Goal: Task Accomplishment & Management: Complete application form

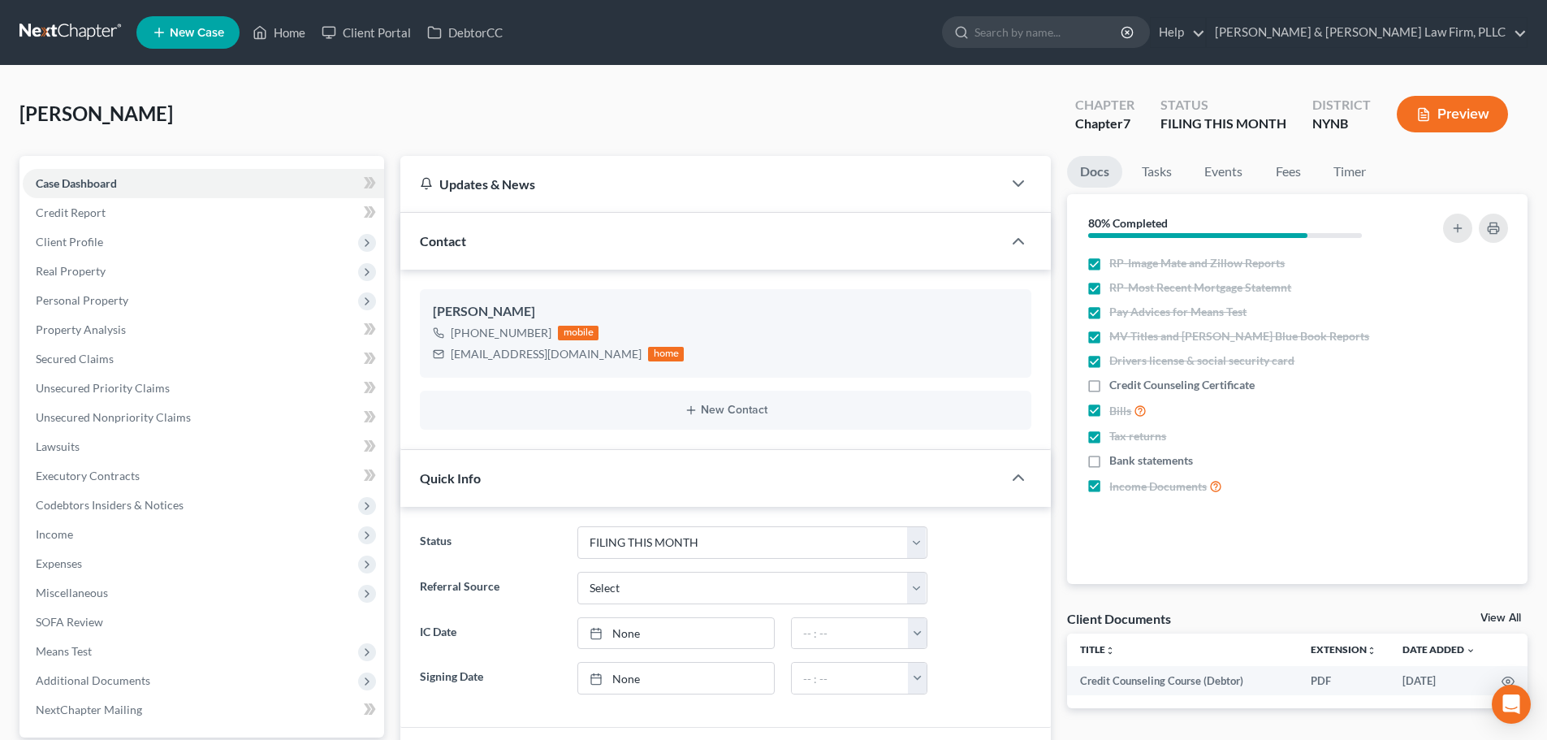
select select "4"
click at [289, 38] on link "Home" at bounding box center [278, 32] width 69 height 29
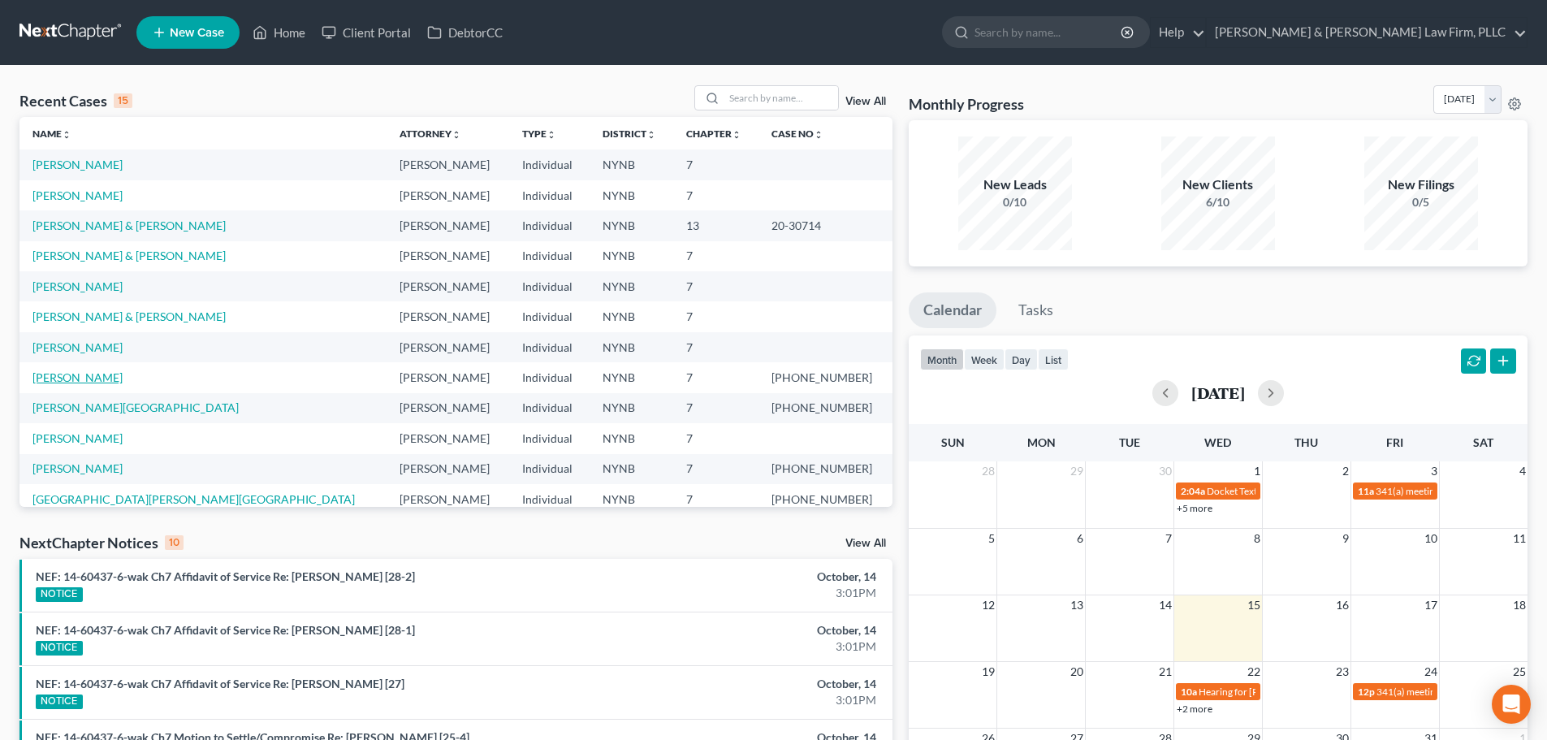
click at [67, 379] on link "[PERSON_NAME]" at bounding box center [77, 377] width 90 height 14
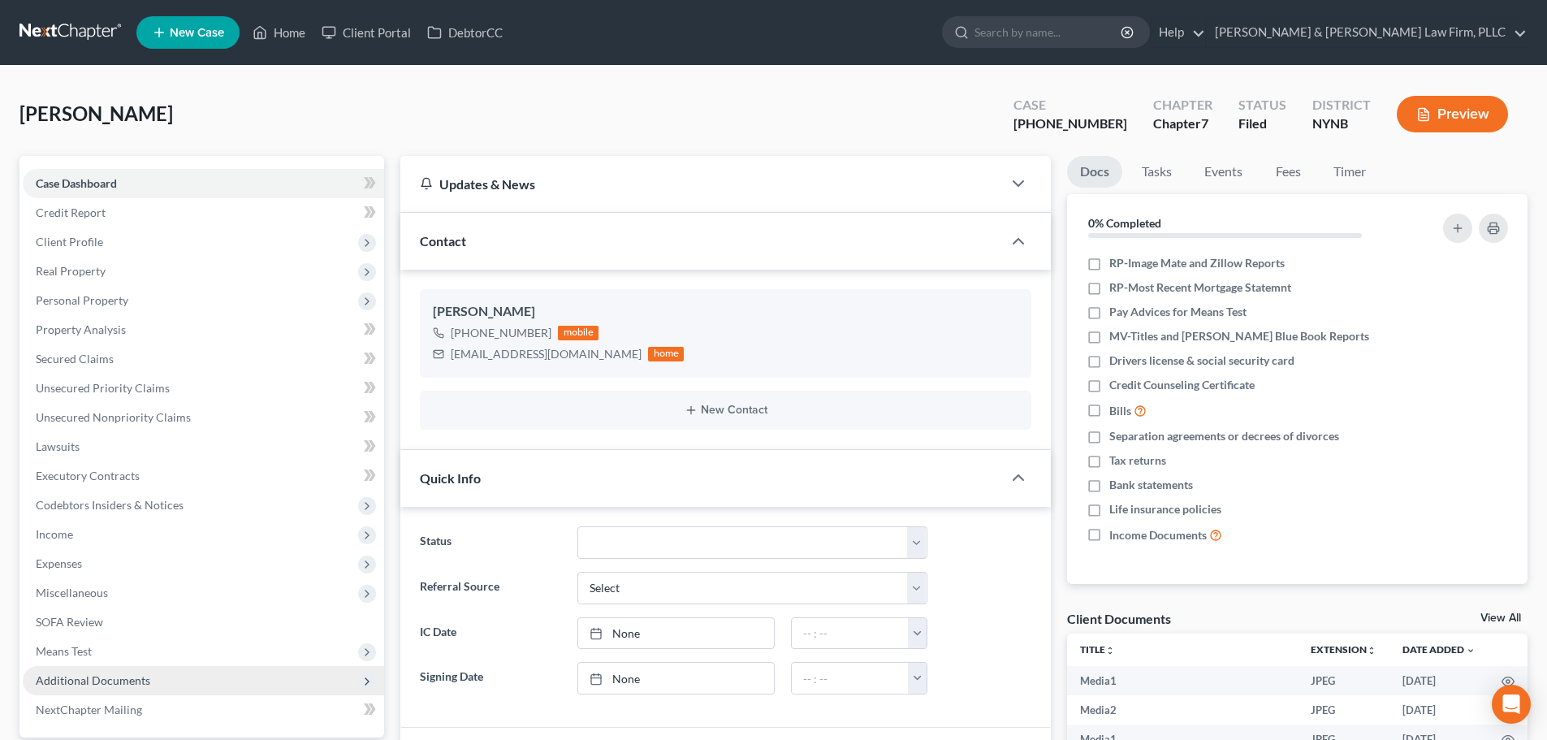
scroll to position [162, 0]
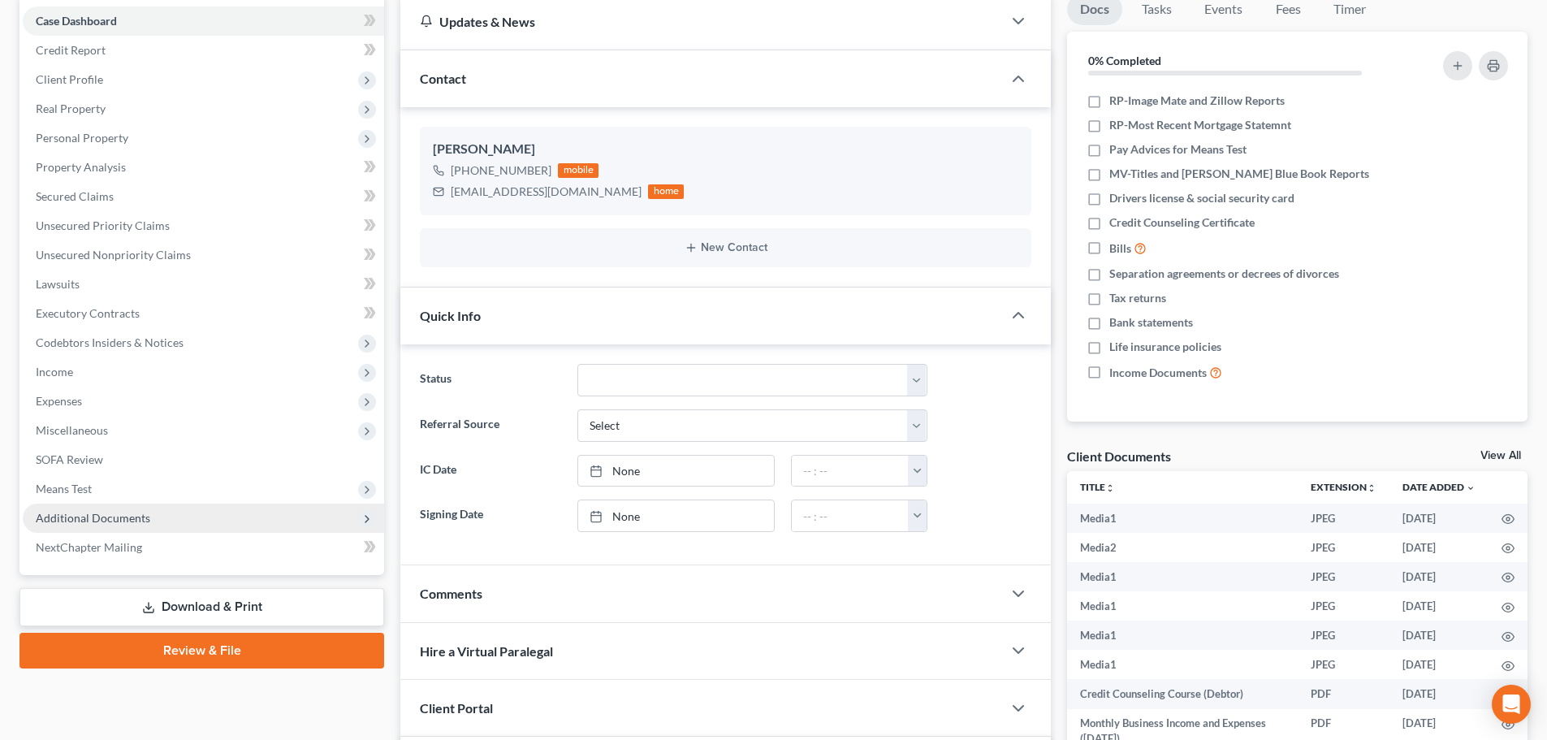
click at [104, 520] on span "Additional Documents" at bounding box center [93, 518] width 115 height 14
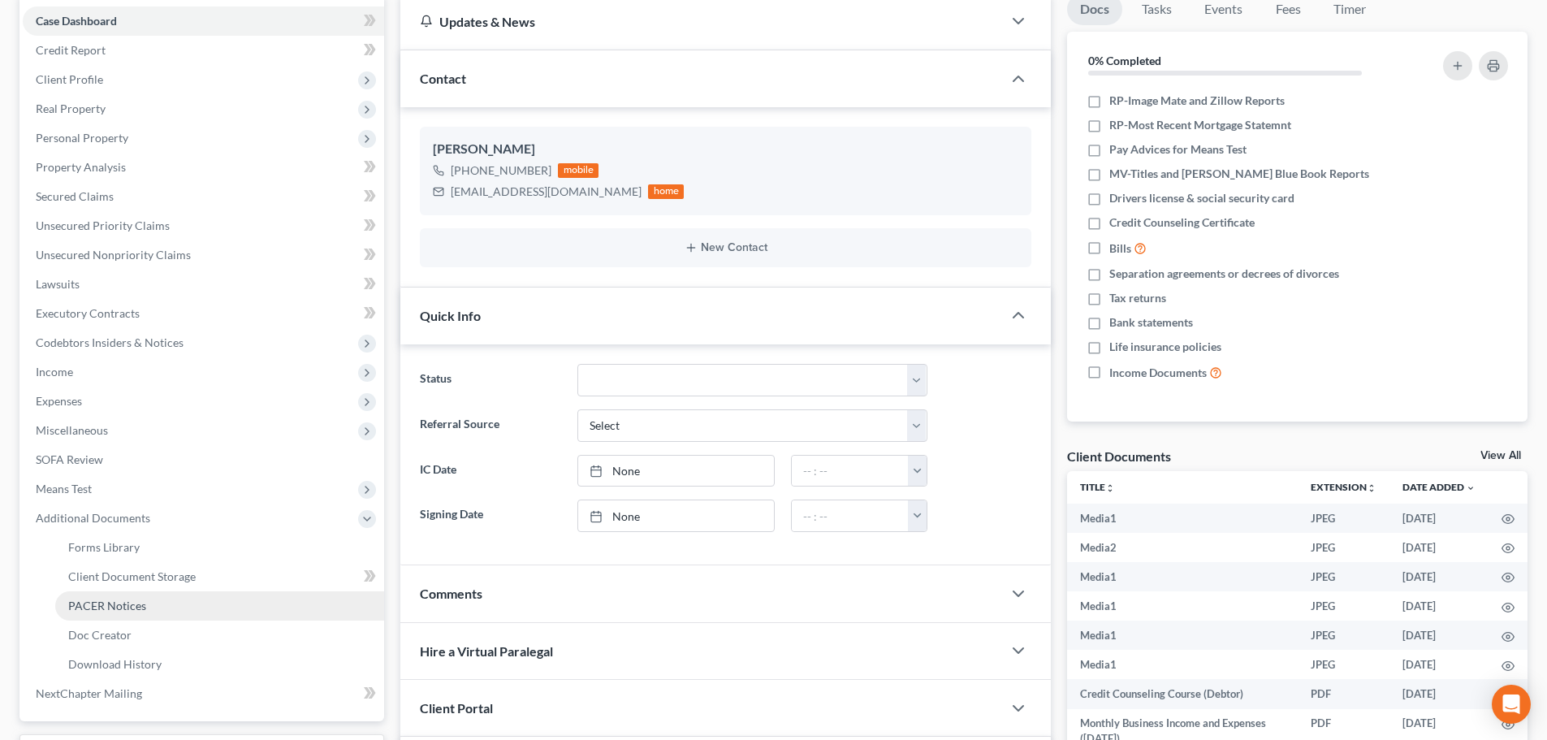
click at [113, 603] on span "PACER Notices" at bounding box center [107, 606] width 78 height 14
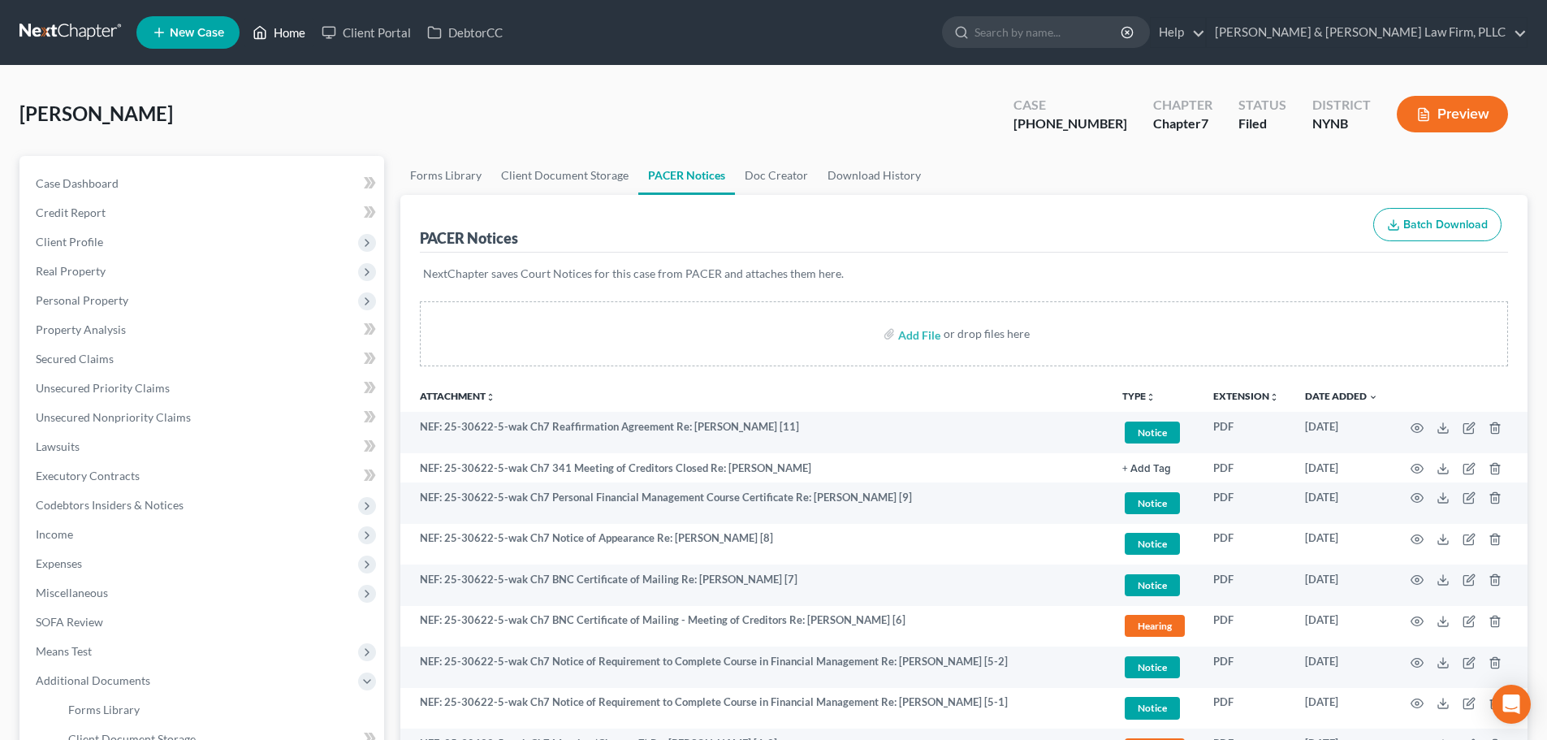
click at [287, 36] on link "Home" at bounding box center [278, 32] width 69 height 29
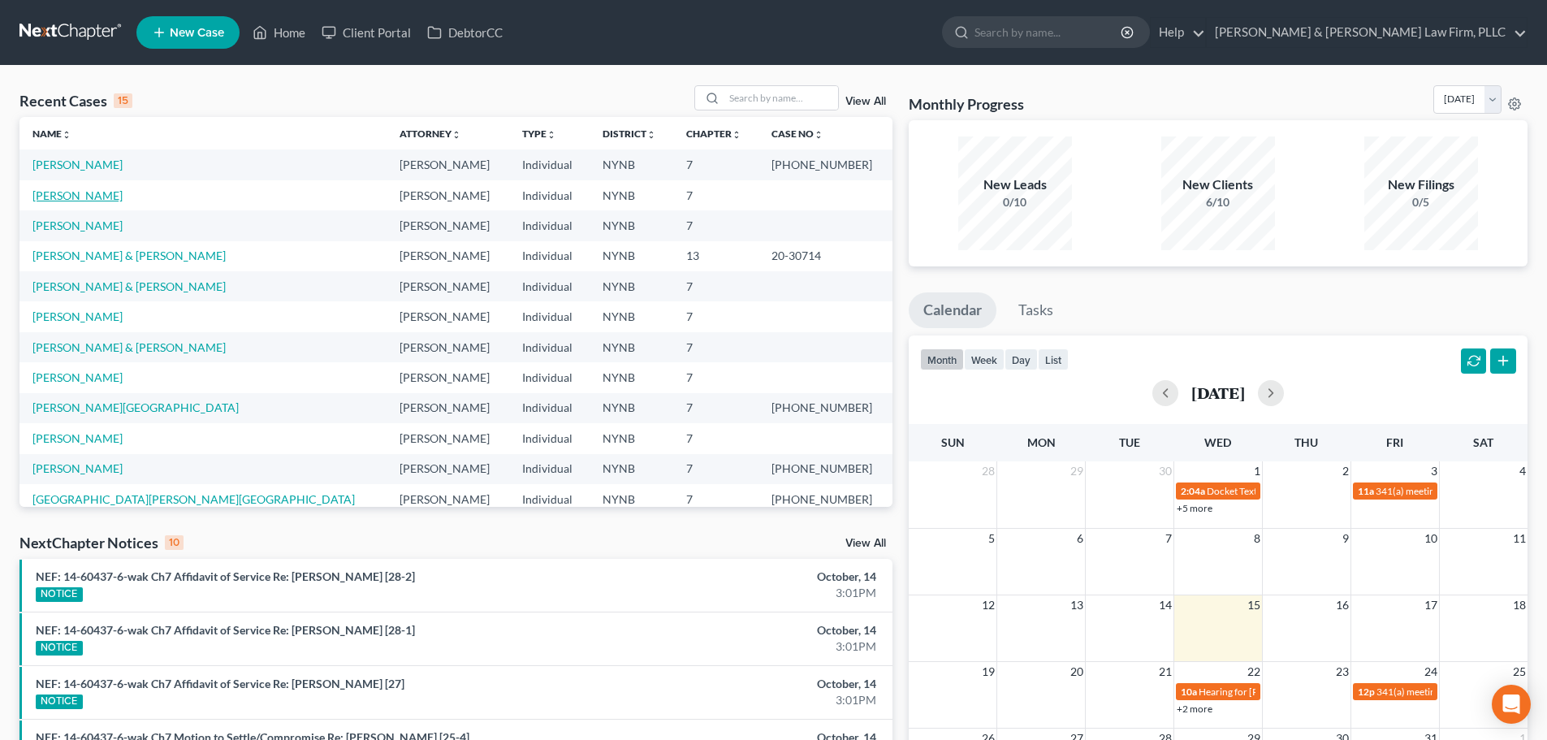
click at [65, 194] on link "[PERSON_NAME]" at bounding box center [77, 195] width 90 height 14
select select "4"
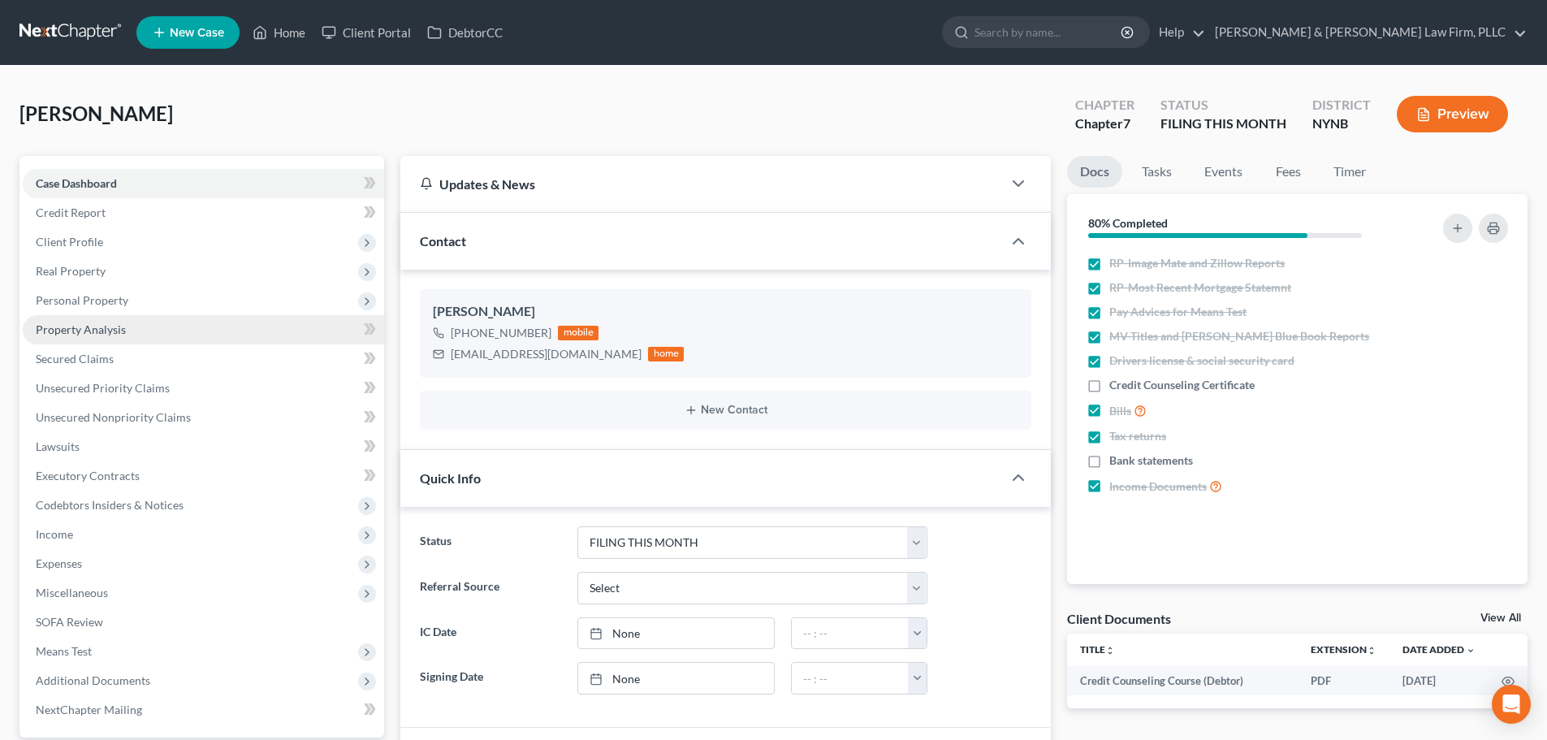
click at [92, 330] on span "Property Analysis" at bounding box center [81, 329] width 90 height 14
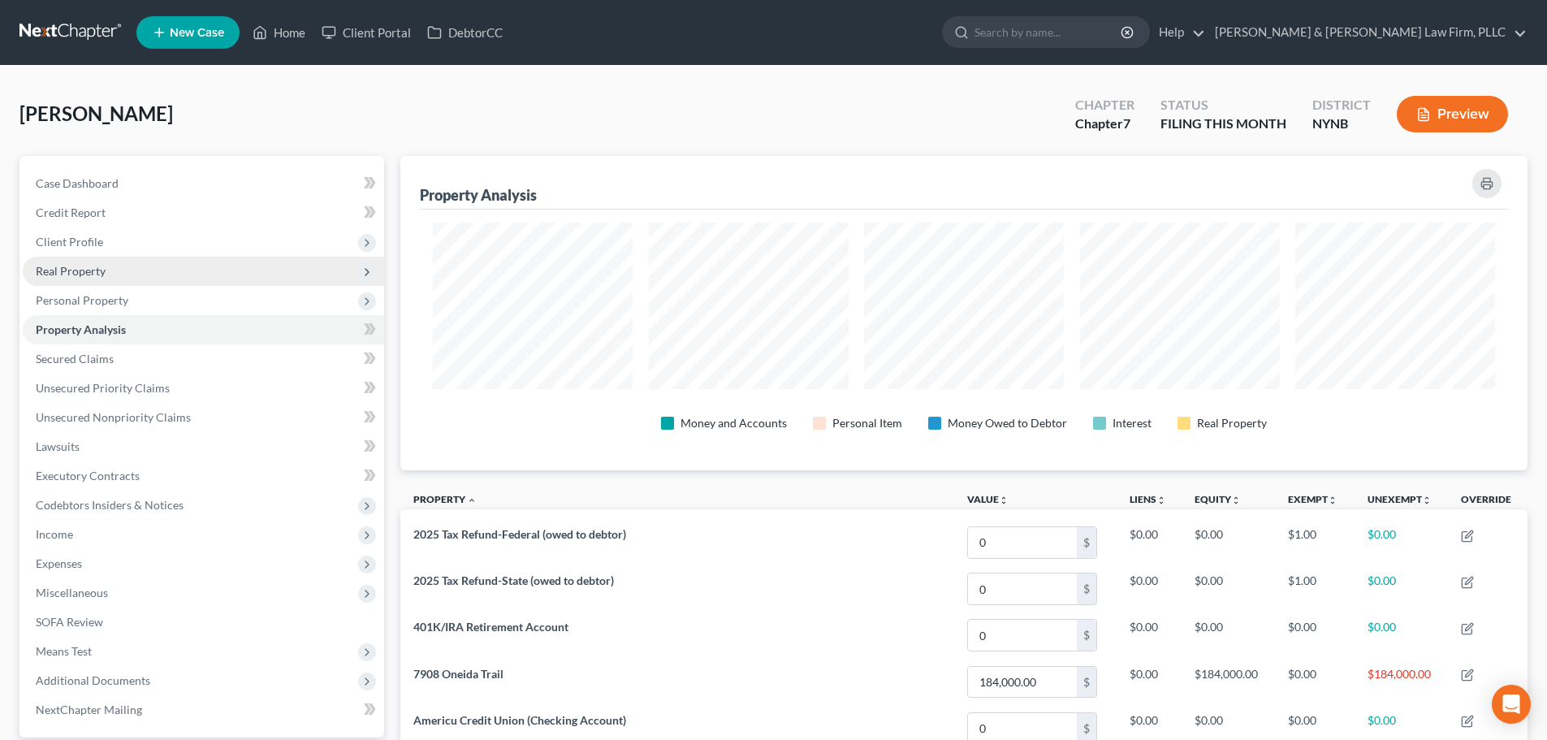
click at [76, 270] on span "Real Property" at bounding box center [71, 271] width 70 height 14
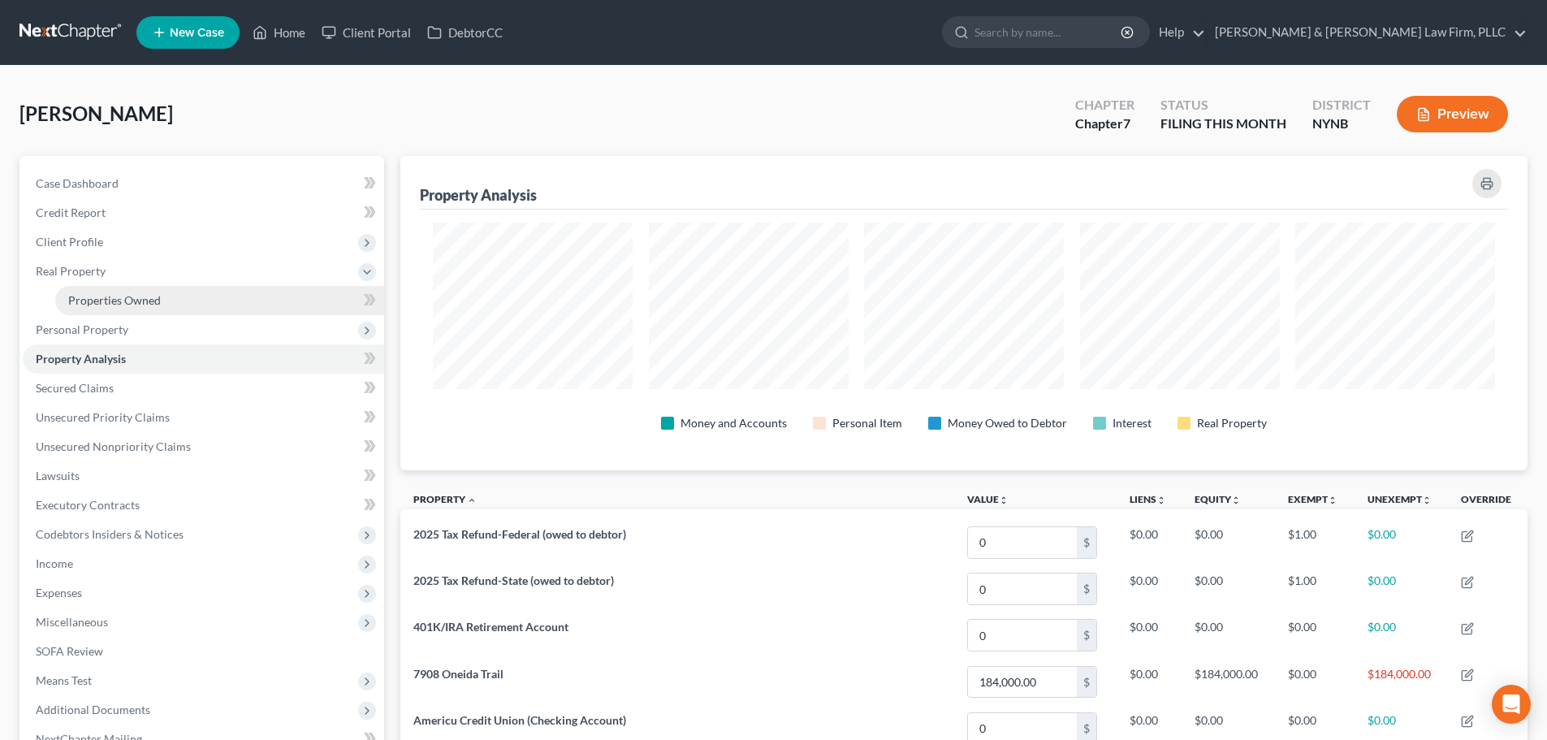
click at [92, 297] on span "Properties Owned" at bounding box center [114, 300] width 93 height 14
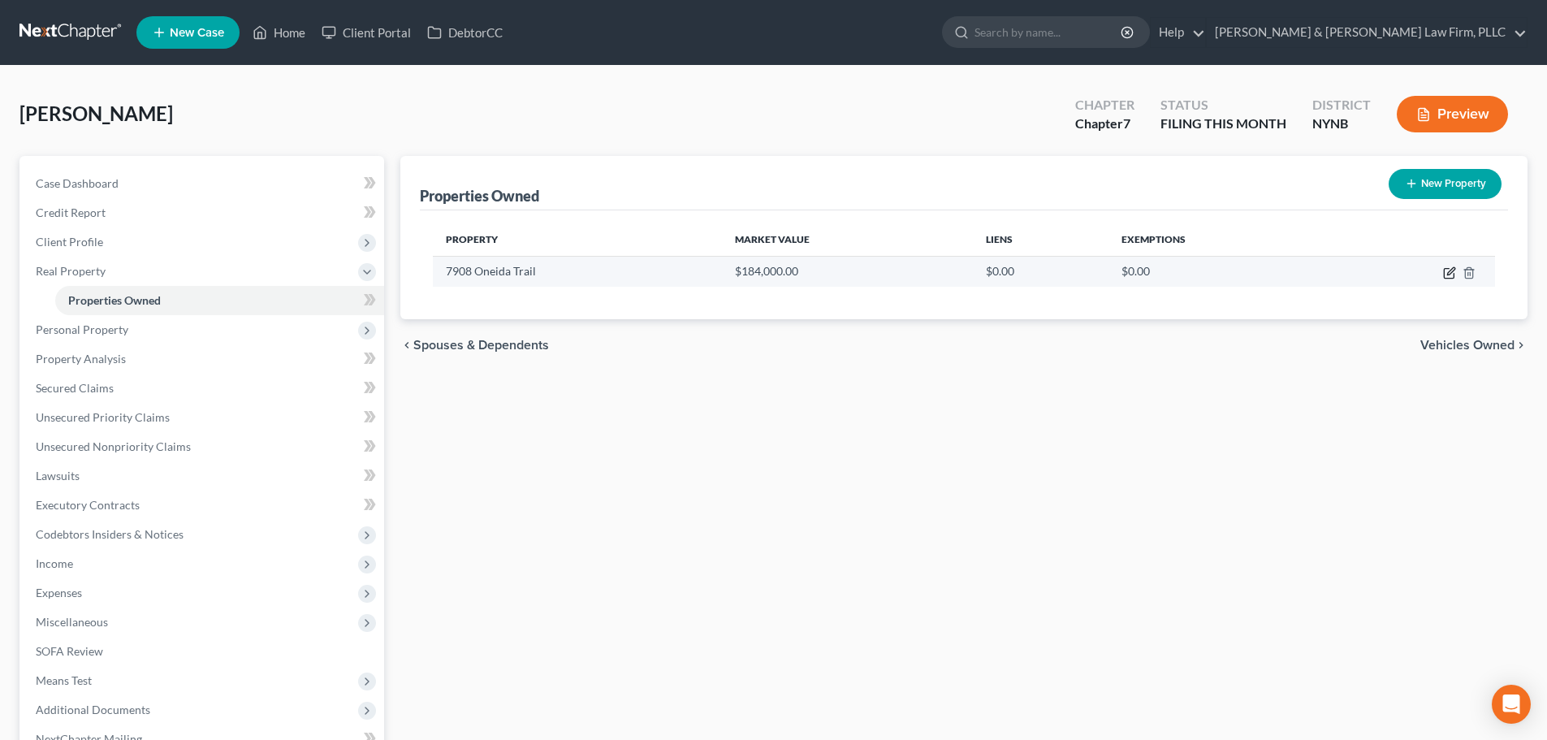
click at [1451, 273] on icon "button" at bounding box center [1450, 270] width 7 height 7
select select "35"
select select "0"
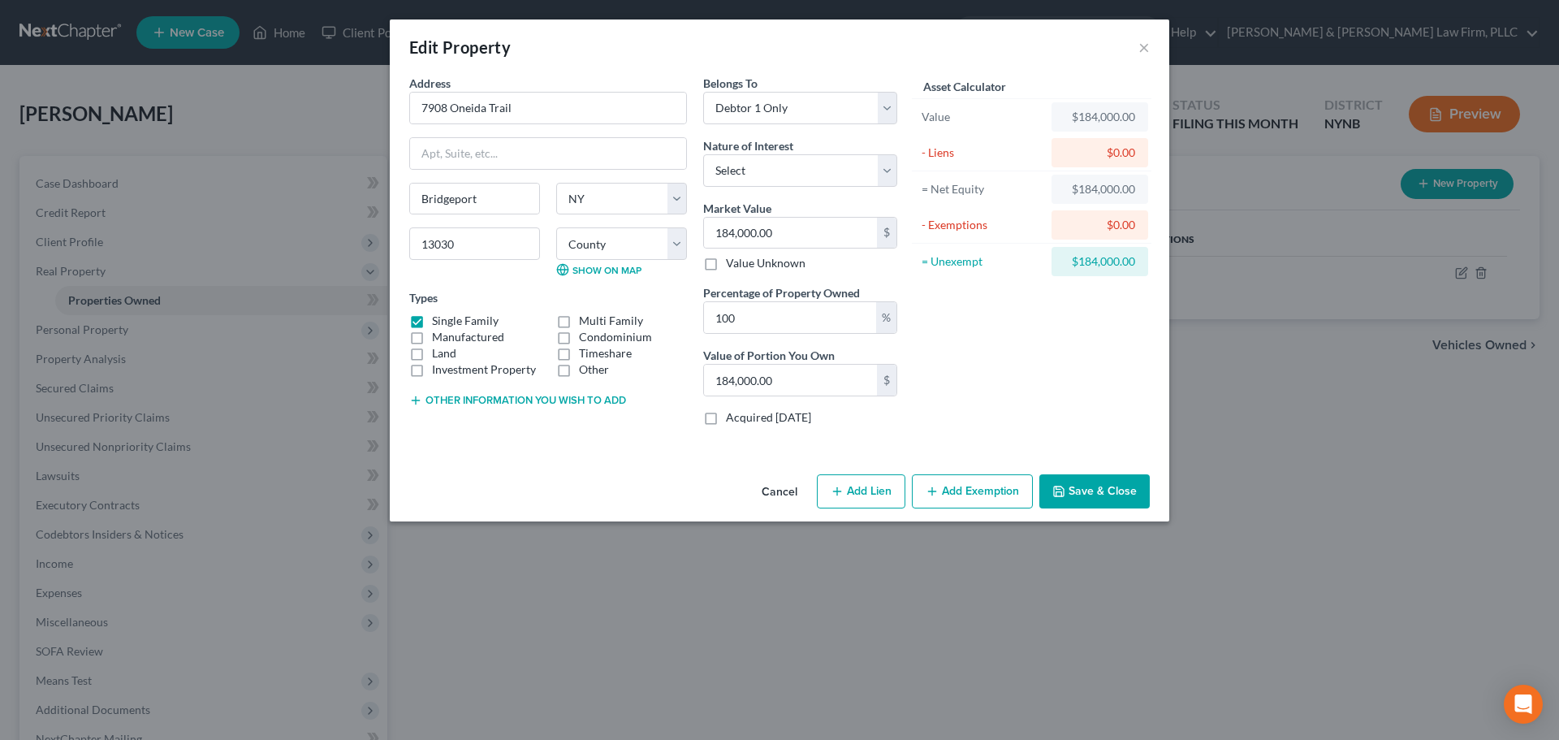
click at [521, 400] on button "Other information you wish to add" at bounding box center [517, 400] width 217 height 13
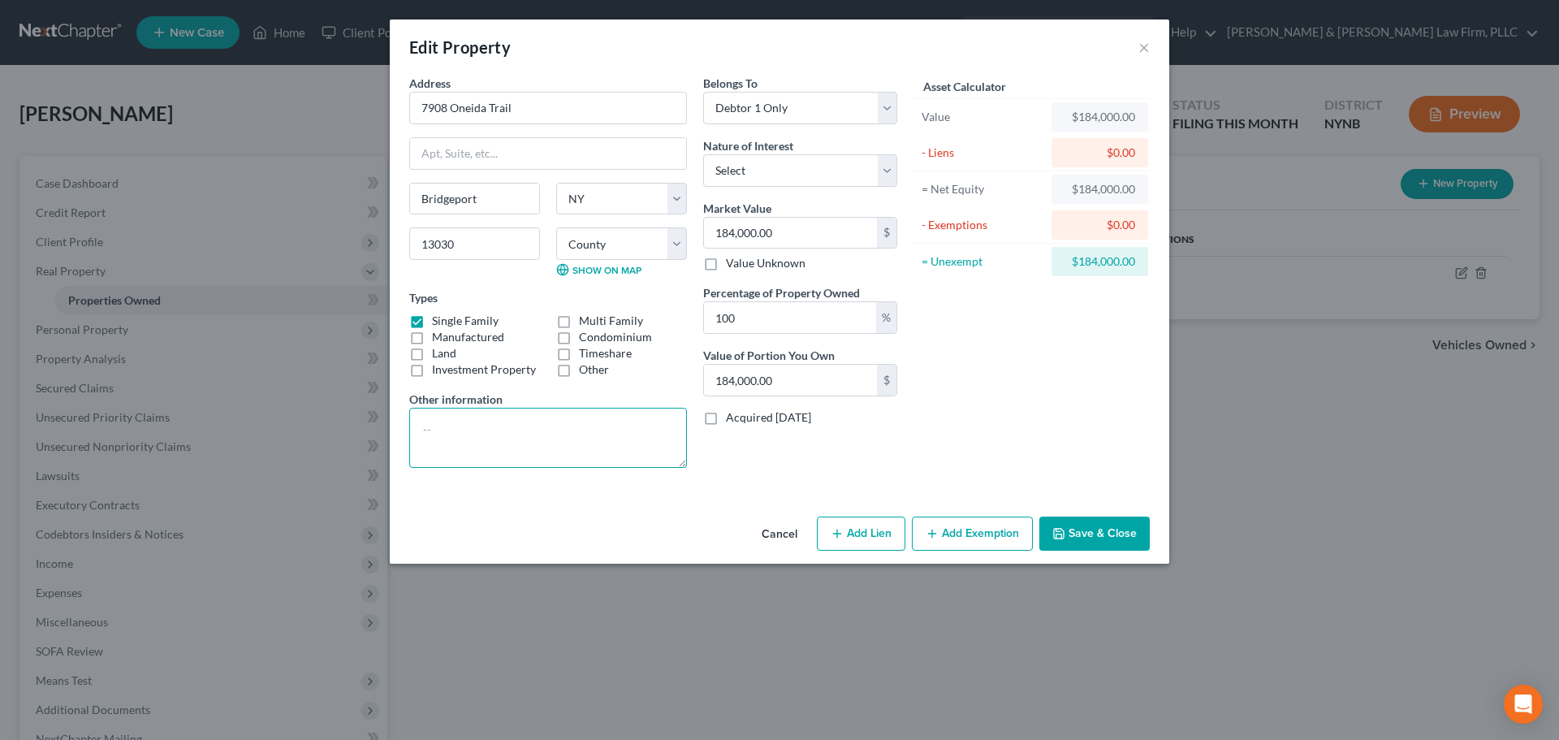
click at [500, 421] on textarea at bounding box center [548, 438] width 278 height 60
type textarea "Value is based upon Zillow and Municipal Estimates."
click at [726, 422] on label "Acquired [DATE]" at bounding box center [768, 417] width 85 height 16
click at [733, 420] on input "Acquired [DATE]" at bounding box center [738, 414] width 11 height 11
checkbox input "true"
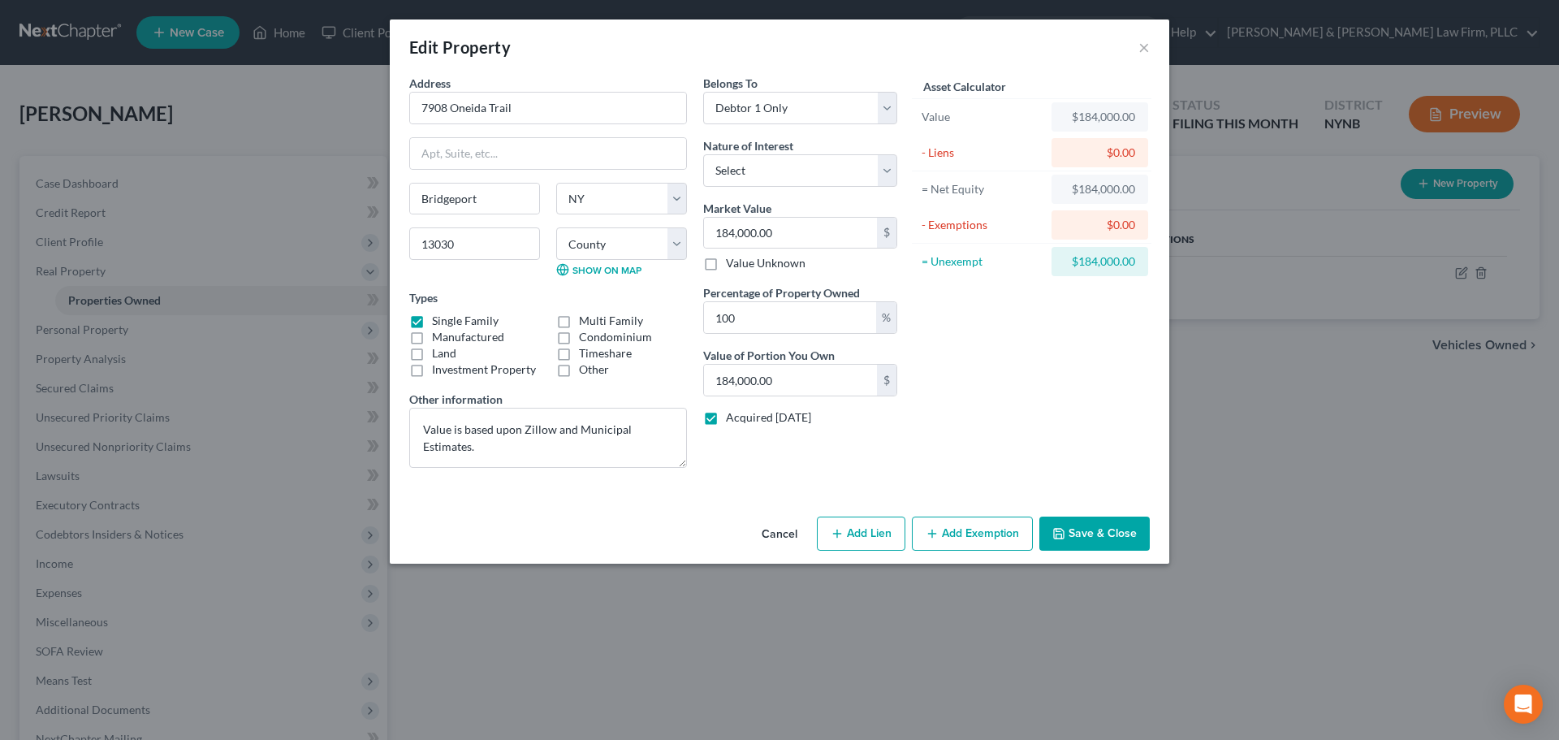
click at [1094, 530] on button "Save & Close" at bounding box center [1095, 534] width 110 height 34
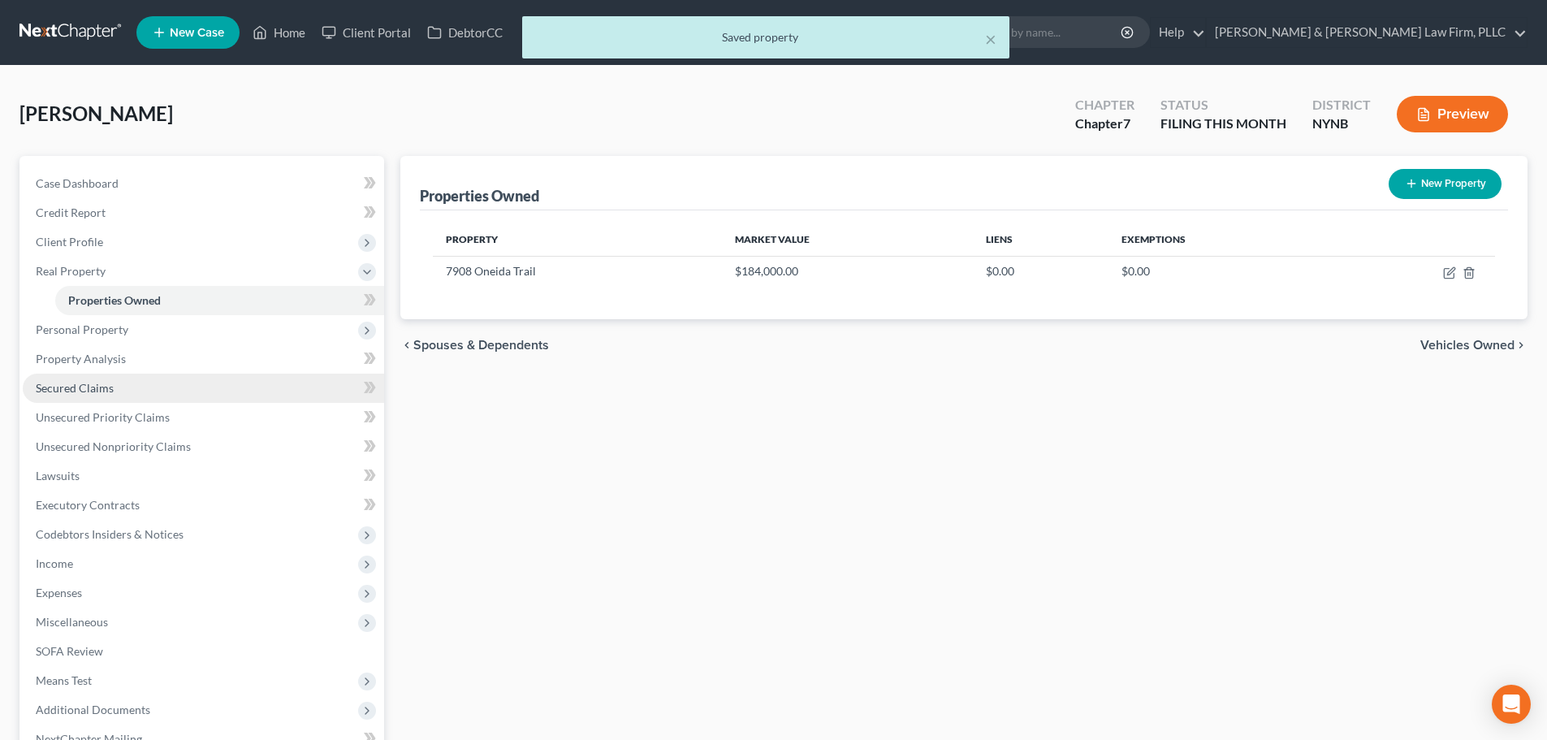
click at [93, 391] on span "Secured Claims" at bounding box center [75, 388] width 78 height 14
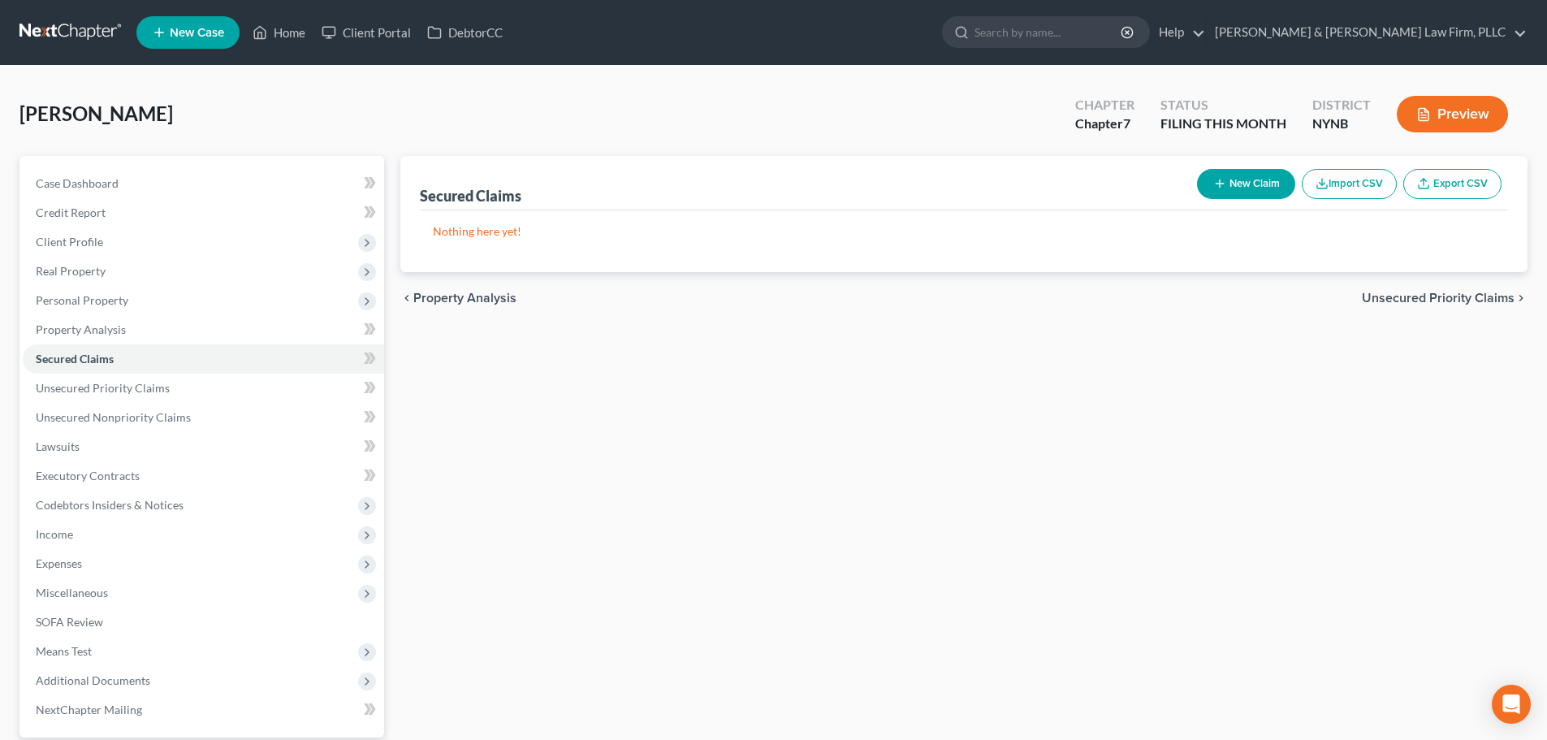
click at [1256, 179] on button "New Claim" at bounding box center [1246, 184] width 98 height 30
select select "0"
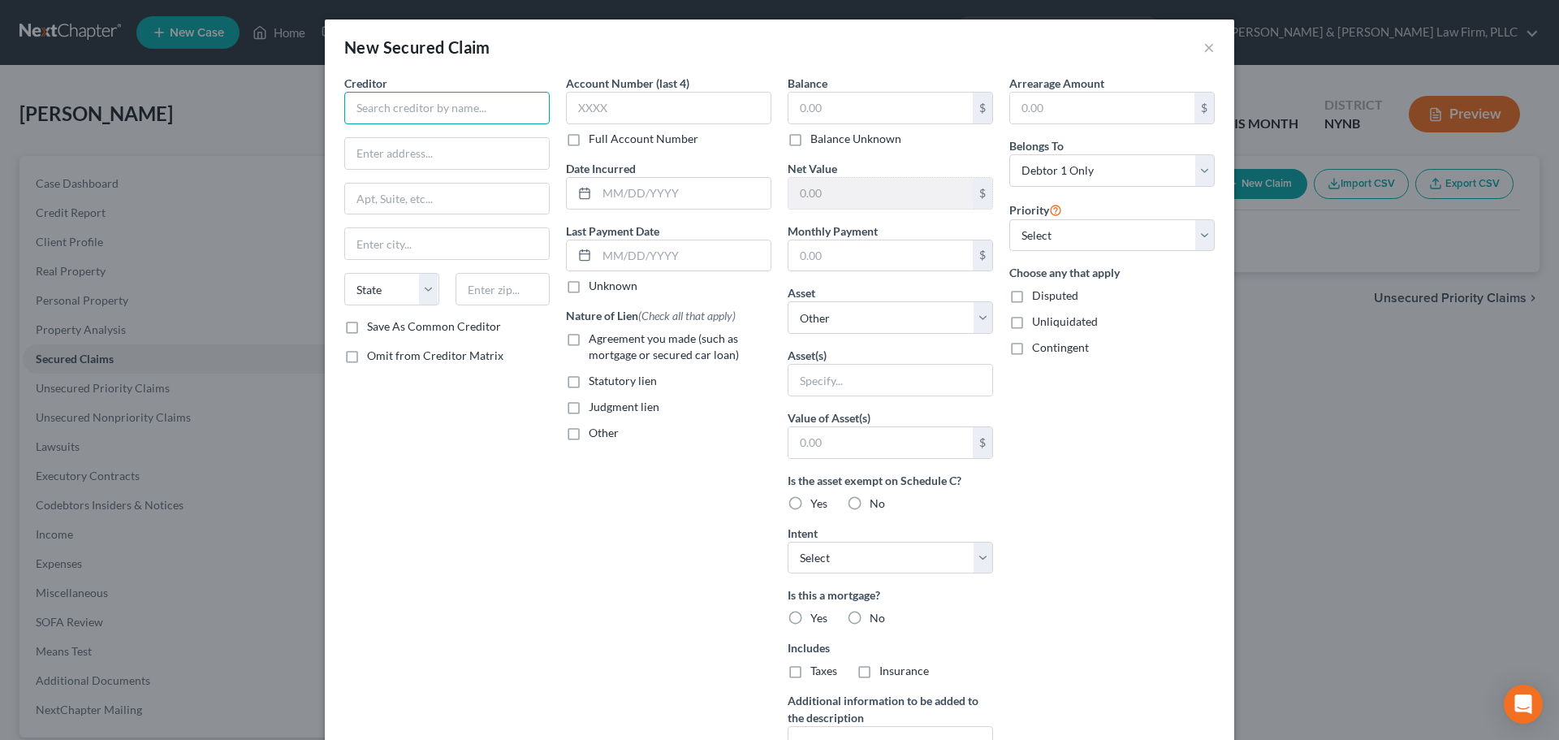
click at [424, 106] on input "text" at bounding box center [446, 108] width 205 height 32
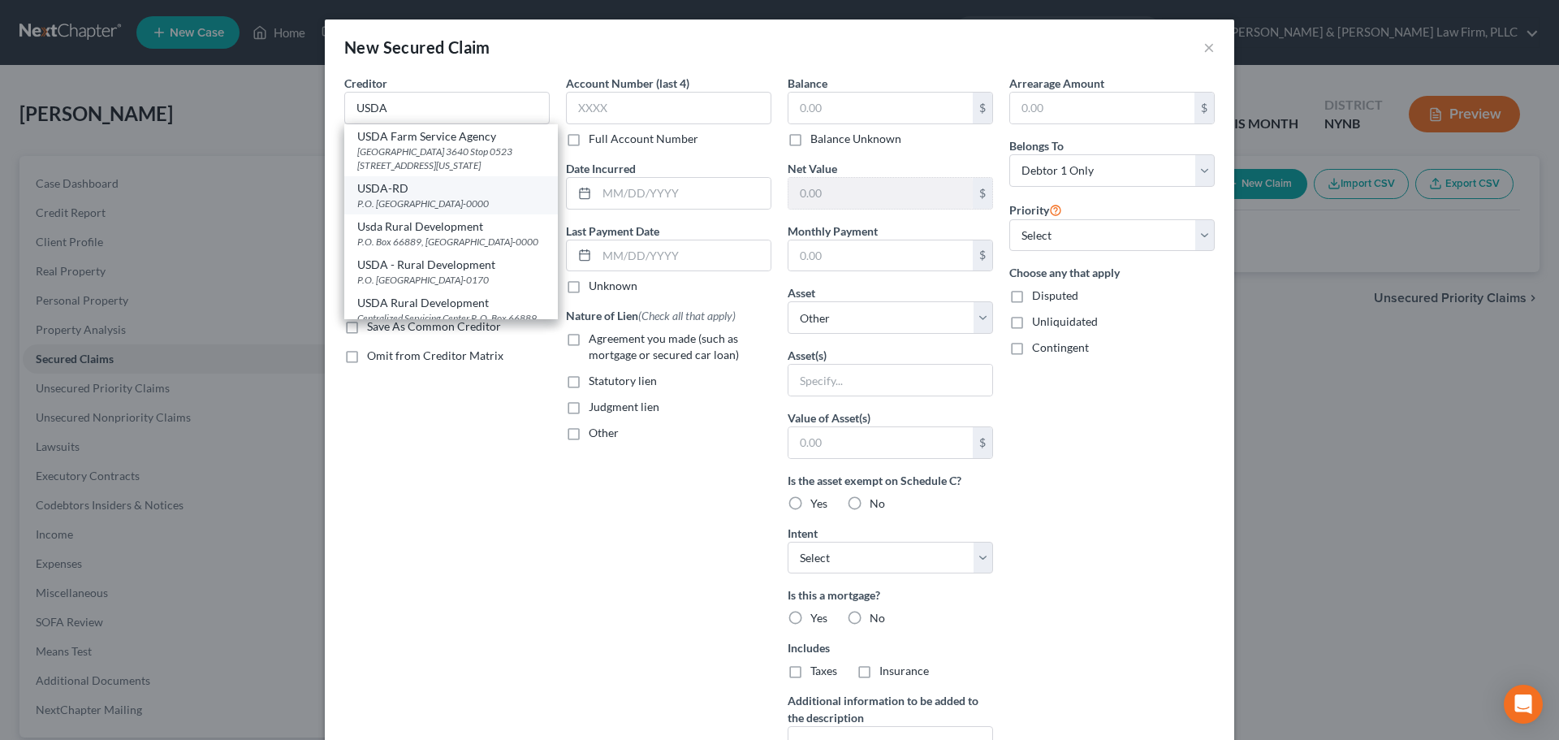
click at [409, 210] on div "P.O. [GEOGRAPHIC_DATA]-0000" at bounding box center [451, 204] width 188 height 14
type input "USDA-RD"
type input "P.O. Box 790301"
type input "Saint Louis"
select select "26"
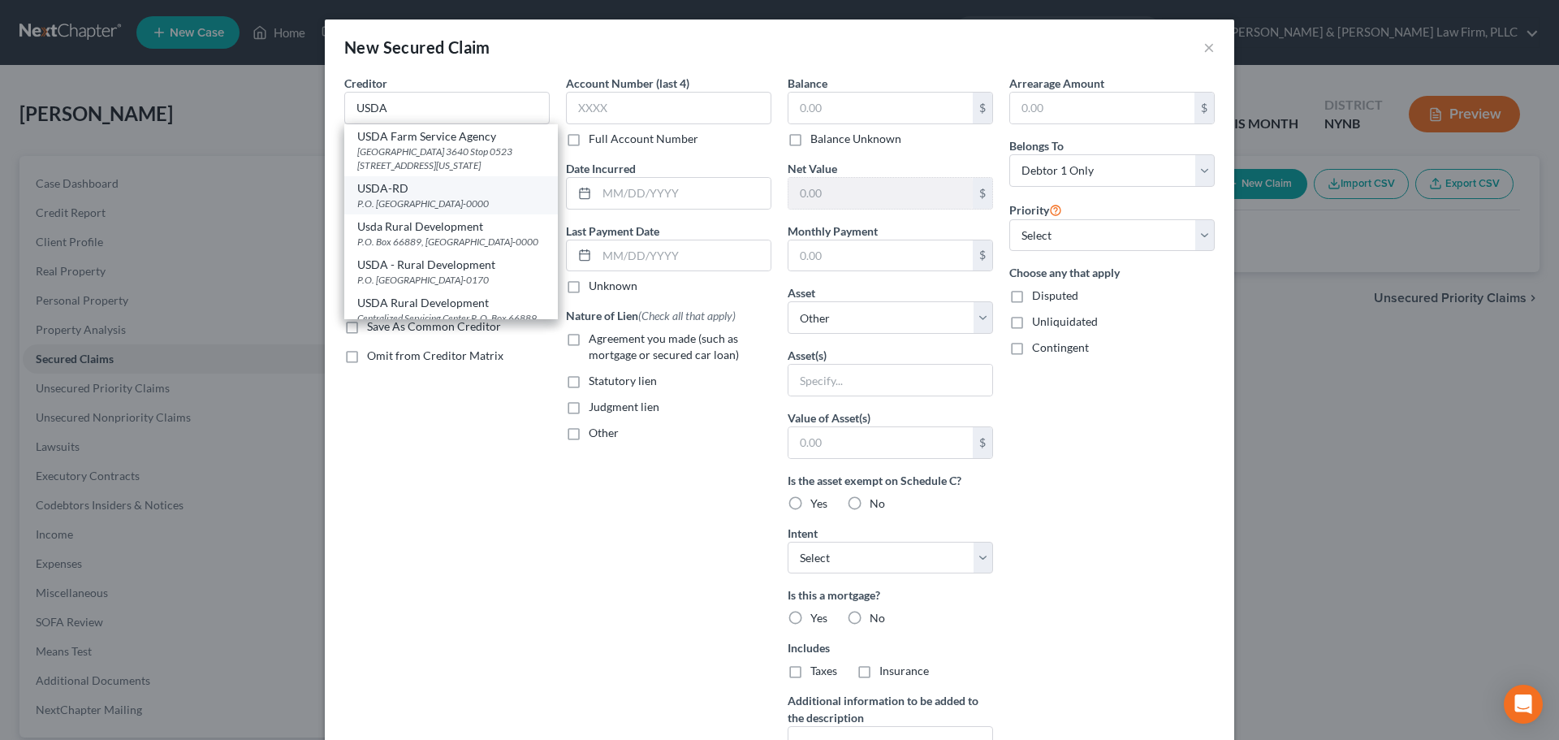
type input "63179-0000"
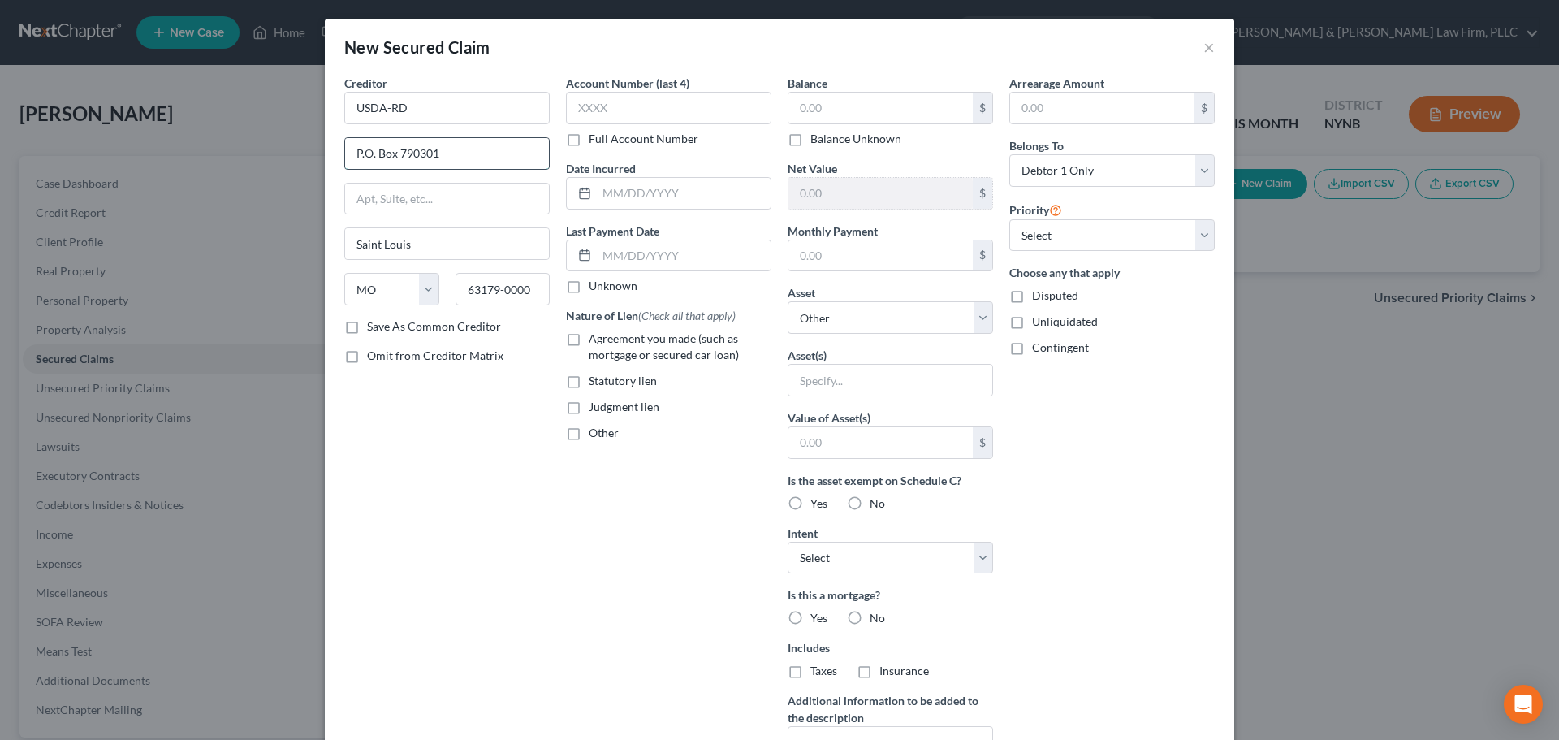
drag, startPoint x: 416, startPoint y: 151, endPoint x: 441, endPoint y: 151, distance: 25.2
click at [441, 151] on input "P.O. Box 790301" at bounding box center [447, 153] width 204 height 31
drag, startPoint x: 418, startPoint y: 151, endPoint x: 437, endPoint y: 155, distance: 19.1
click at [437, 155] on input "P.O. Box 790301" at bounding box center [447, 153] width 204 height 31
drag, startPoint x: 352, startPoint y: 153, endPoint x: 390, endPoint y: 156, distance: 38.3
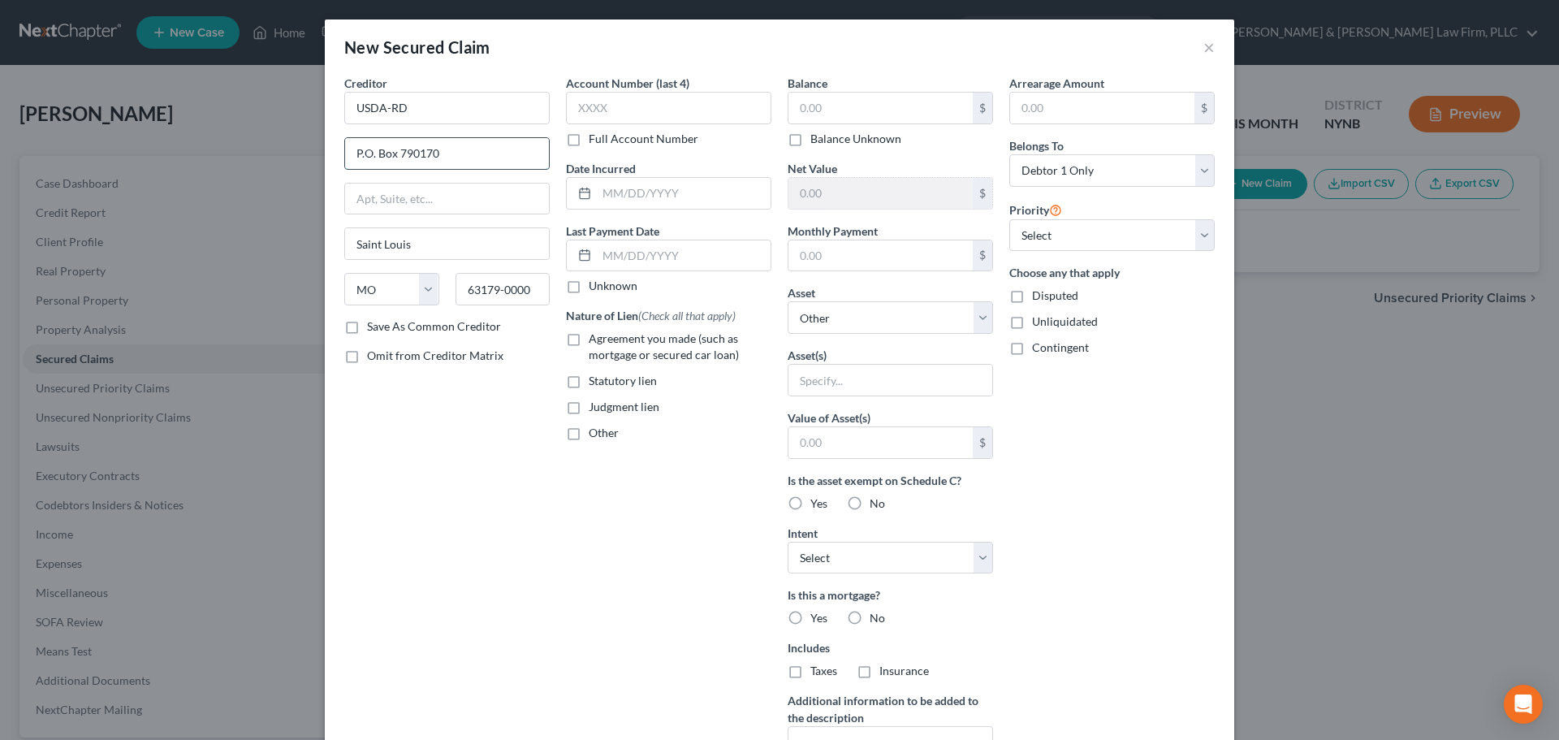
click at [390, 156] on input "P.O. Box 790170" at bounding box center [447, 153] width 204 height 31
type input "P..O. BOX 790170"
click at [622, 107] on input "text" at bounding box center [668, 108] width 205 height 32
type input "5338"
click at [624, 194] on input "text" at bounding box center [684, 193] width 174 height 31
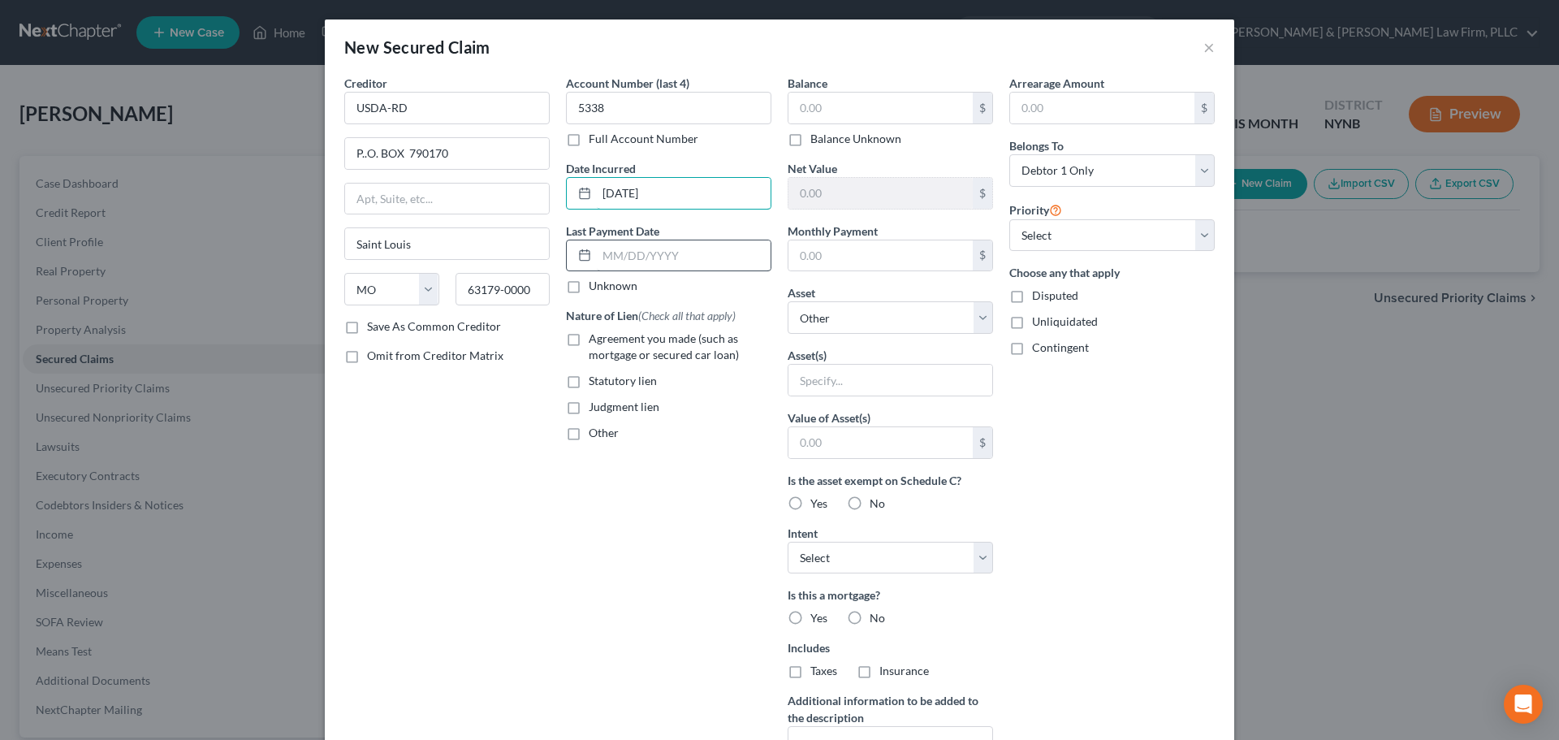
type input "[DATE]"
click at [623, 256] on input "text" at bounding box center [684, 255] width 174 height 31
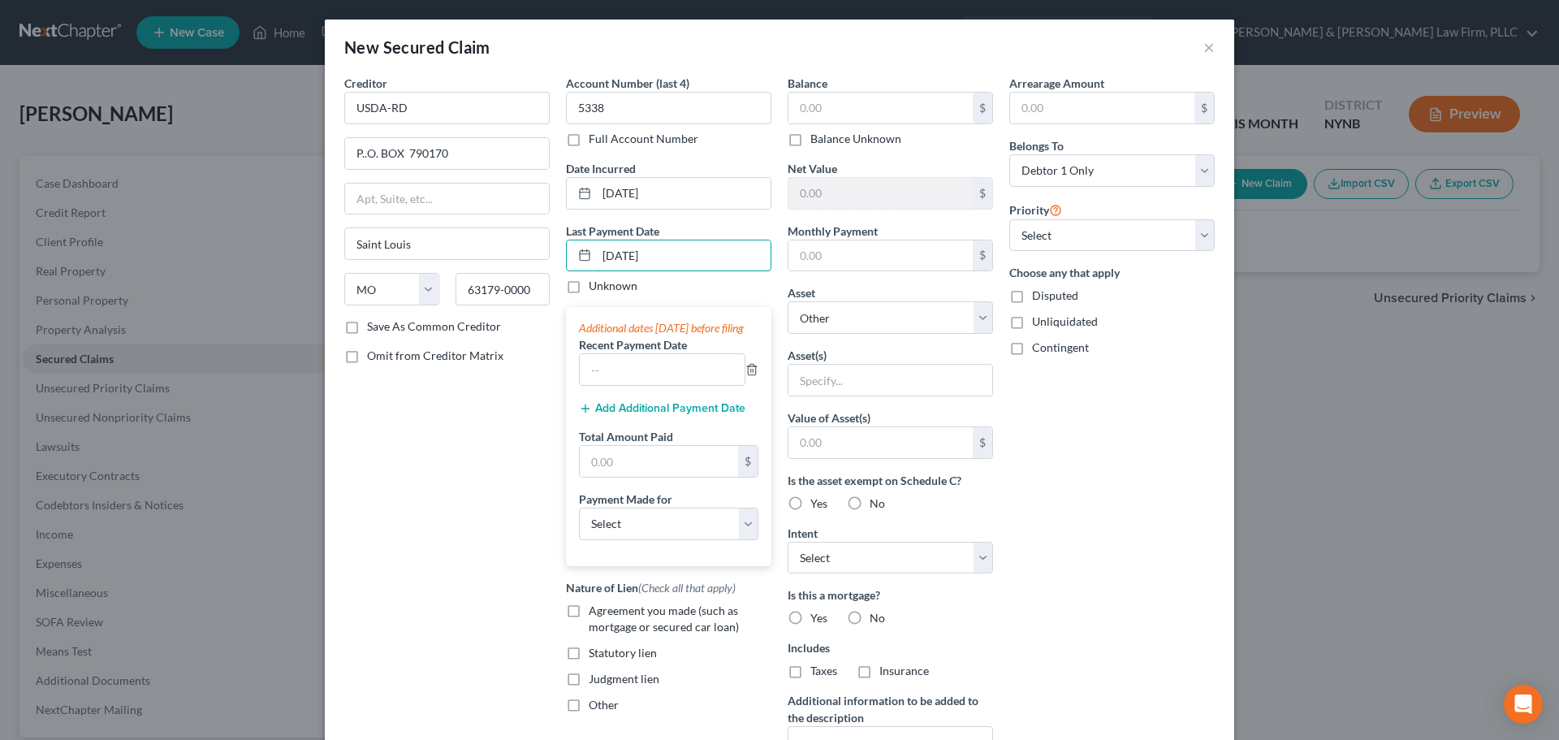
type input "[DATE]"
click at [589, 288] on label "Unknown" at bounding box center [613, 286] width 49 height 16
click at [595, 288] on input "Unknown" at bounding box center [600, 283] width 11 height 11
click at [589, 288] on label "Unknown" at bounding box center [613, 286] width 49 height 16
click at [595, 288] on input "Unknown" at bounding box center [600, 283] width 11 height 11
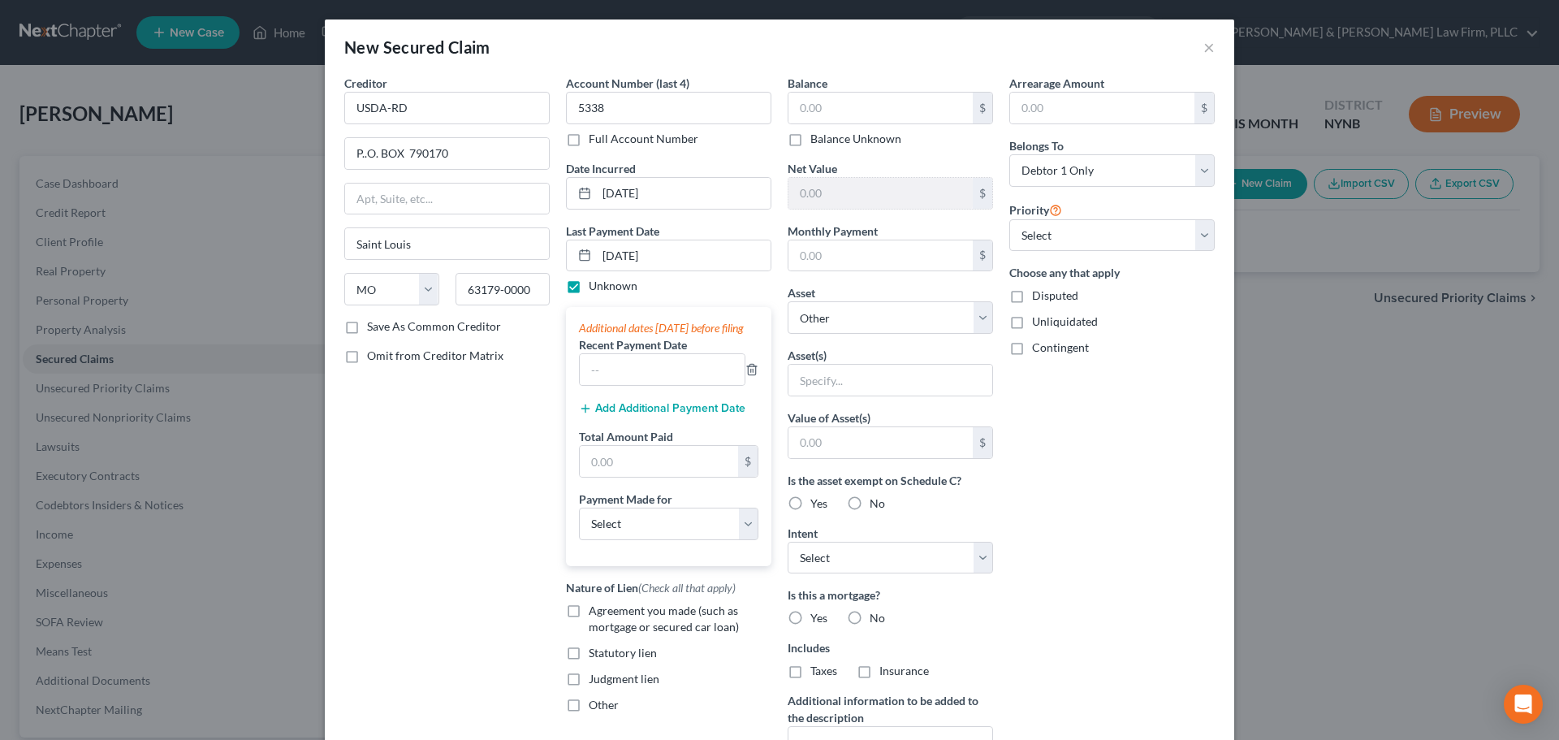
checkbox input "false"
click at [977, 314] on select "Select Other Multiple Assets 2025 Kia Sorento - $0.0 Americu Credit Union (Savi…" at bounding box center [890, 317] width 205 height 32
select select "16"
click at [788, 301] on select "Select Other Multiple Assets 2025 Kia Sorento - $0.0 Americu Credit Union (Savi…" at bounding box center [890, 317] width 205 height 32
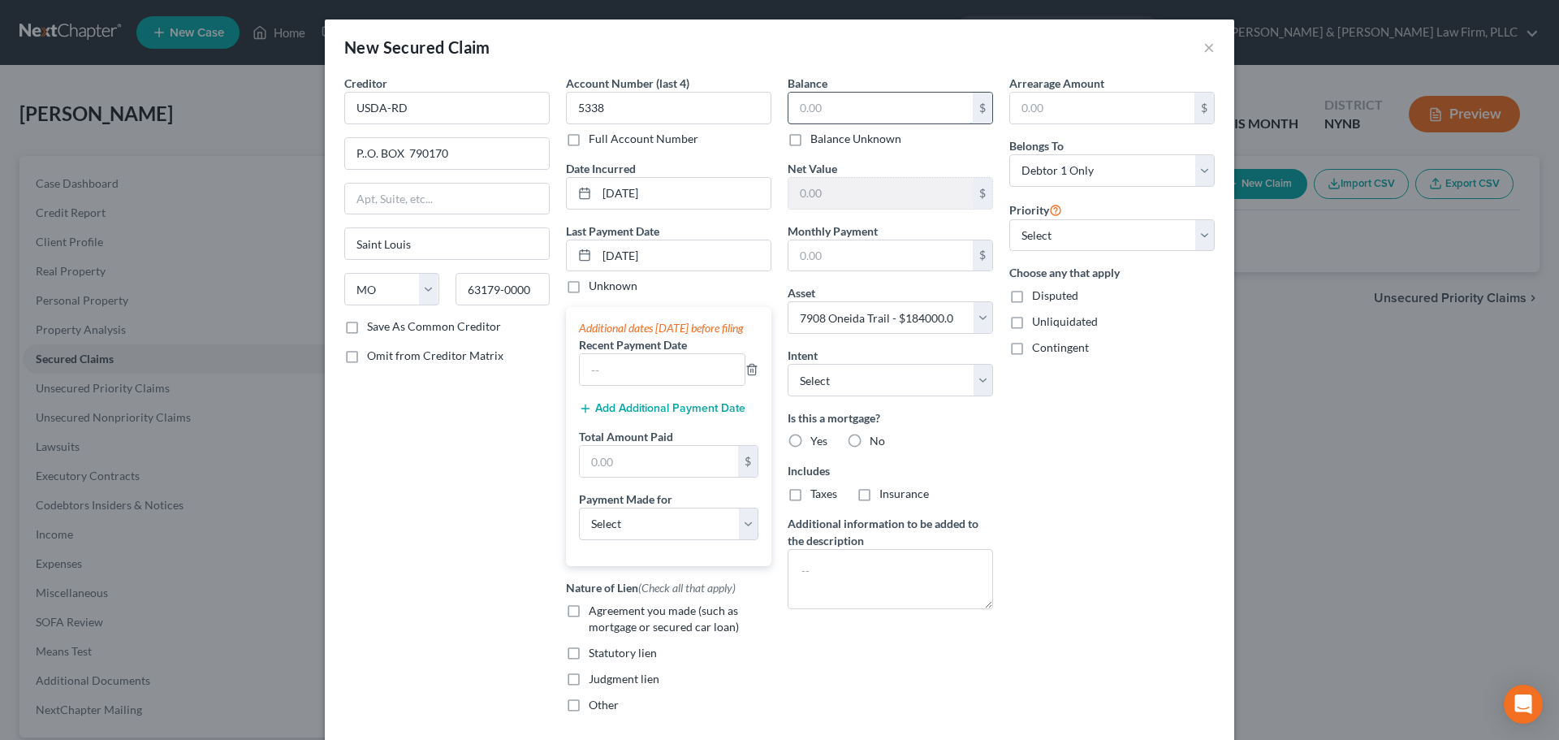
click at [851, 110] on input "text" at bounding box center [881, 108] width 184 height 31
type input "173,539.62"
click at [864, 255] on input "text" at bounding box center [881, 255] width 184 height 31
type input "1,073.53"
click at [971, 384] on select "Select Surrender Redeem Reaffirm Avoid Other" at bounding box center [890, 380] width 205 height 32
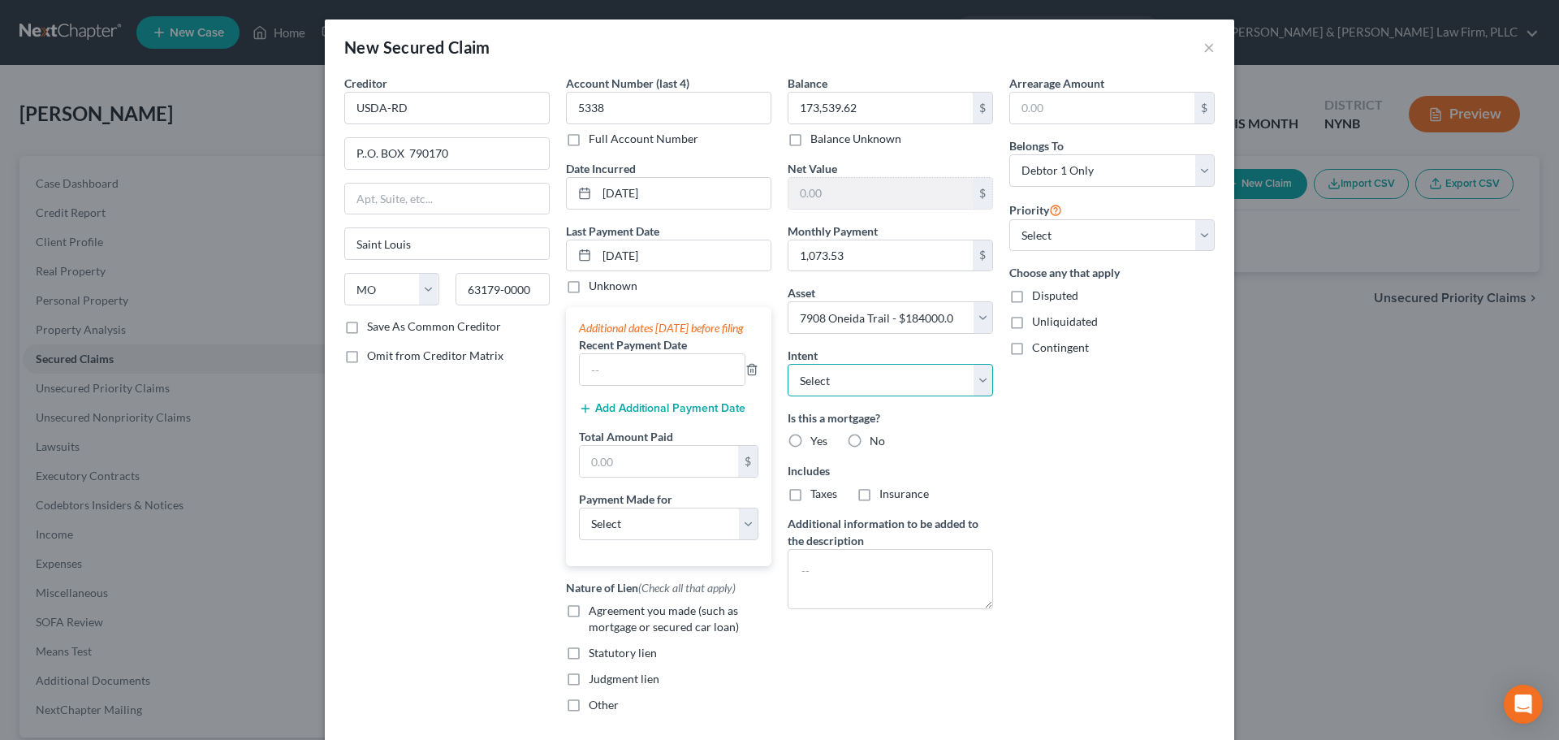
select select "4"
click at [788, 364] on select "Select Surrender Redeem Reaffirm Avoid Other" at bounding box center [890, 380] width 205 height 32
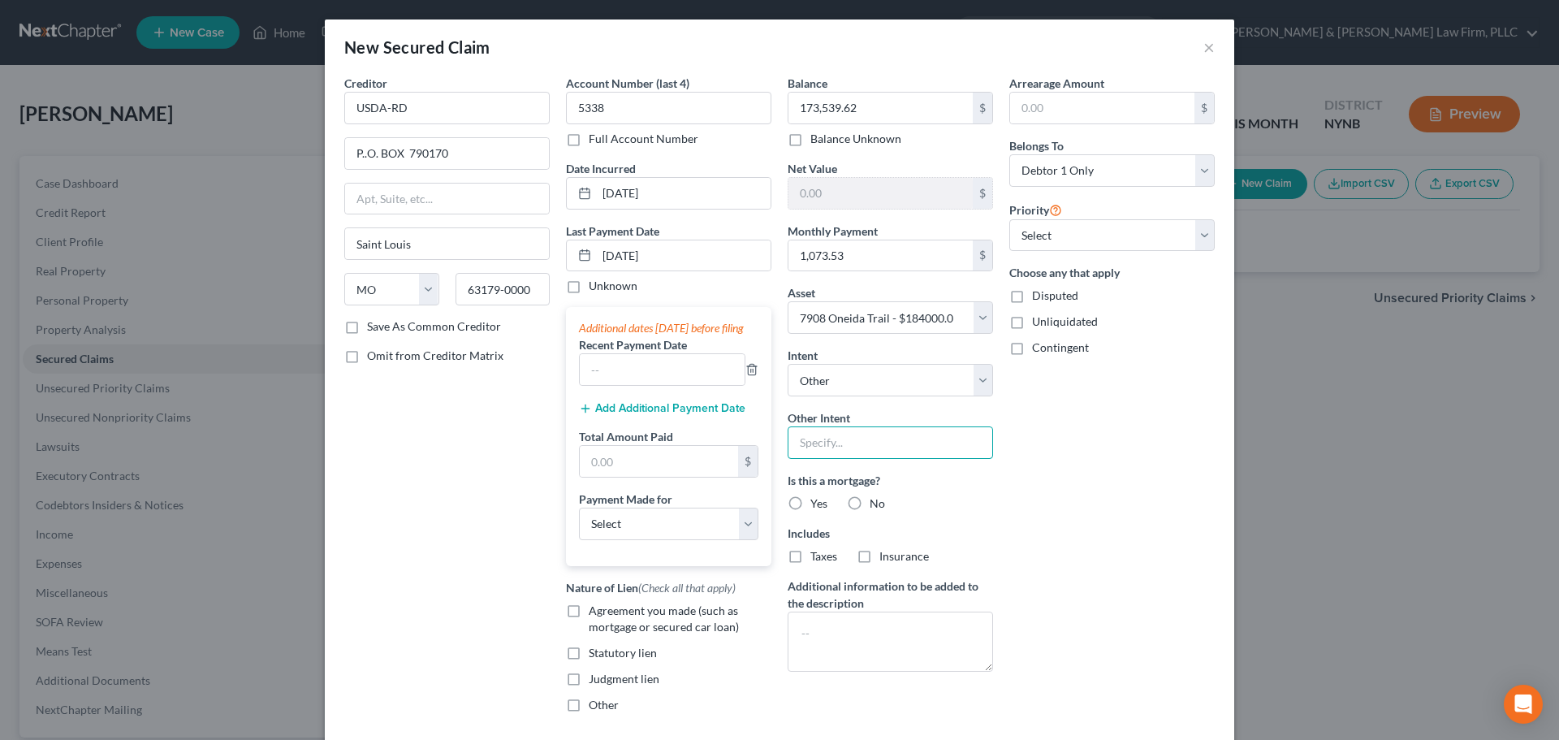
click at [832, 447] on input "text" at bounding box center [890, 442] width 205 height 32
type input "Voluntary Pay/Reaffirm"
click at [811, 504] on label "Yes" at bounding box center [819, 503] width 17 height 16
click at [817, 504] on input "Yes" at bounding box center [822, 500] width 11 height 11
radio input "true"
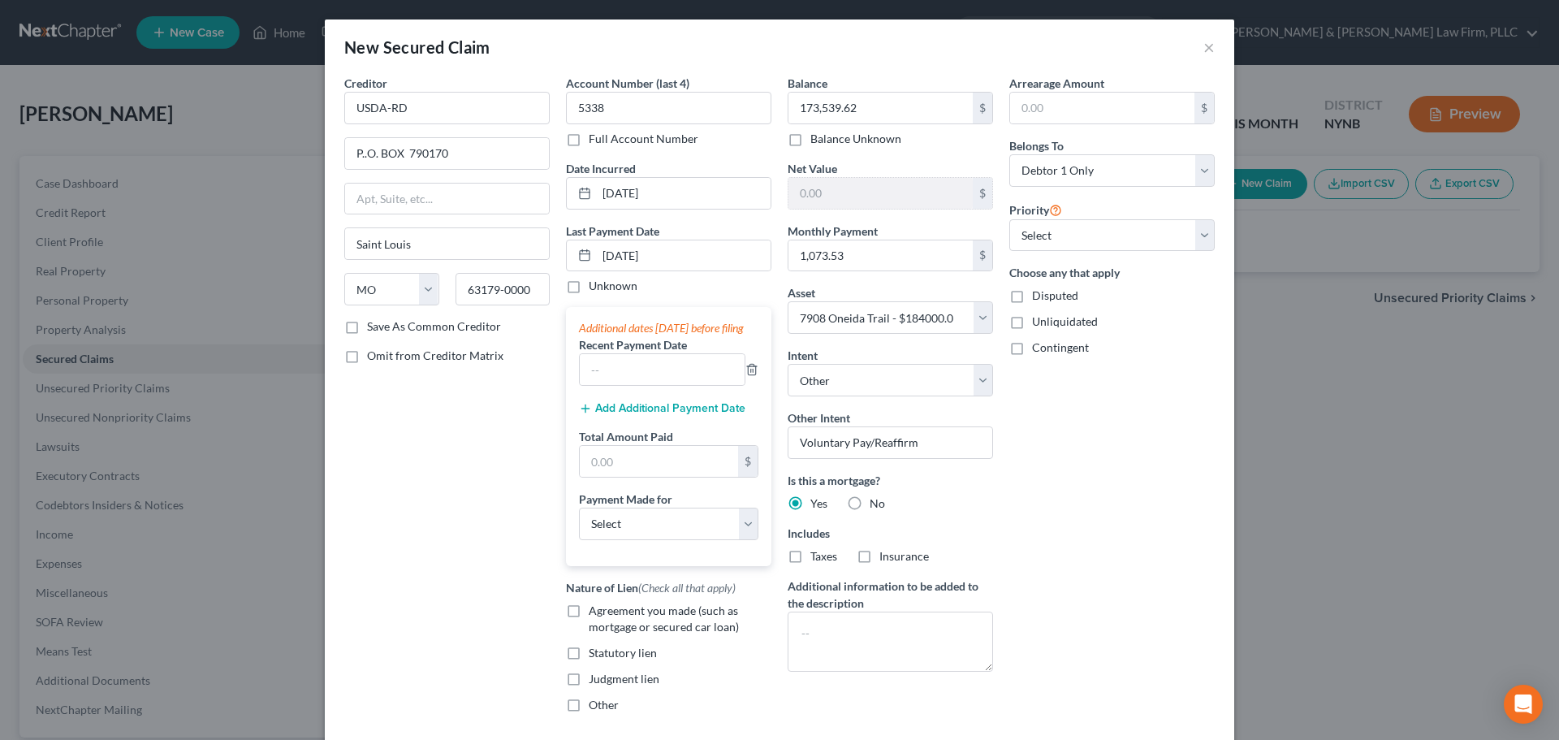
click at [811, 555] on label "Taxes" at bounding box center [824, 556] width 27 height 16
click at [817, 555] on input "Taxes" at bounding box center [822, 553] width 11 height 11
checkbox input "true"
click at [880, 553] on label "Insurance" at bounding box center [905, 556] width 50 height 16
click at [886, 553] on input "Insurance" at bounding box center [891, 553] width 11 height 11
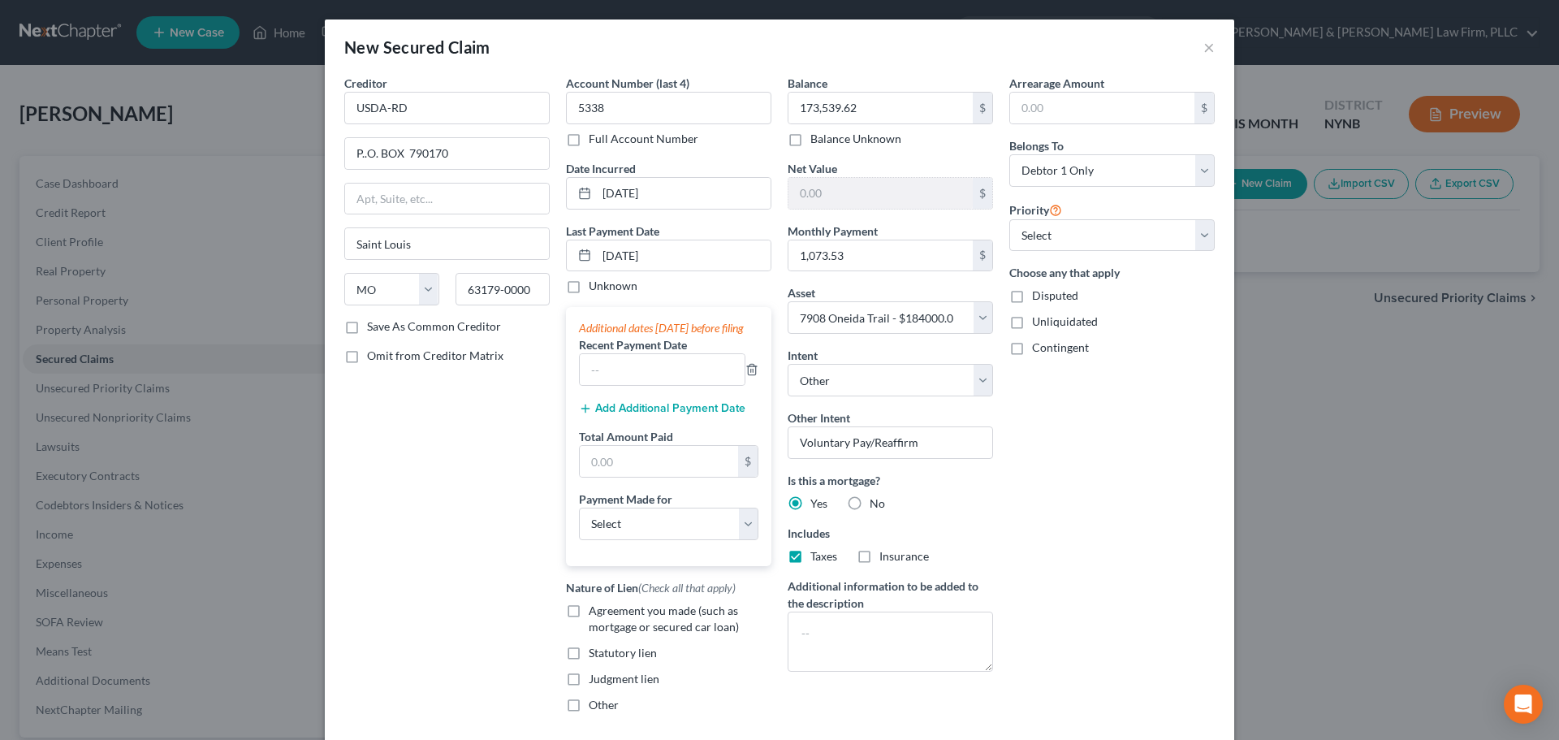
checkbox input "true"
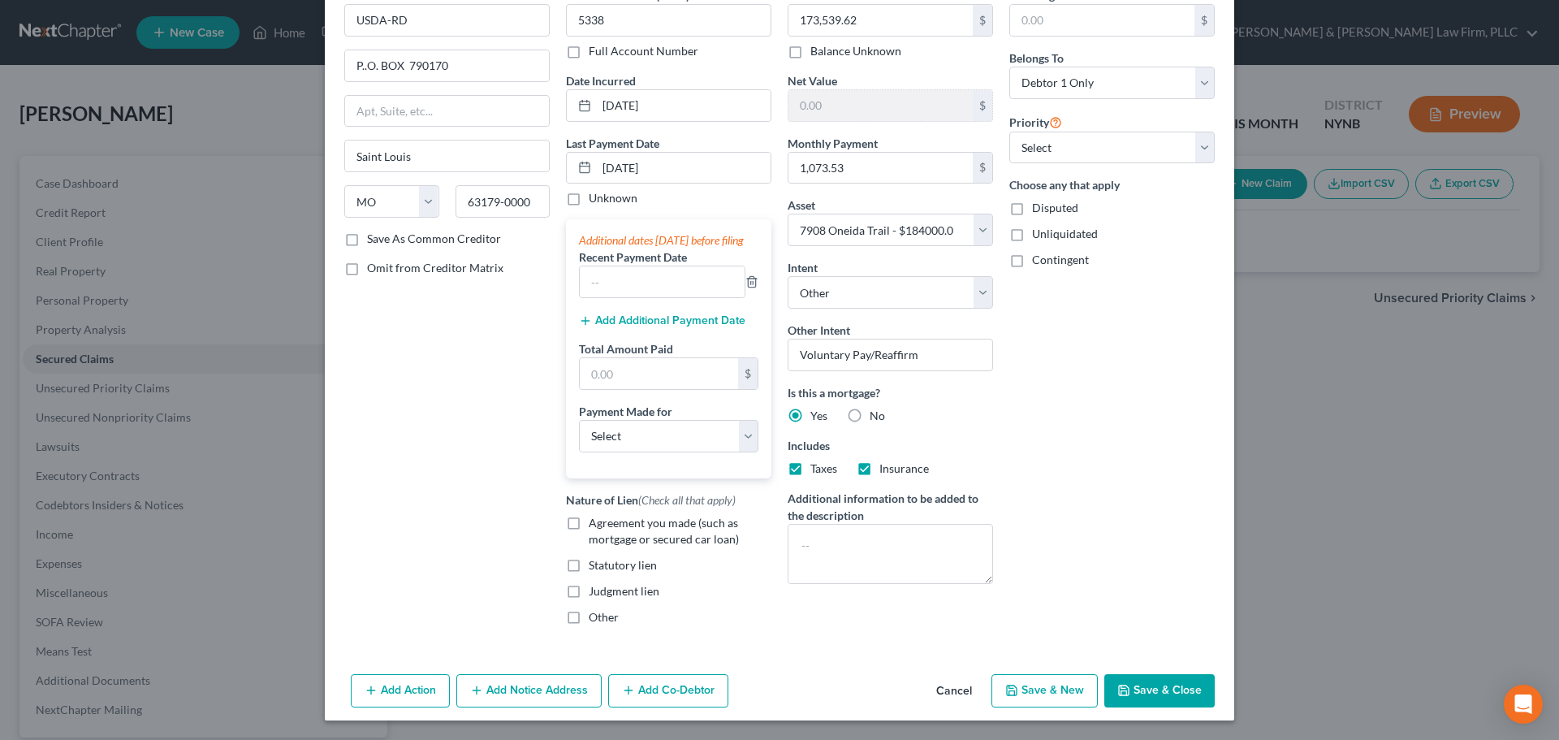
scroll to position [104, 0]
click at [589, 524] on label "Agreement you made (such as mortgage or secured car loan)" at bounding box center [680, 531] width 183 height 32
click at [595, 524] on input "Agreement you made (such as mortgage or secured car loan)" at bounding box center [600, 520] width 11 height 11
checkbox input "true"
click at [746, 439] on select "Select Car Credit Card Loan Repayment Mortgage Other Suppliers Or Vendors" at bounding box center [668, 436] width 179 height 32
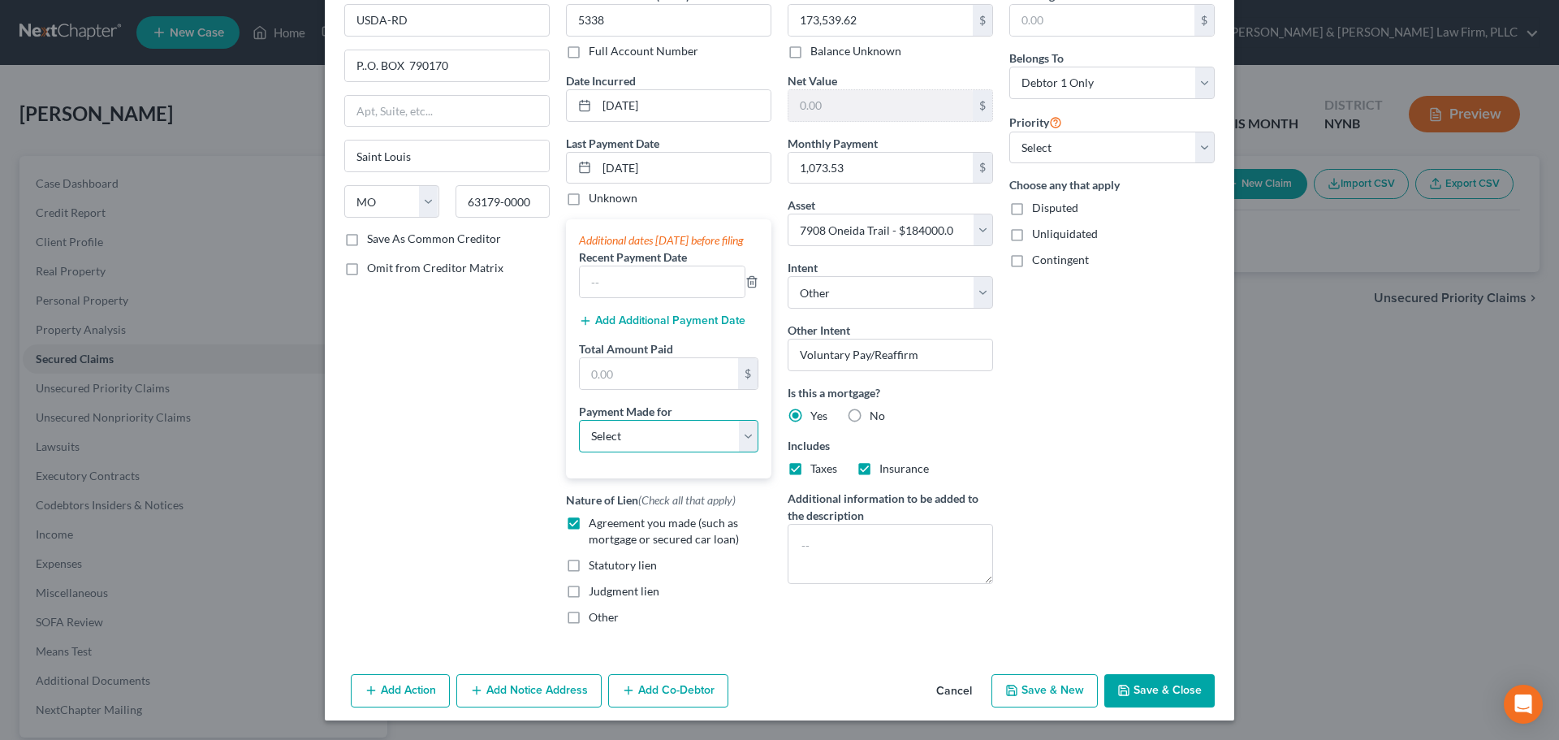
select select "3"
click at [579, 420] on select "Select Car Credit Card Loan Repayment Mortgage Other Suppliers Or Vendors" at bounding box center [668, 436] width 179 height 32
click at [649, 378] on input "text" at bounding box center [659, 373] width 158 height 31
type input "1,073.53"
click at [653, 275] on input "text" at bounding box center [662, 281] width 165 height 31
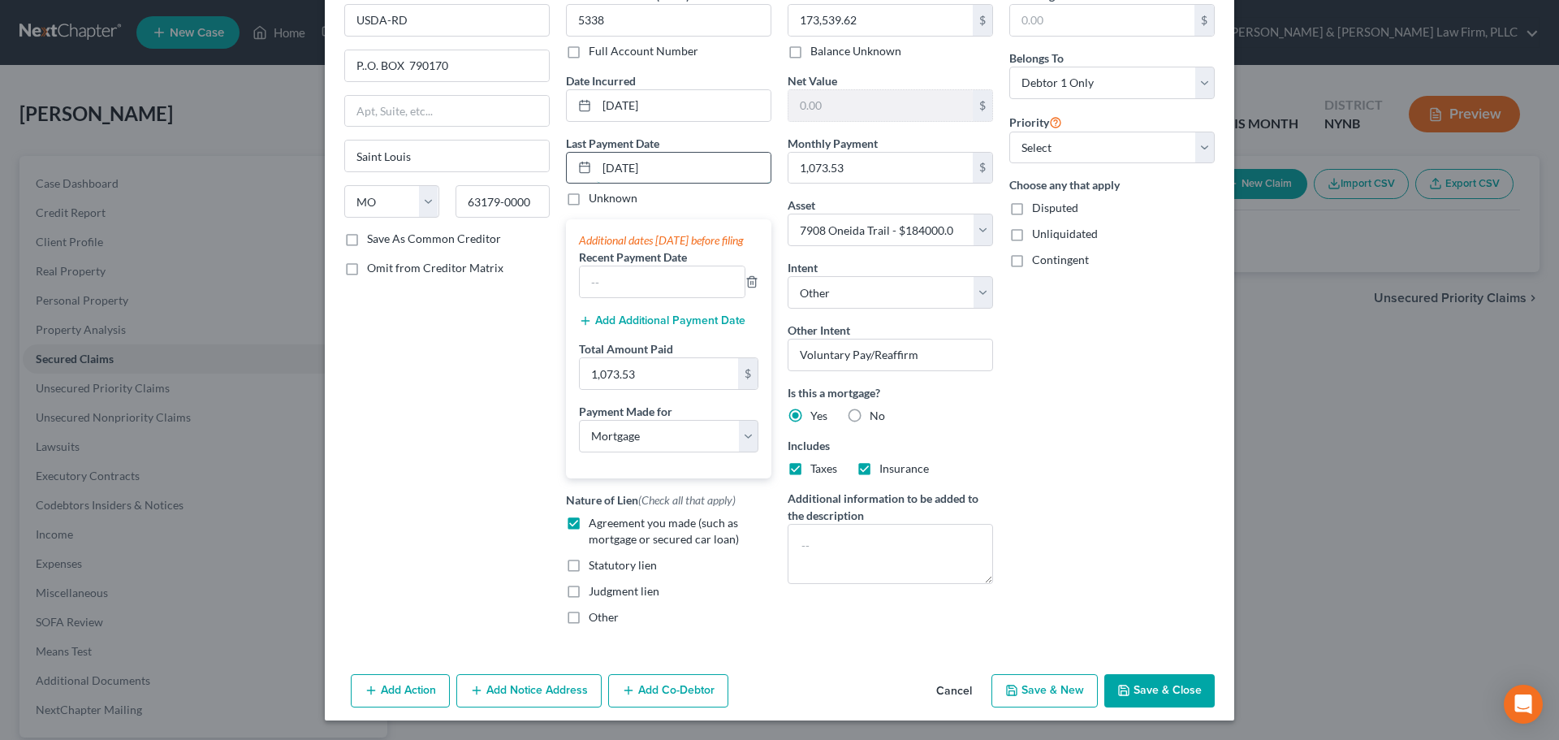
drag, startPoint x: 597, startPoint y: 153, endPoint x: 668, endPoint y: 152, distance: 70.7
click at [668, 153] on input "[DATE]" at bounding box center [684, 168] width 174 height 31
click at [612, 286] on input "text" at bounding box center [662, 281] width 165 height 31
type input "[DATE]"
click at [1163, 693] on button "Save & Close" at bounding box center [1160, 691] width 110 height 34
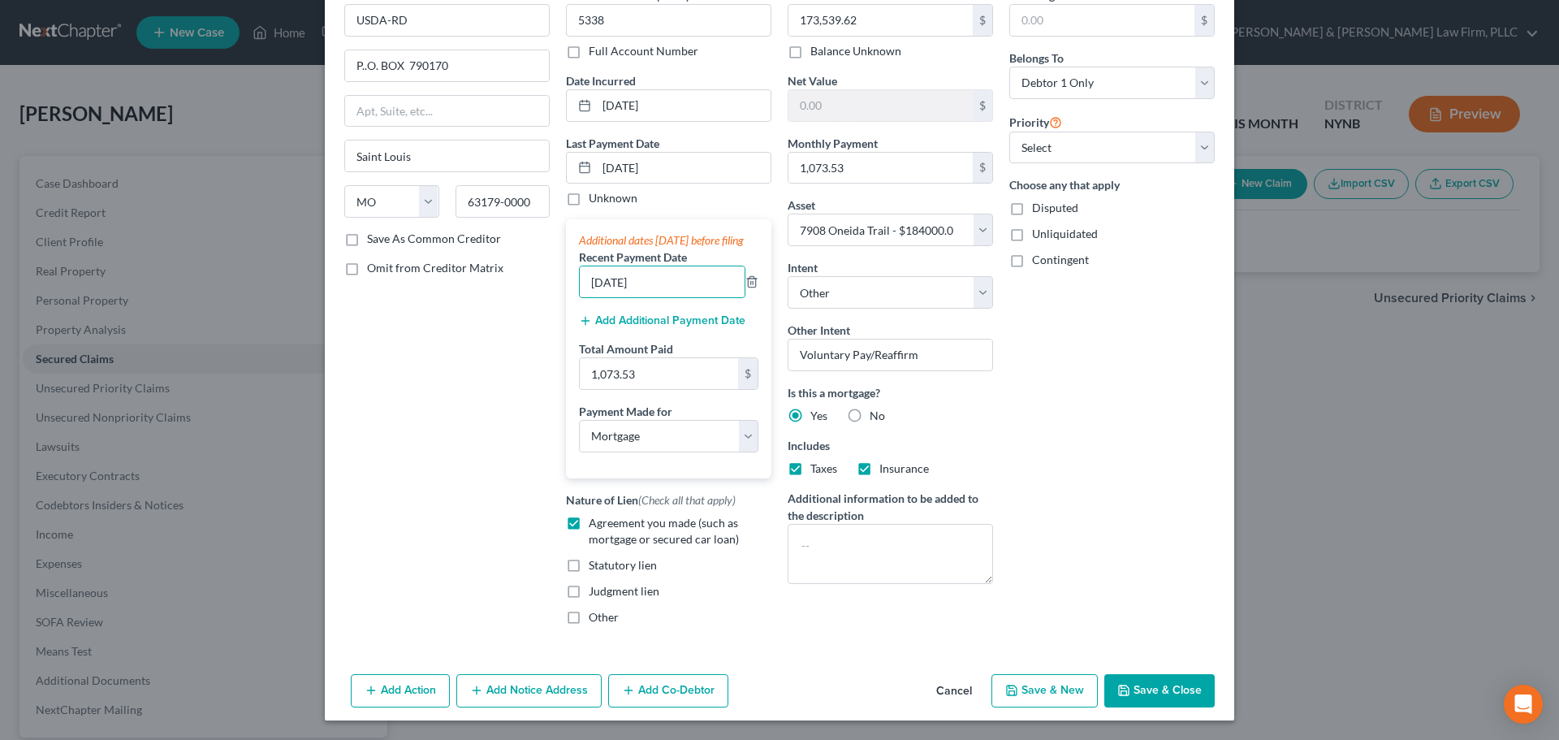
select select
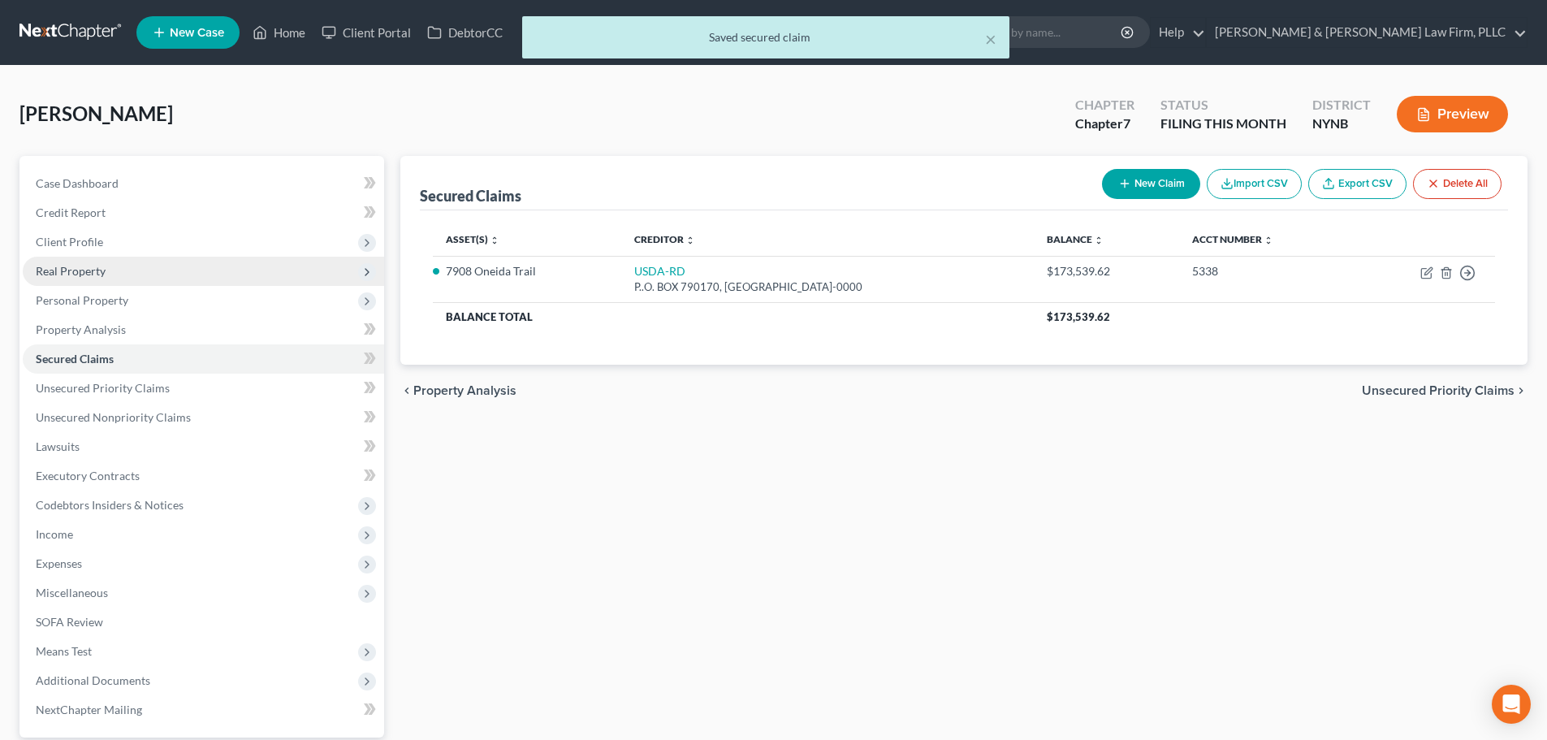
click at [83, 278] on span "Real Property" at bounding box center [203, 271] width 361 height 29
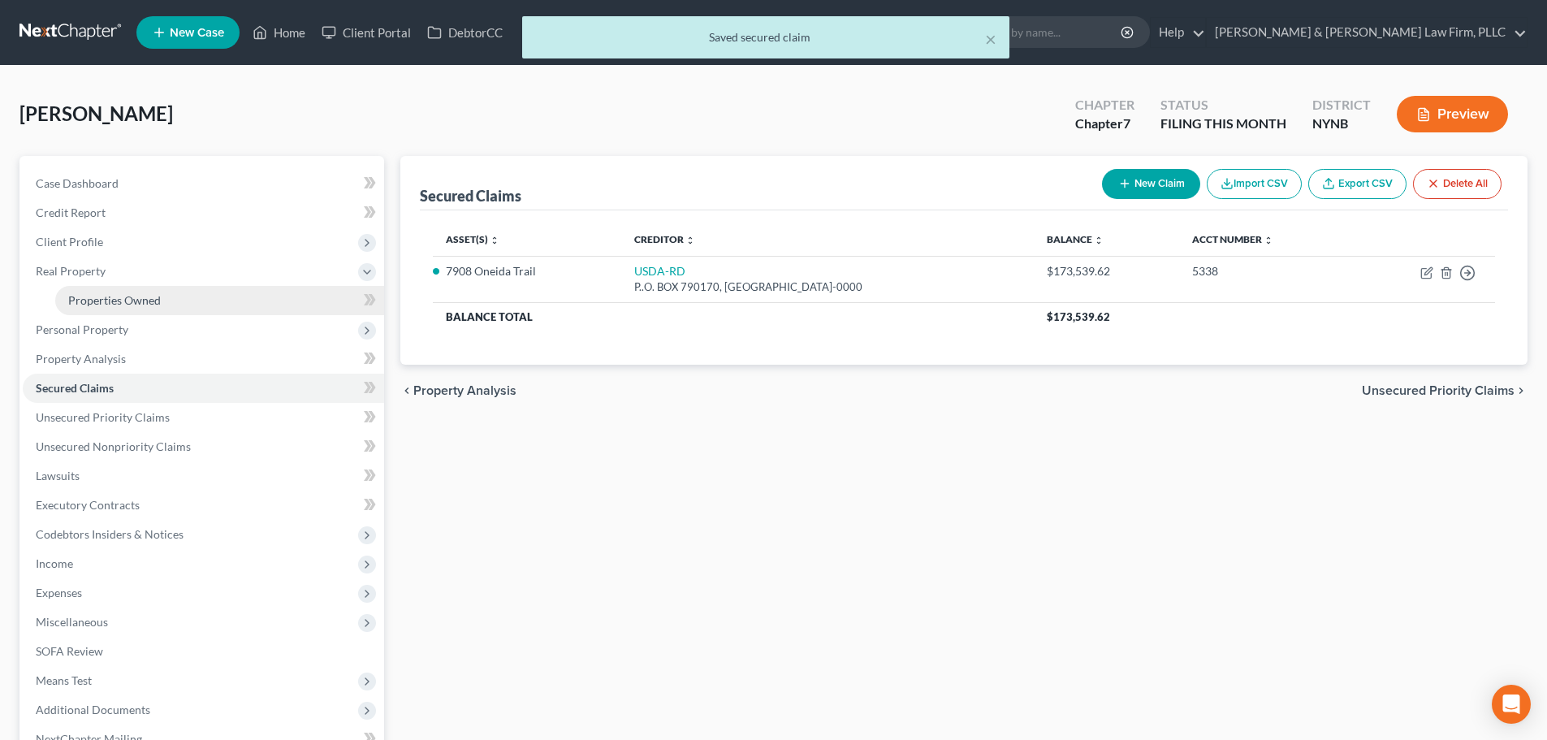
click at [104, 300] on span "Properties Owned" at bounding box center [114, 300] width 93 height 14
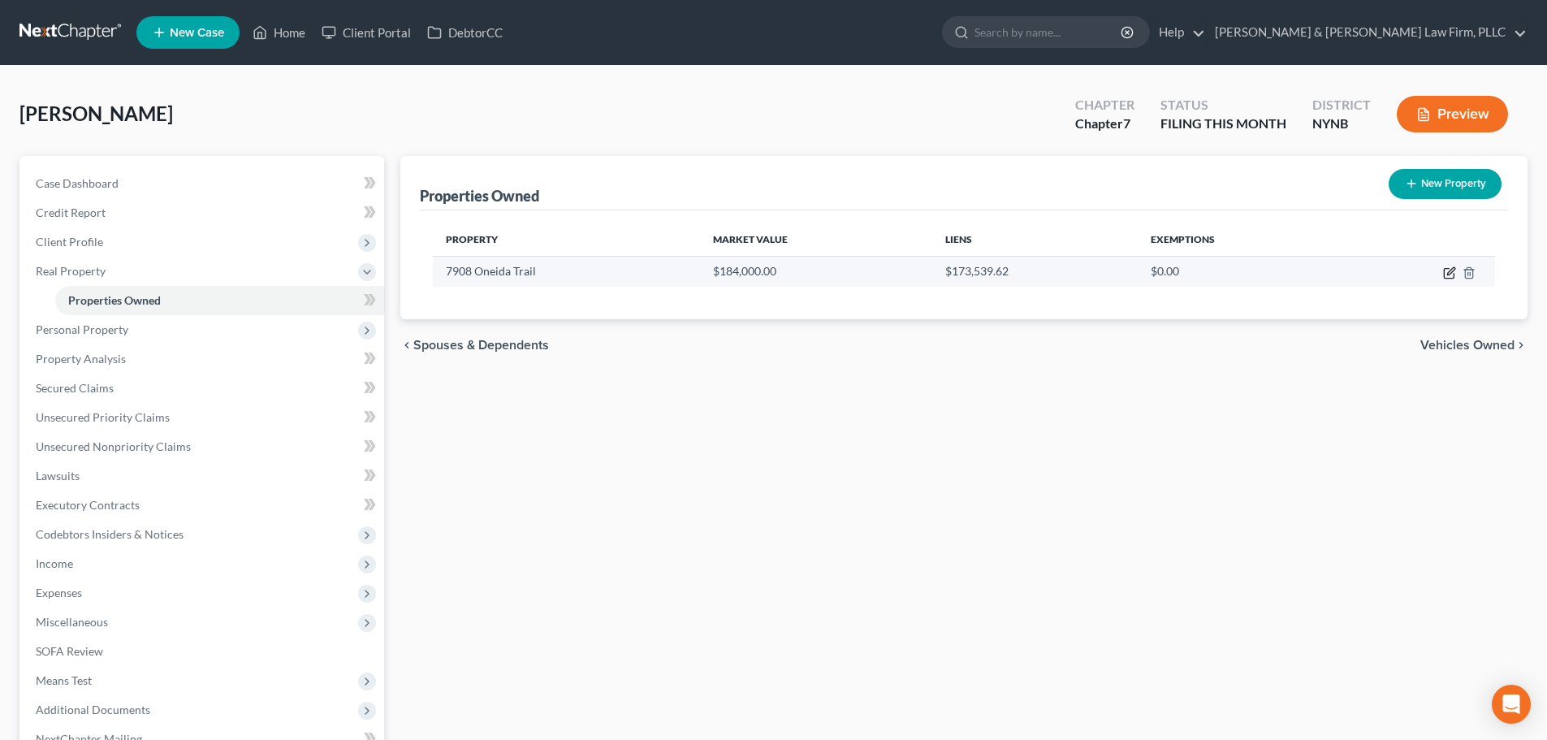
click at [1451, 272] on icon "button" at bounding box center [1449, 272] width 13 height 13
select select "35"
select select "33"
select select "0"
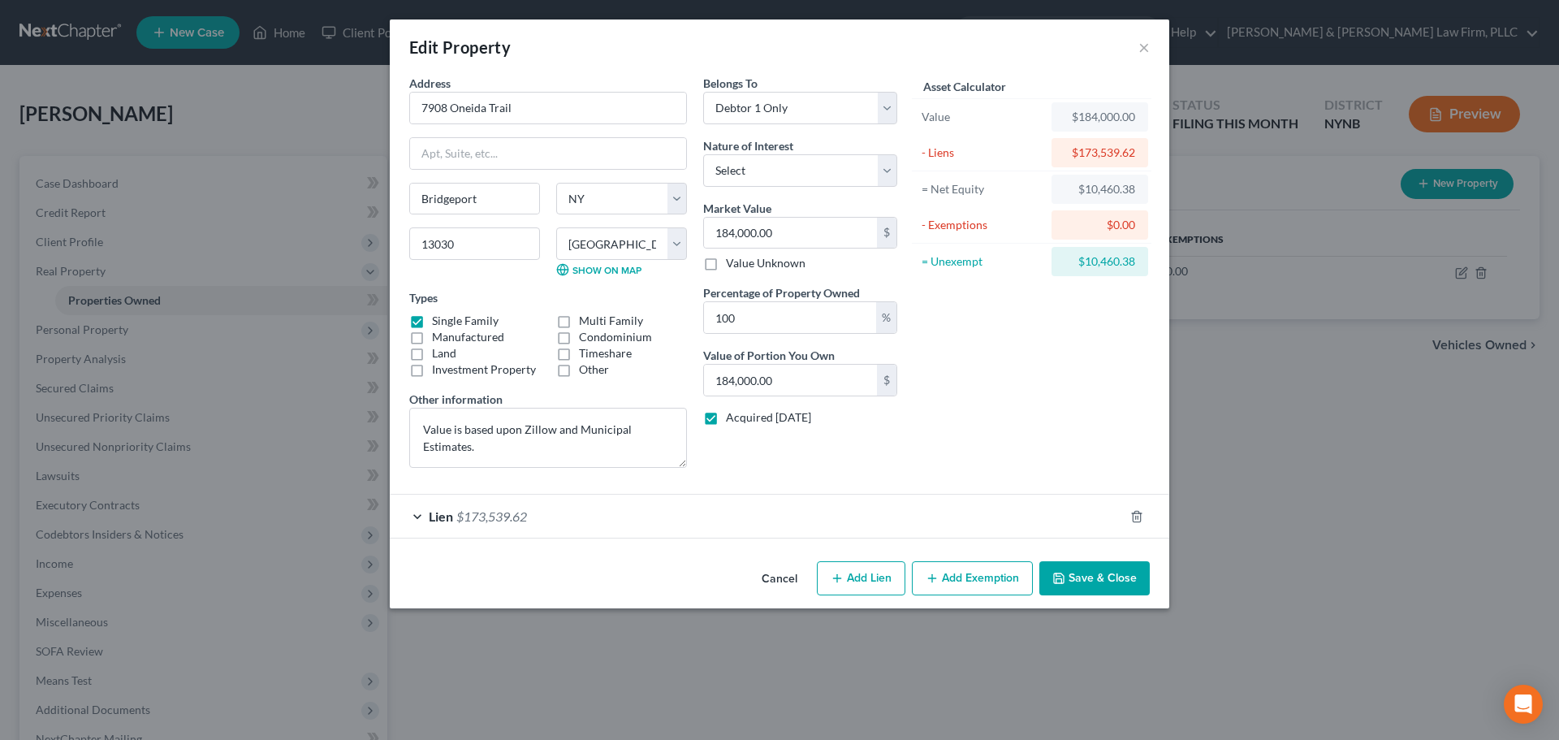
click at [966, 577] on button "Add Exemption" at bounding box center [972, 578] width 121 height 34
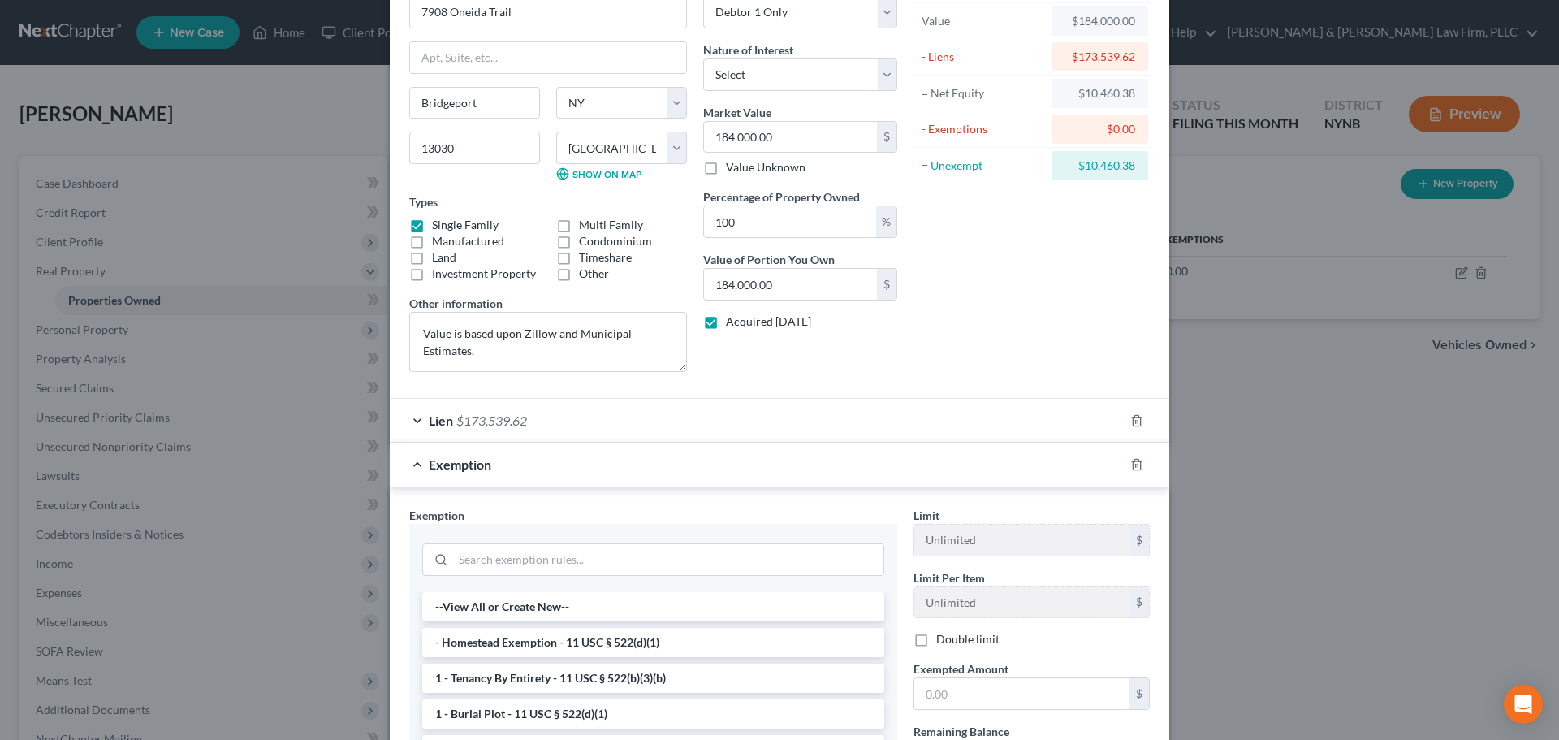
scroll to position [323, 0]
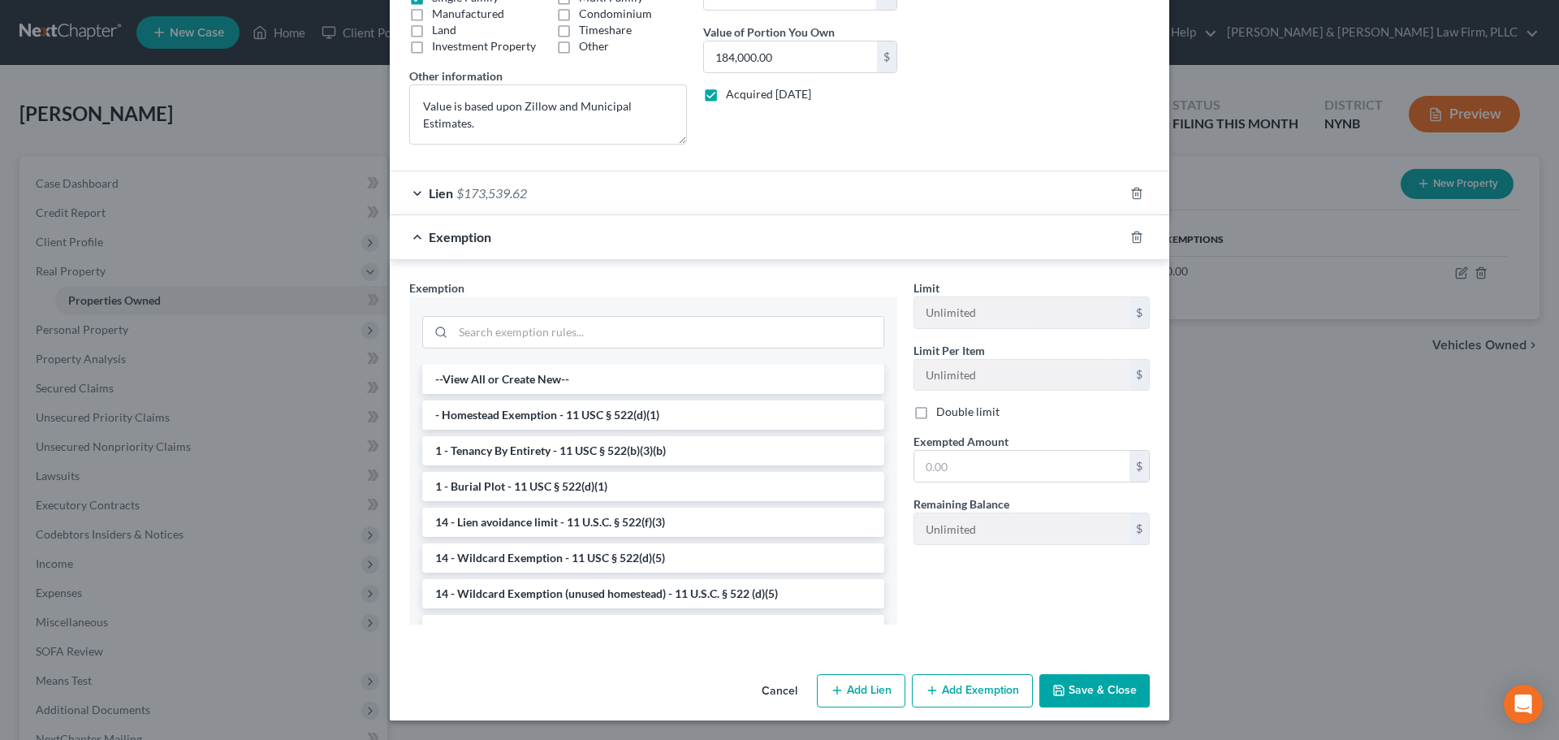
click at [564, 416] on li "- Homestead Exemption - 11 USC § 522(d)(1)" at bounding box center [653, 414] width 462 height 29
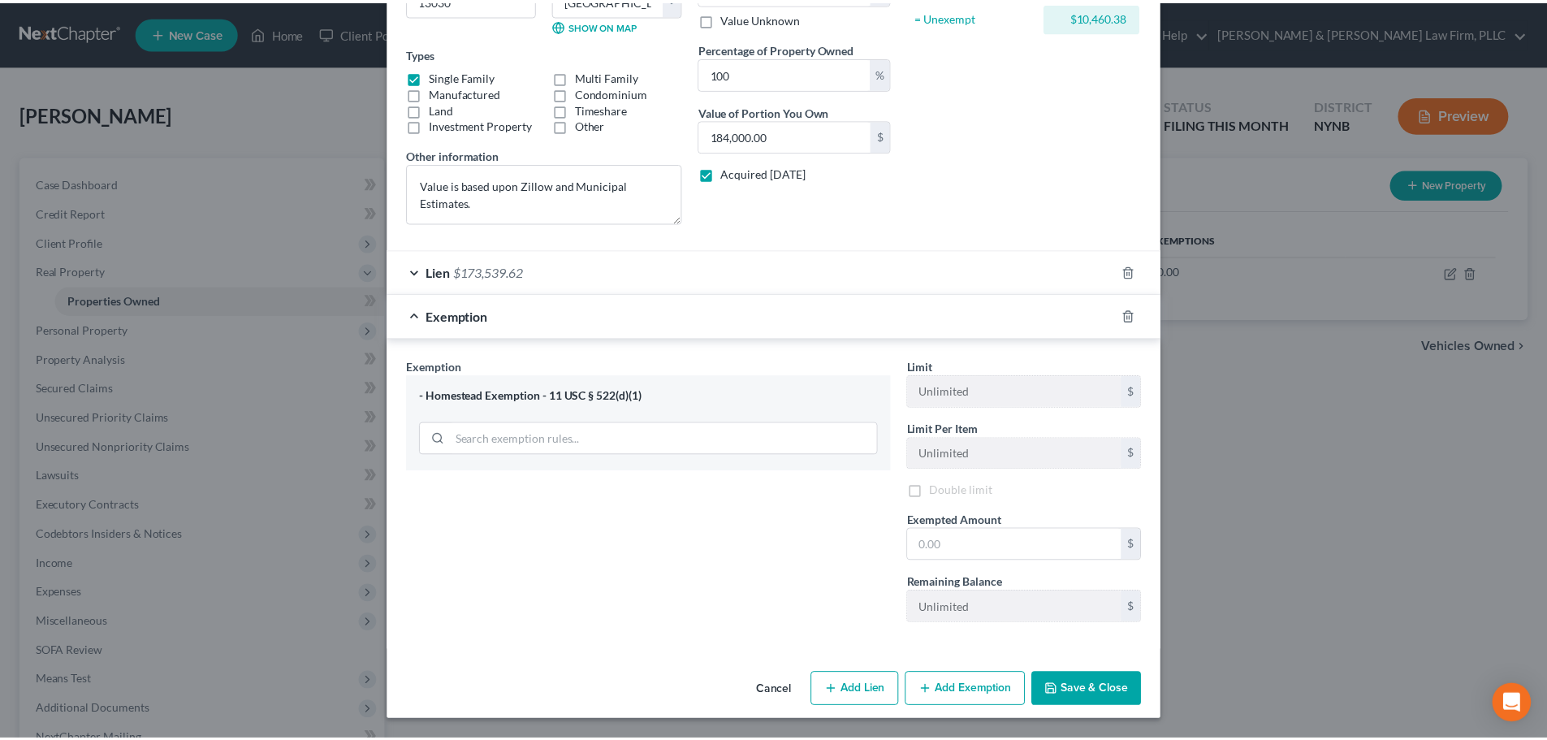
scroll to position [244, 0]
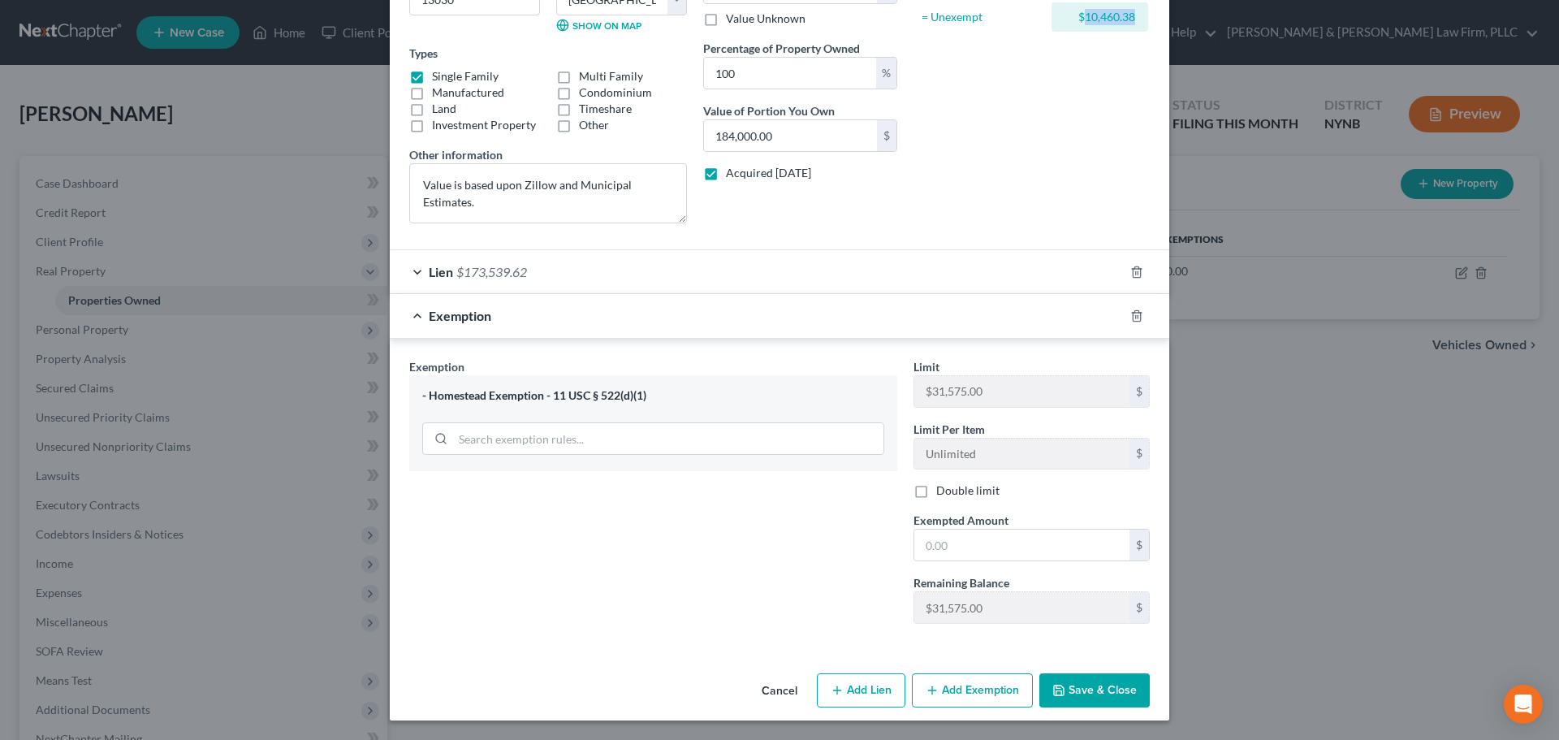
drag, startPoint x: 1077, startPoint y: 18, endPoint x: 1135, endPoint y: 17, distance: 58.5
click at [1135, 17] on div "$10,460.38" at bounding box center [1100, 16] width 97 height 29
copy div "10,460.38"
click at [954, 545] on input "text" at bounding box center [1021, 545] width 215 height 31
paste input "10,460.38"
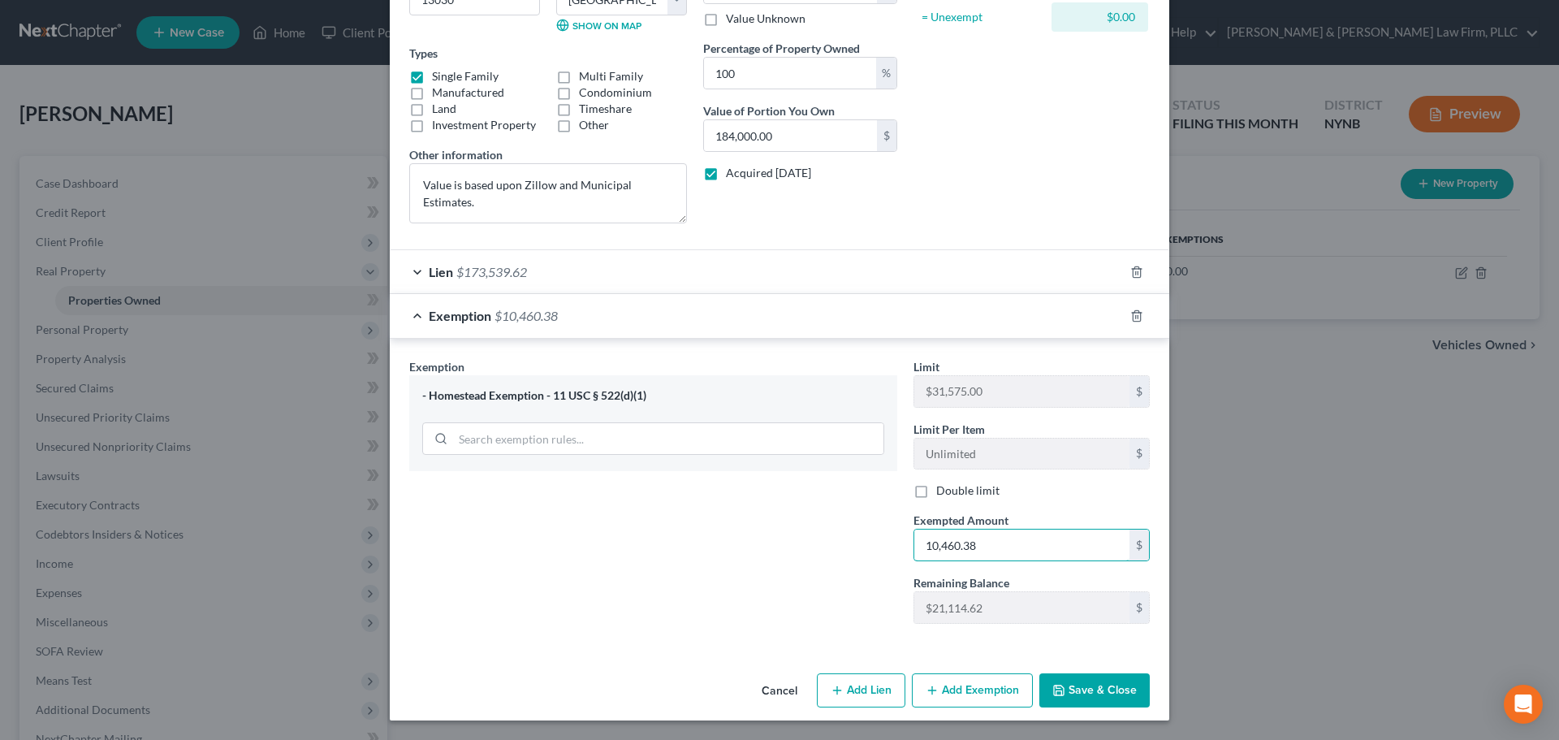
type input "10,460.38"
click at [1076, 688] on button "Save & Close" at bounding box center [1095, 690] width 110 height 34
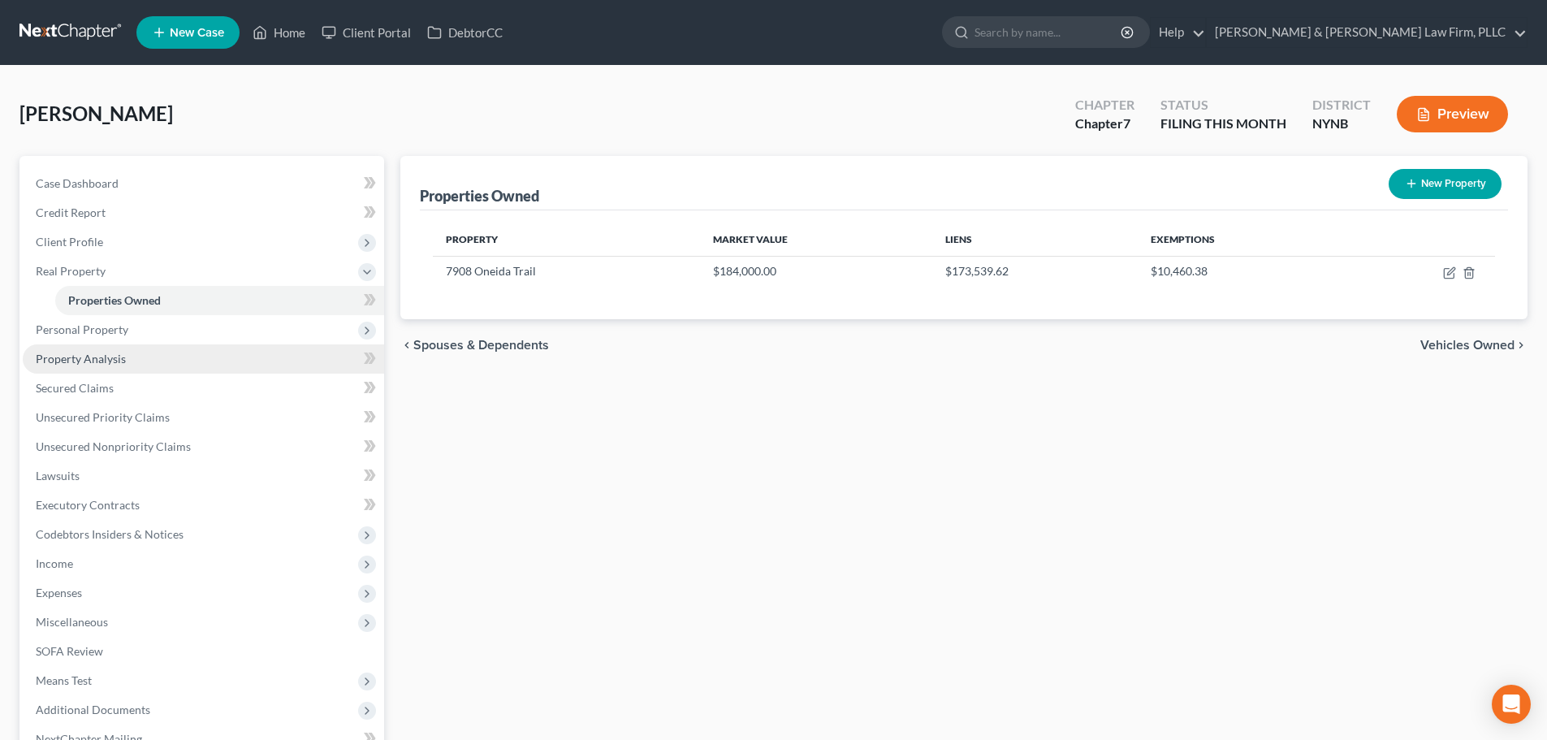
click at [109, 357] on span "Property Analysis" at bounding box center [81, 359] width 90 height 14
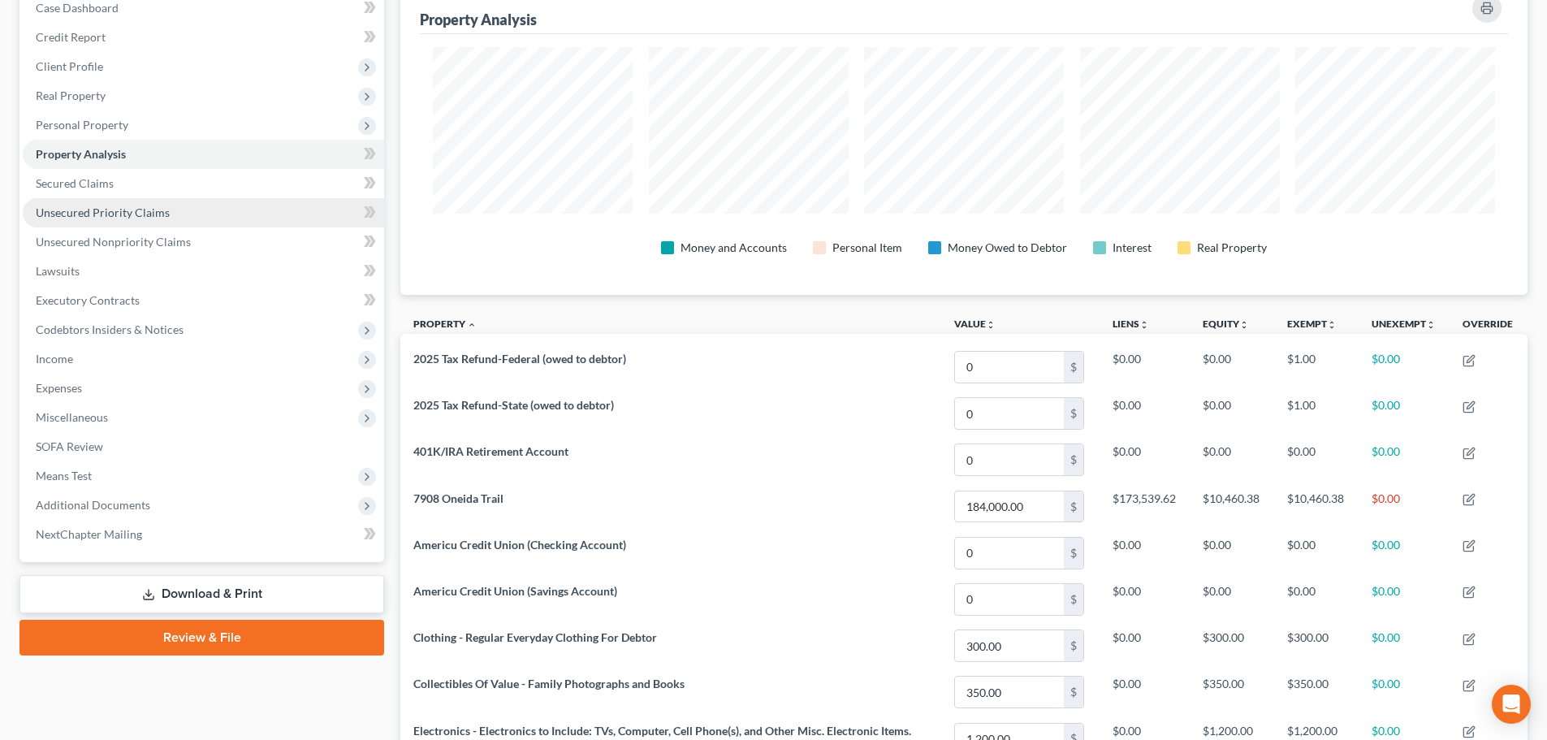
scroll to position [162, 0]
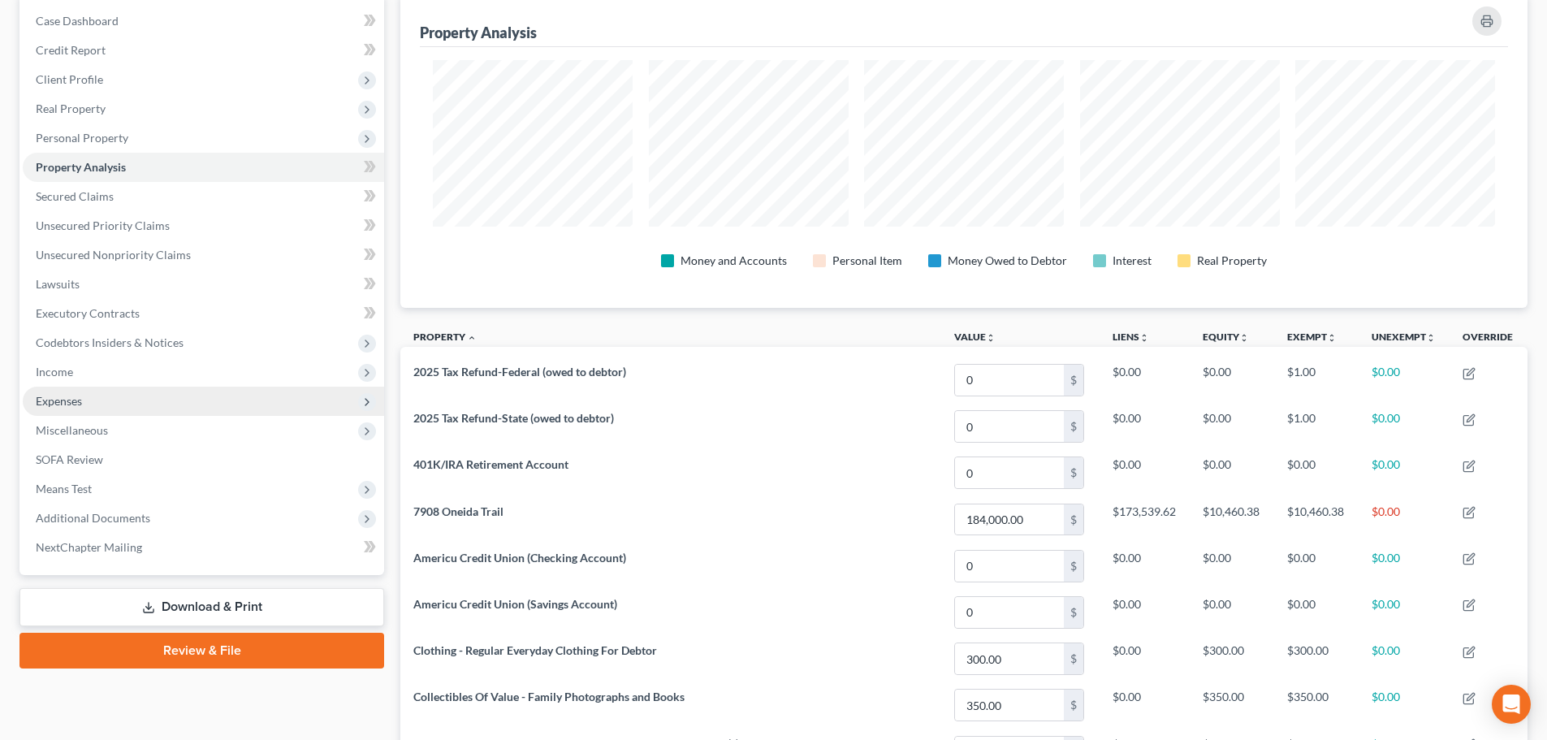
click at [85, 400] on span "Expenses" at bounding box center [203, 401] width 361 height 29
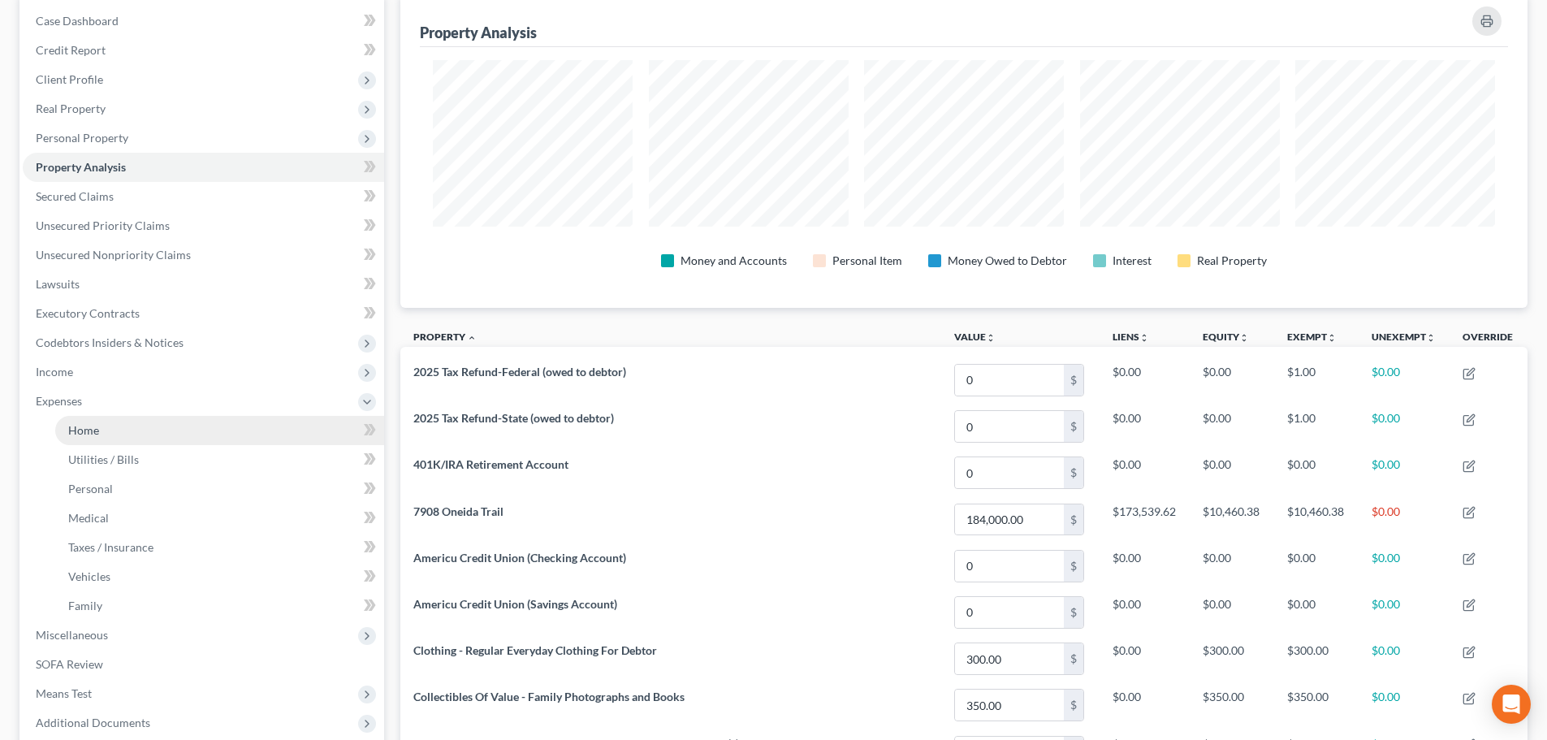
click at [103, 434] on link "Home" at bounding box center [219, 430] width 329 height 29
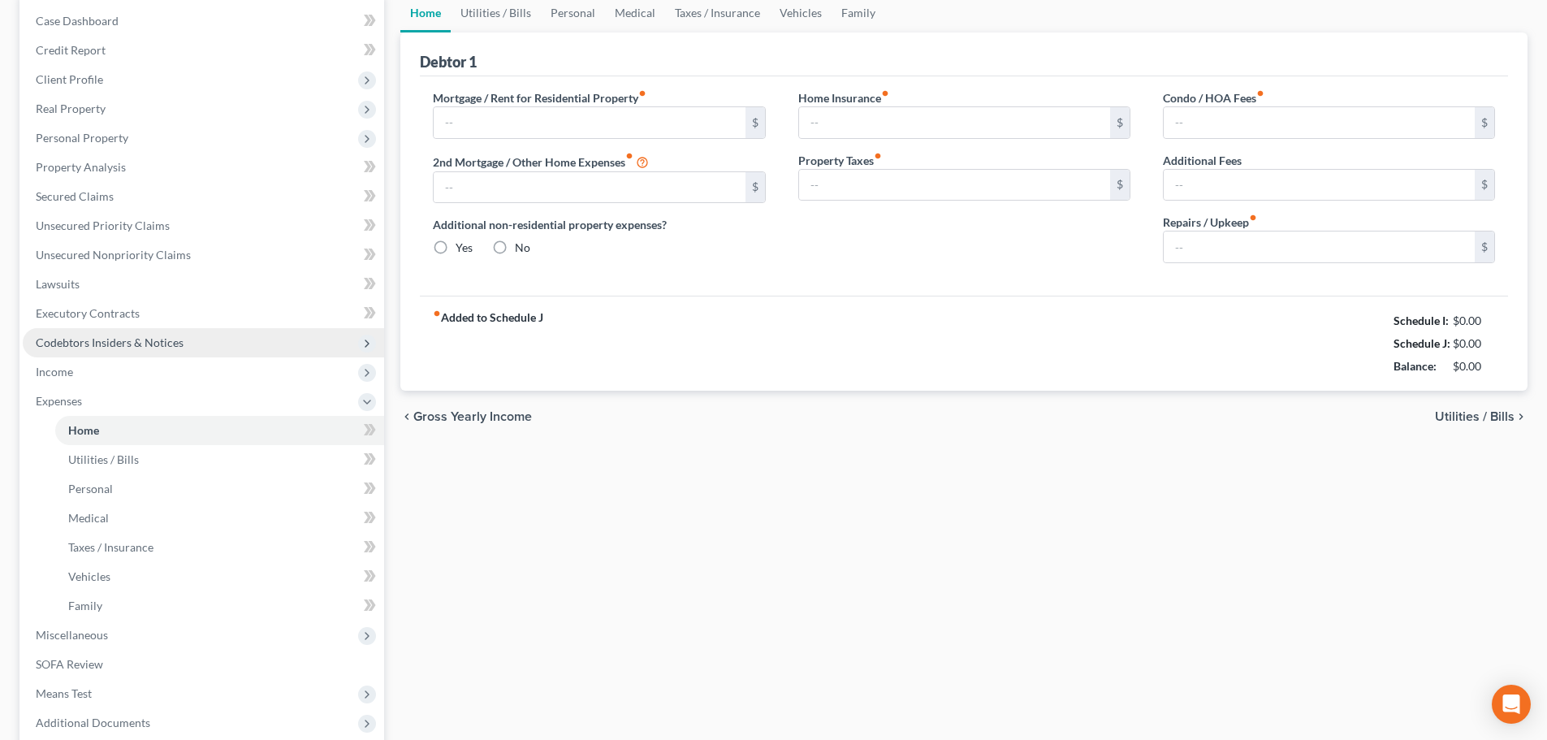
type input "1,073.53"
type input "0.00"
radio input "true"
type input "0.00"
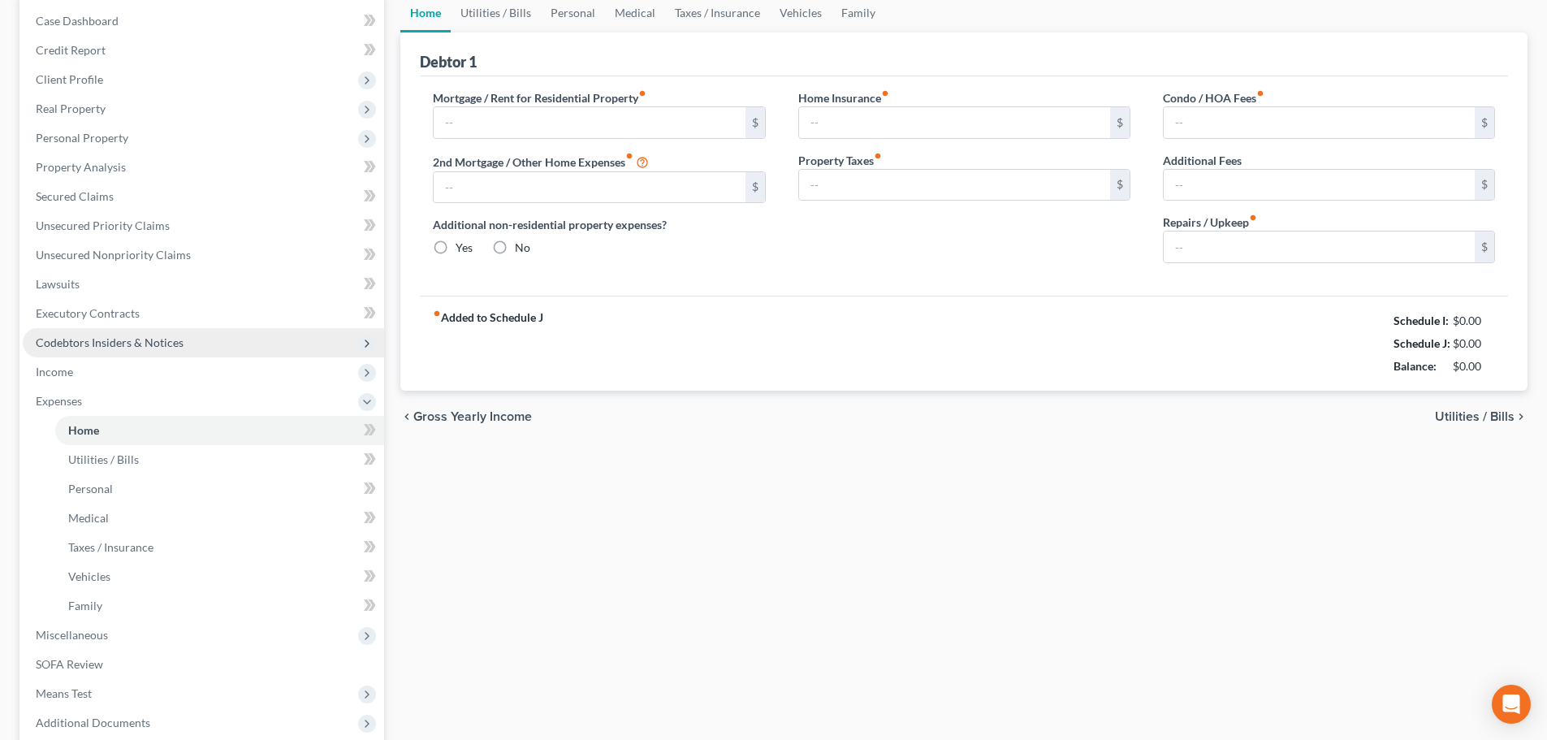
type input "0.00"
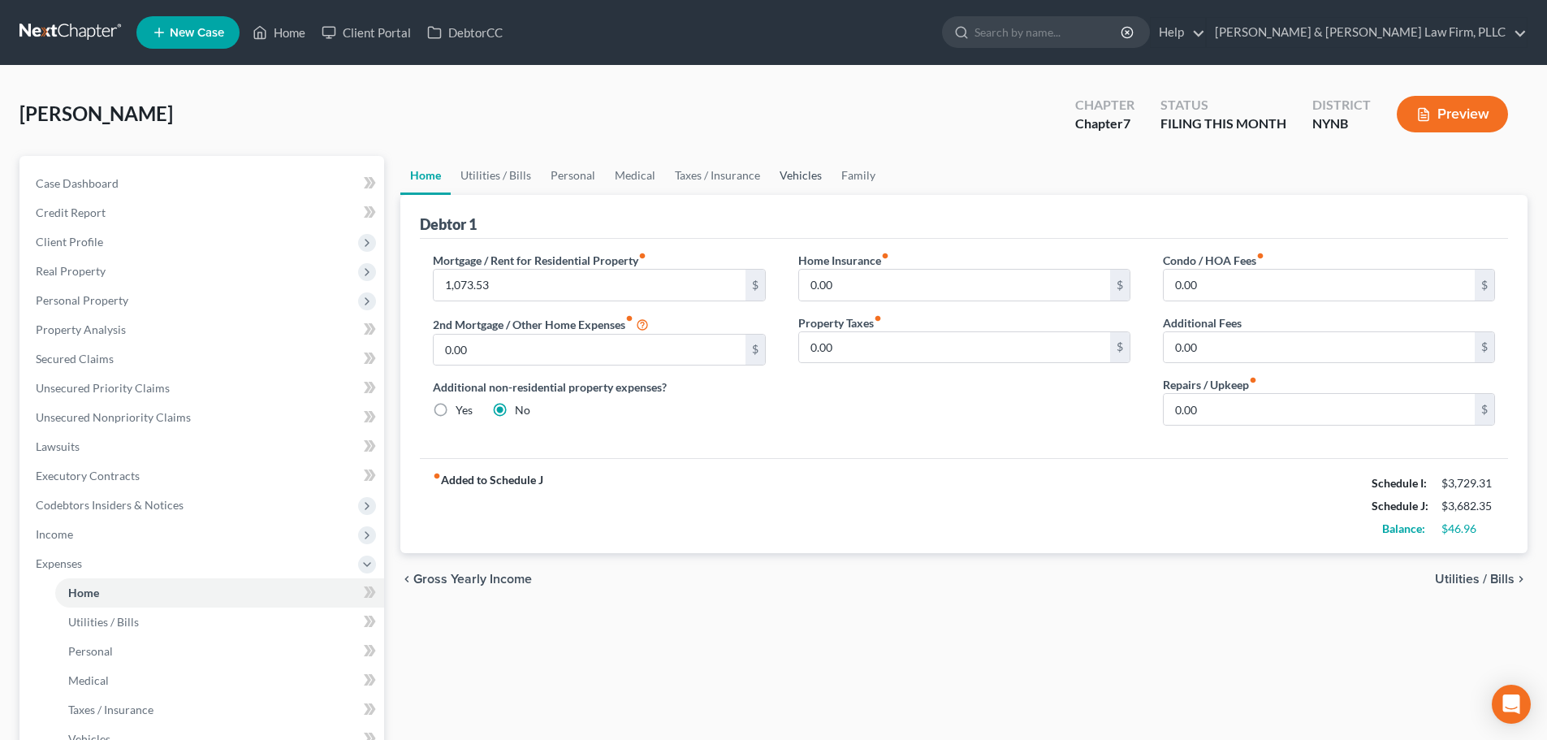
click at [785, 177] on link "Vehicles" at bounding box center [801, 175] width 62 height 39
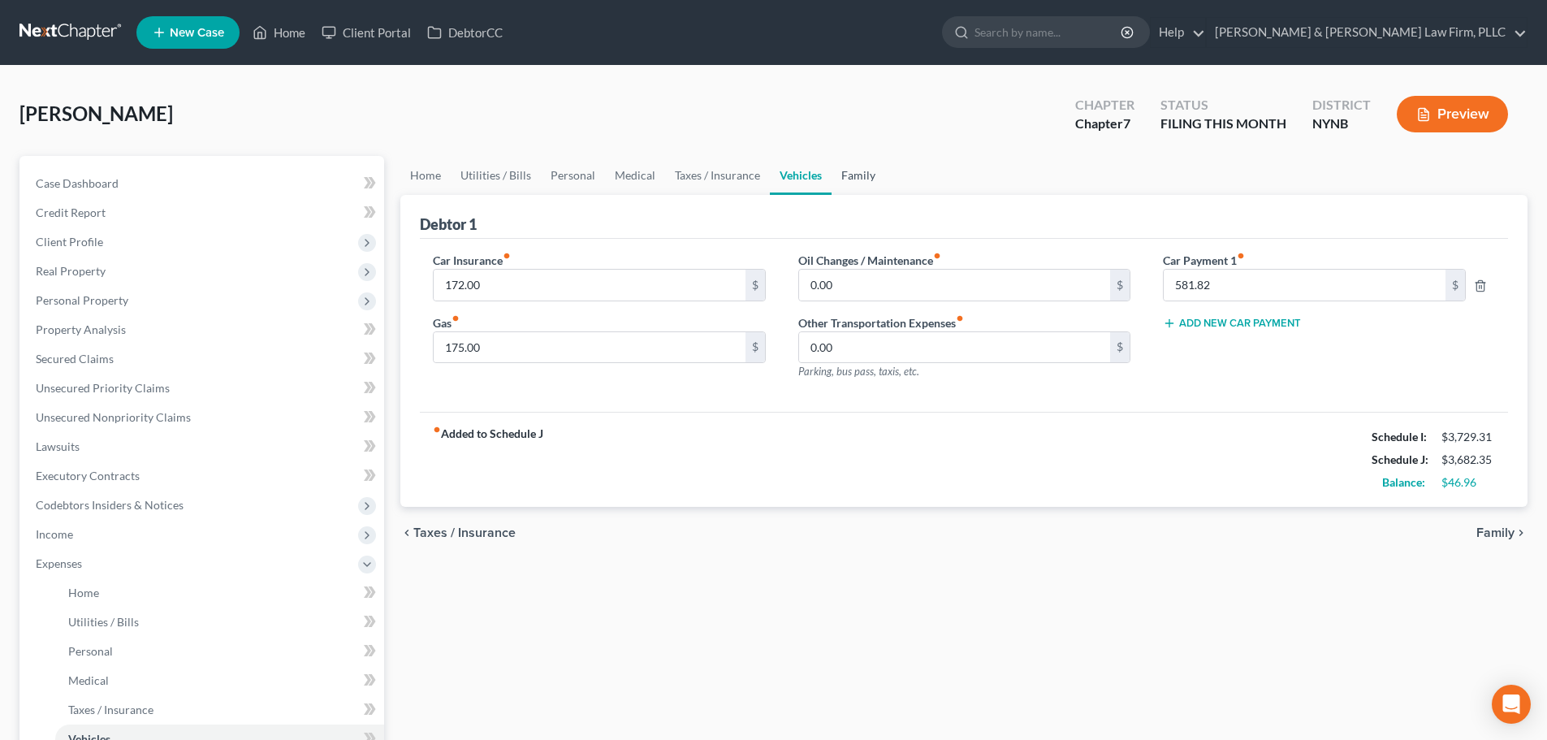
click at [860, 178] on link "Family" at bounding box center [859, 175] width 54 height 39
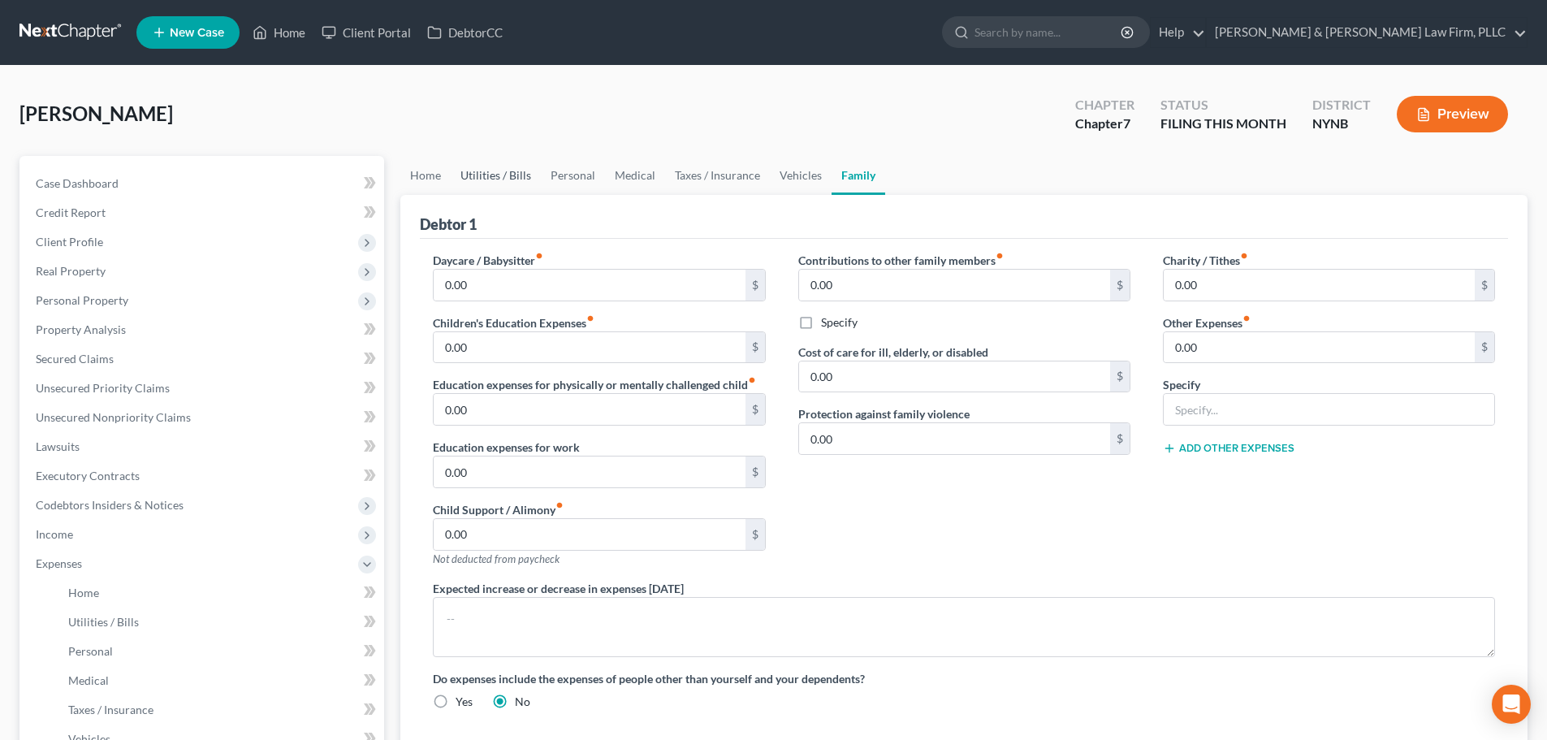
click at [487, 179] on link "Utilities / Bills" at bounding box center [496, 175] width 90 height 39
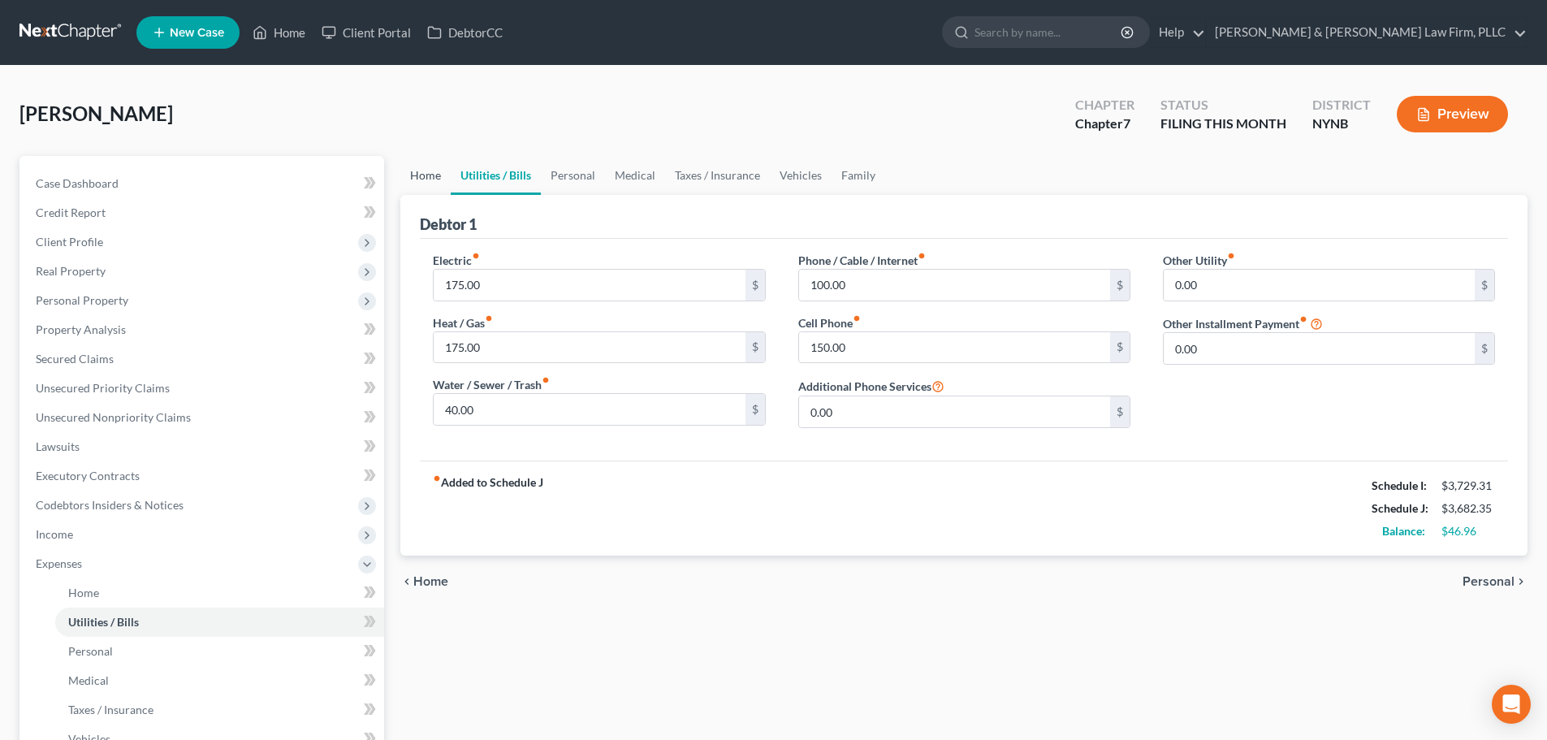
click at [426, 176] on link "Home" at bounding box center [425, 175] width 50 height 39
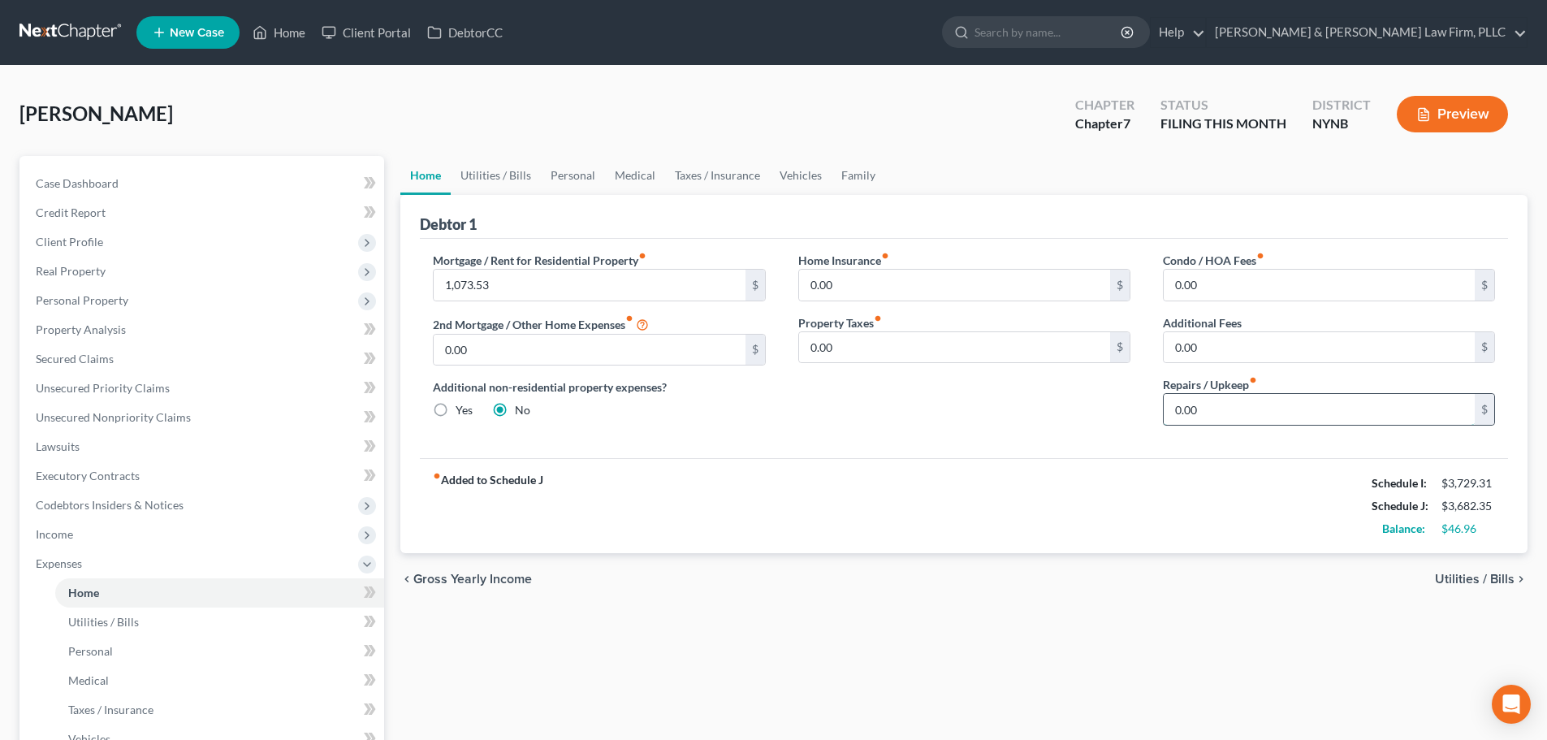
click at [1166, 408] on input "0.00" at bounding box center [1319, 409] width 311 height 31
type input "115.00"
click at [578, 177] on link "Personal" at bounding box center [573, 175] width 64 height 39
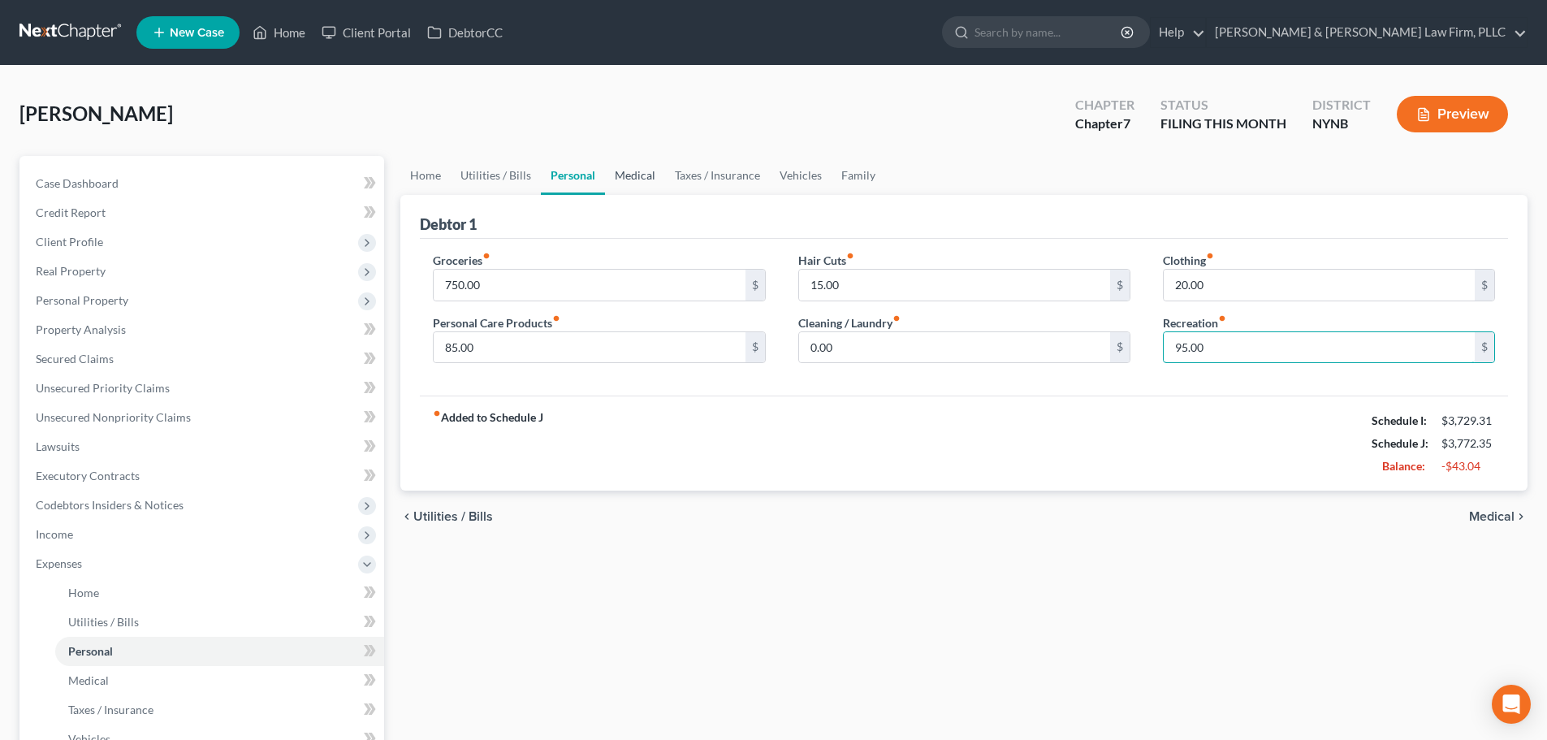
type input "95.00"
click at [638, 175] on link "Medical" at bounding box center [635, 175] width 60 height 39
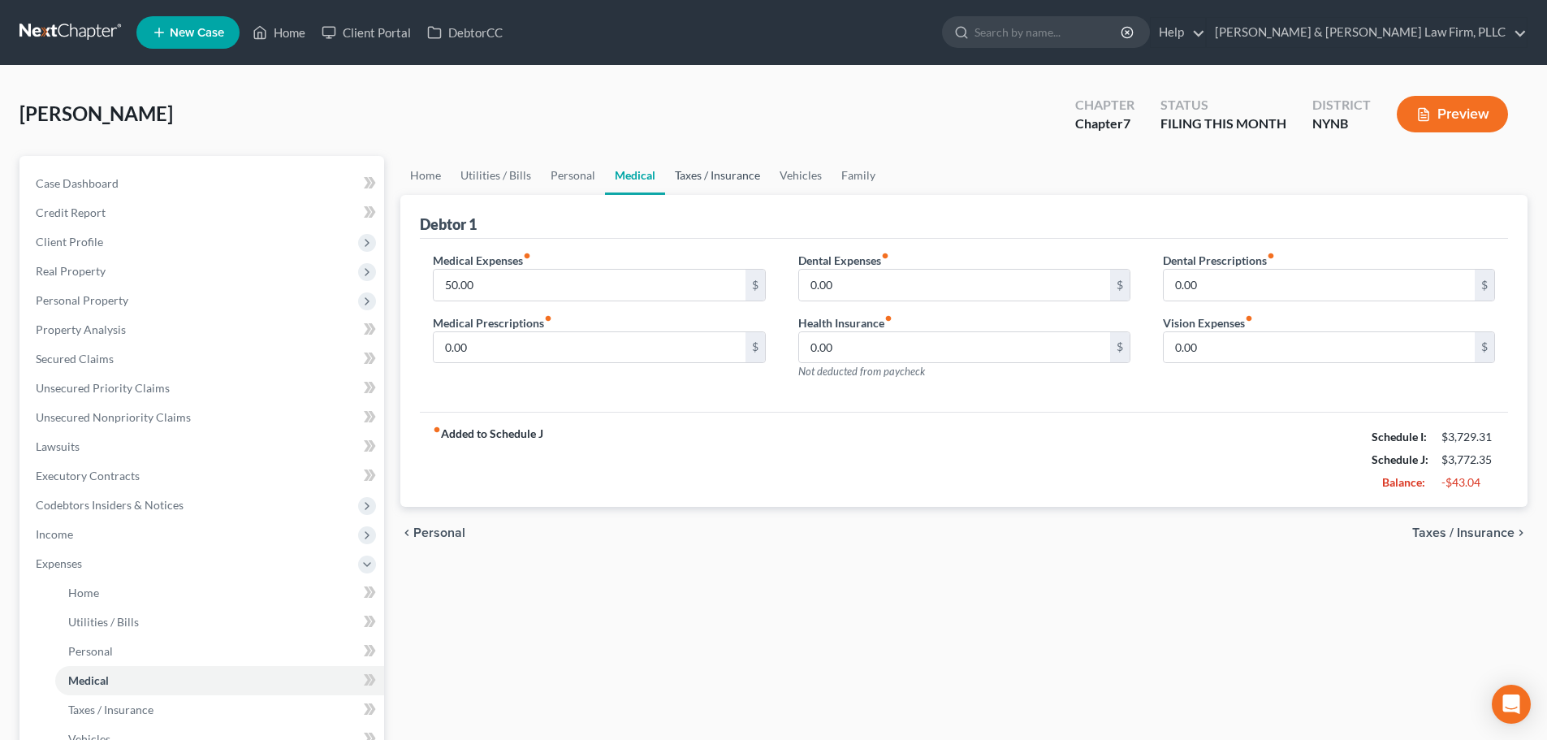
click at [702, 171] on link "Taxes / Insurance" at bounding box center [717, 175] width 105 height 39
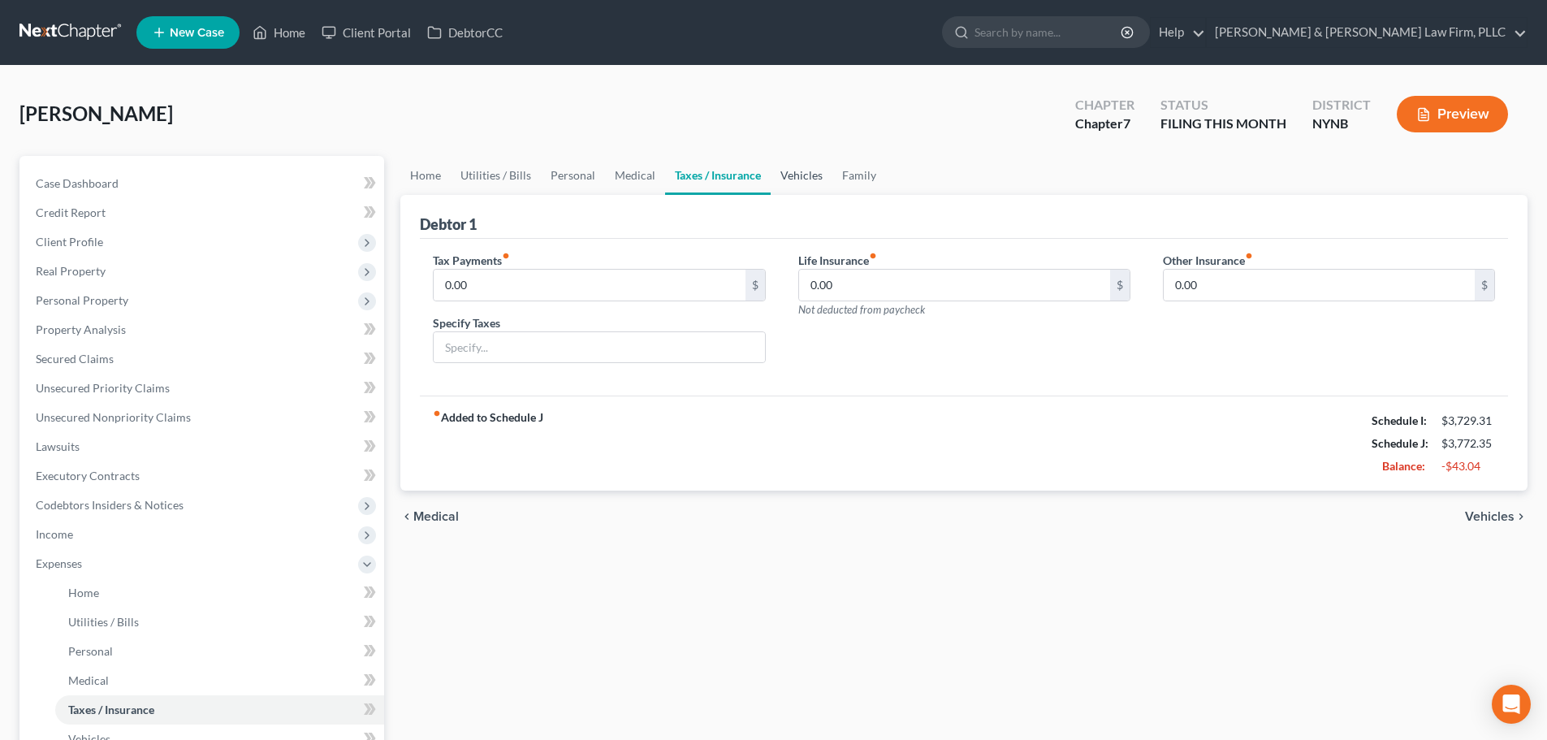
click at [796, 176] on link "Vehicles" at bounding box center [802, 175] width 62 height 39
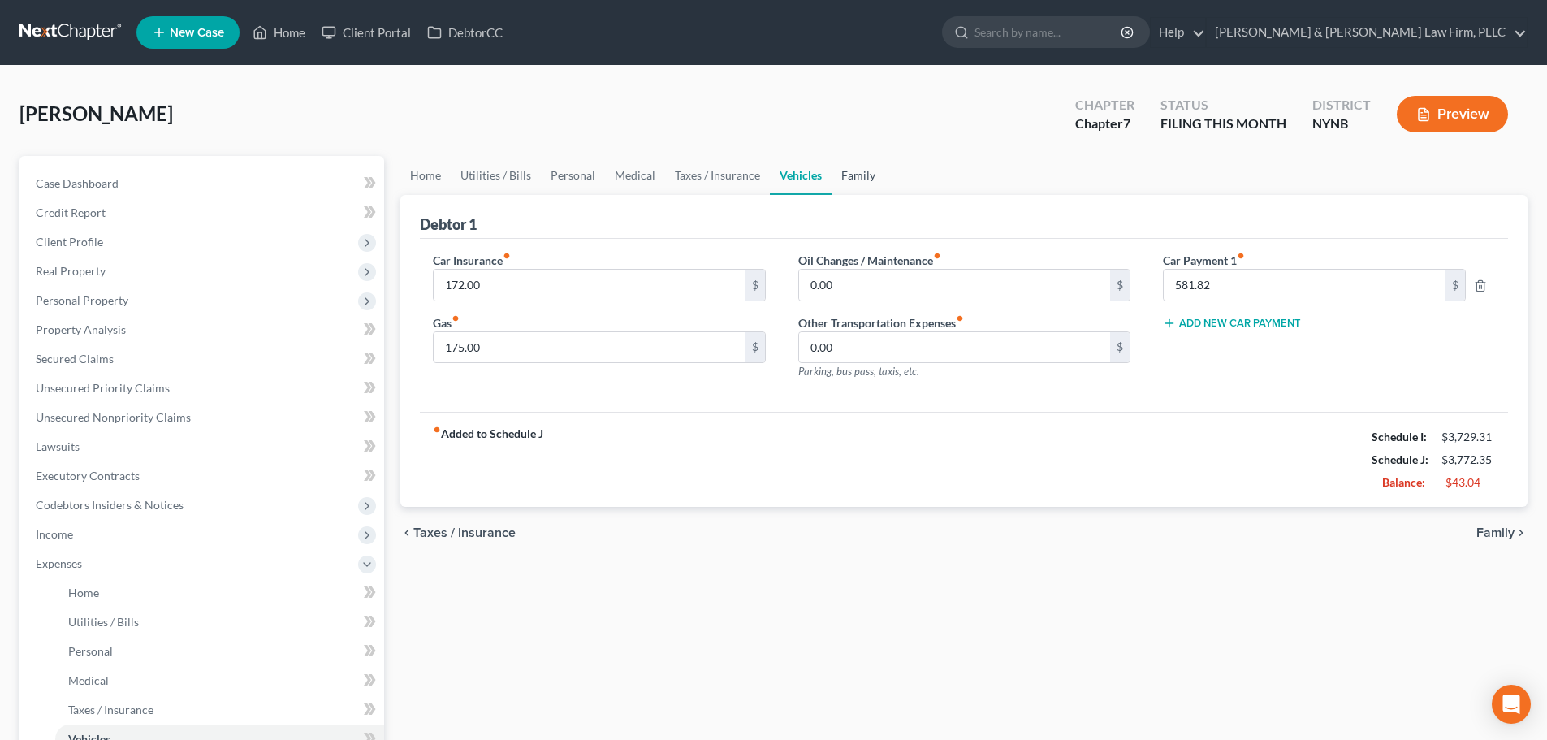
click at [861, 174] on link "Family" at bounding box center [859, 175] width 54 height 39
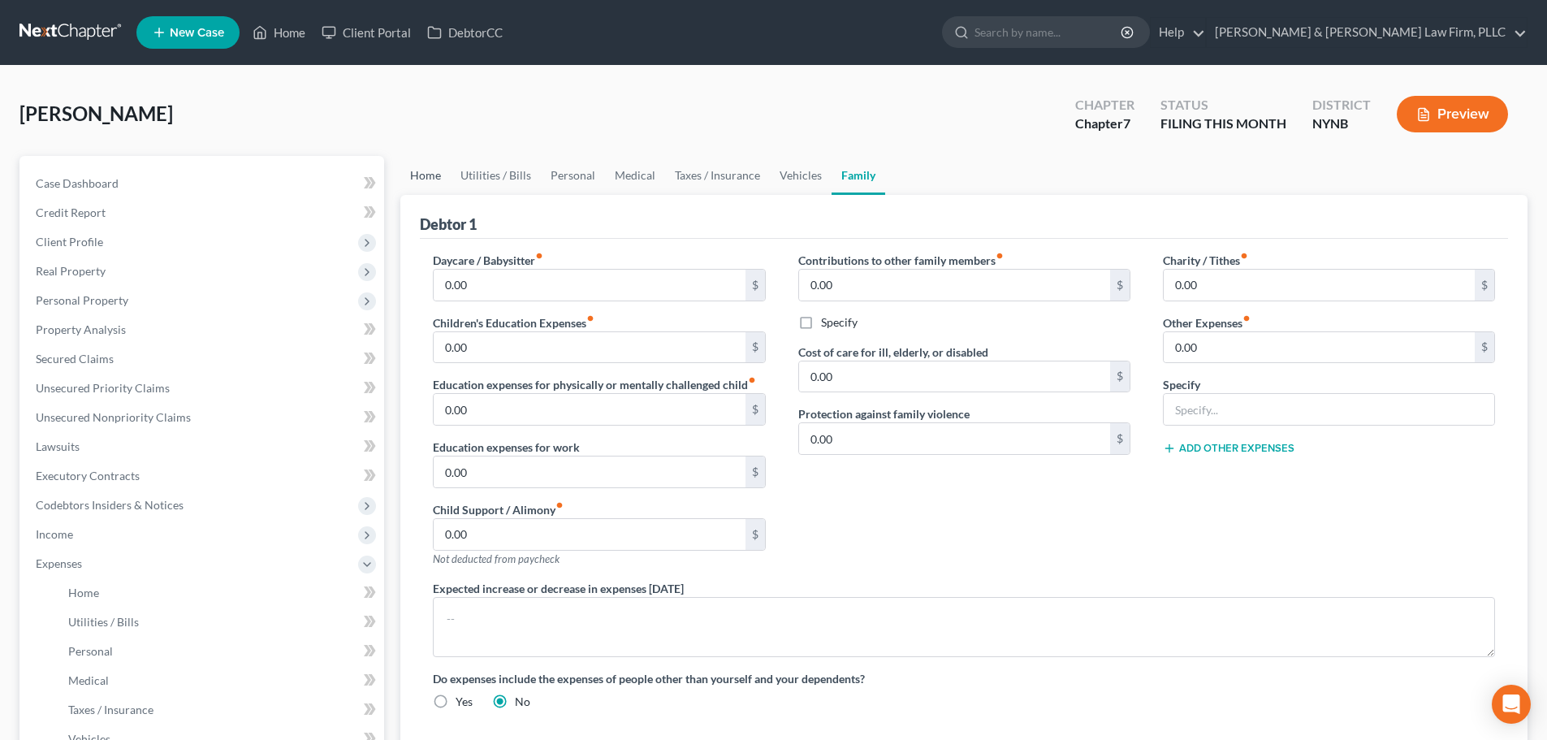
click at [428, 176] on link "Home" at bounding box center [425, 175] width 50 height 39
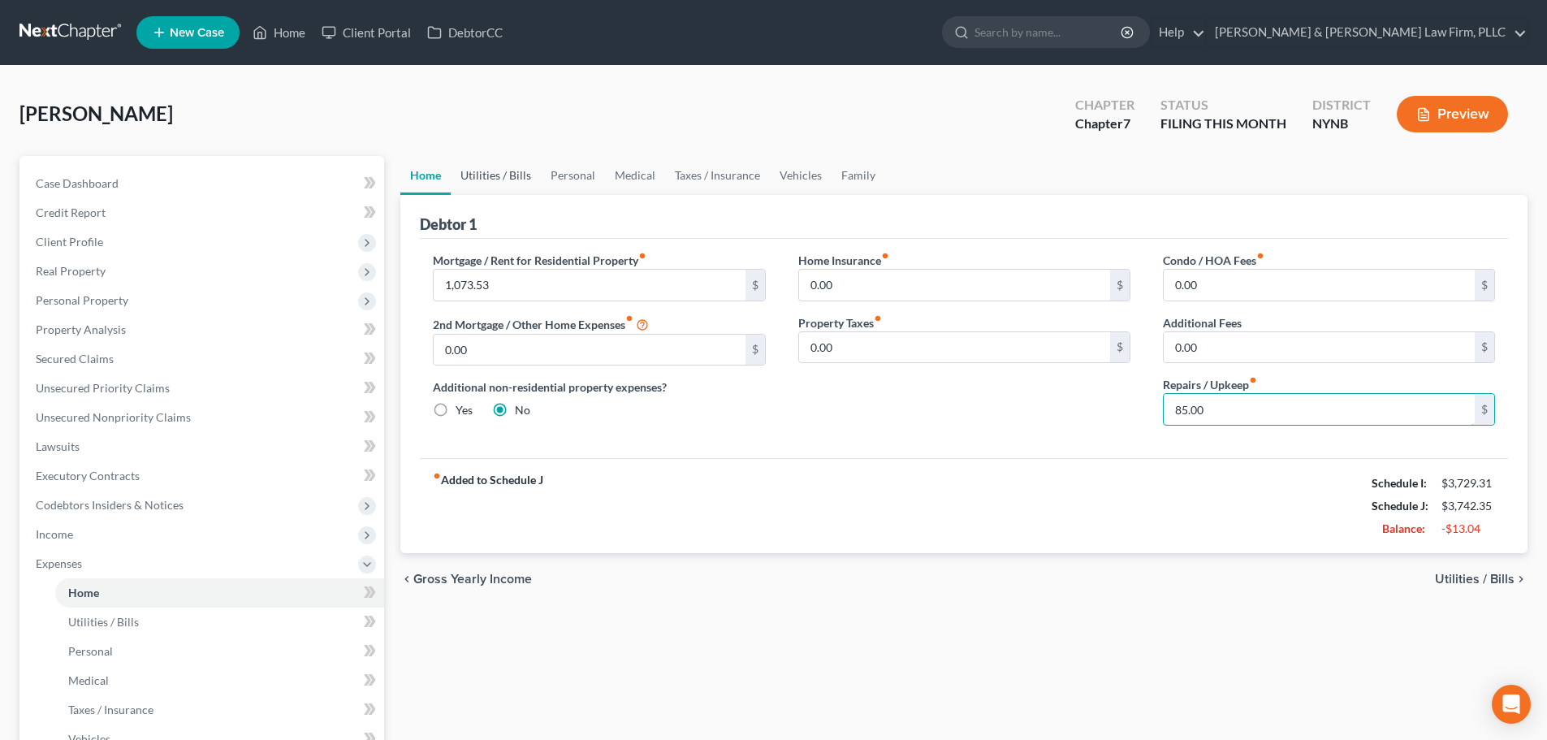
type input "85.00"
click at [484, 173] on link "Utilities / Bills" at bounding box center [496, 175] width 90 height 39
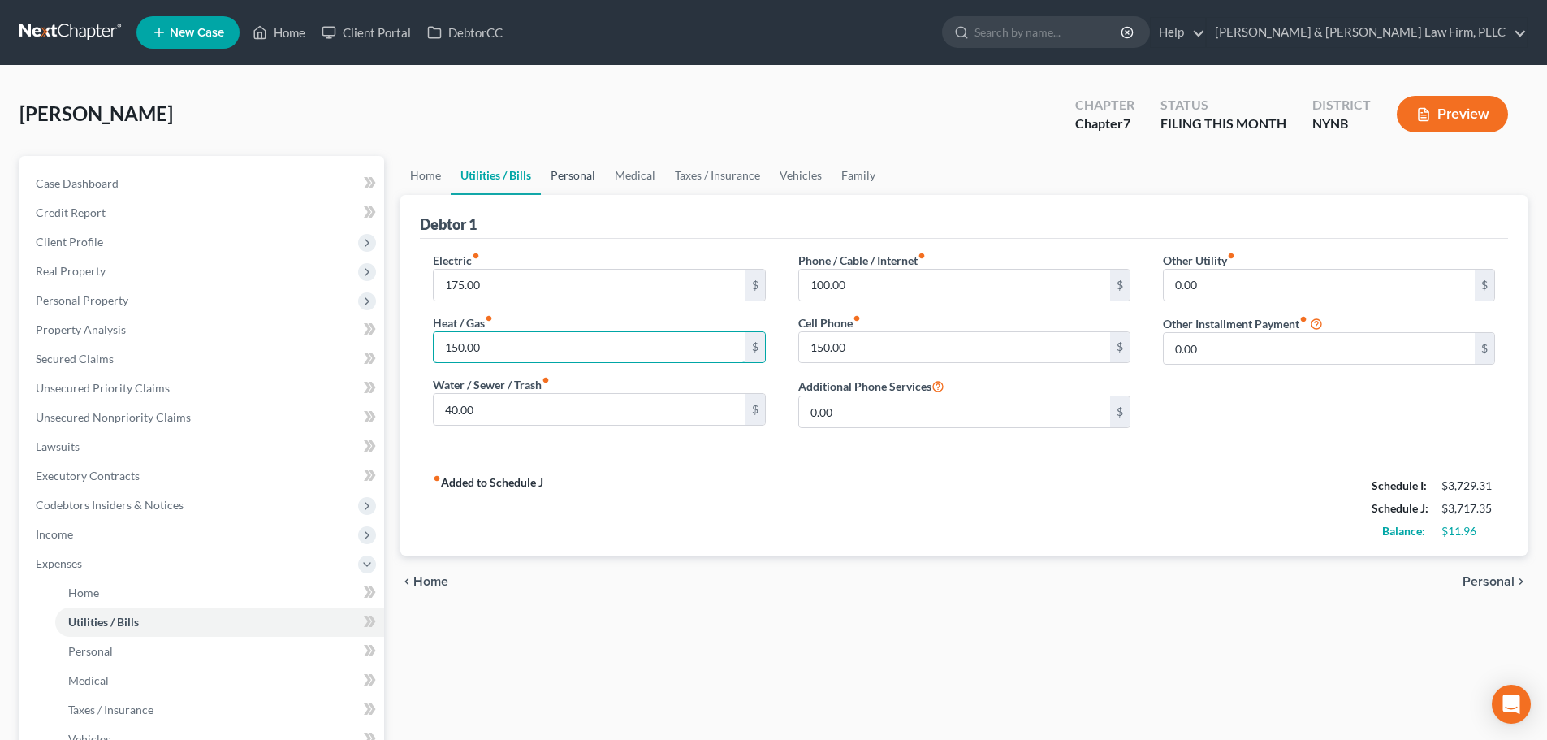
type input "150.00"
click at [581, 178] on link "Personal" at bounding box center [573, 175] width 64 height 39
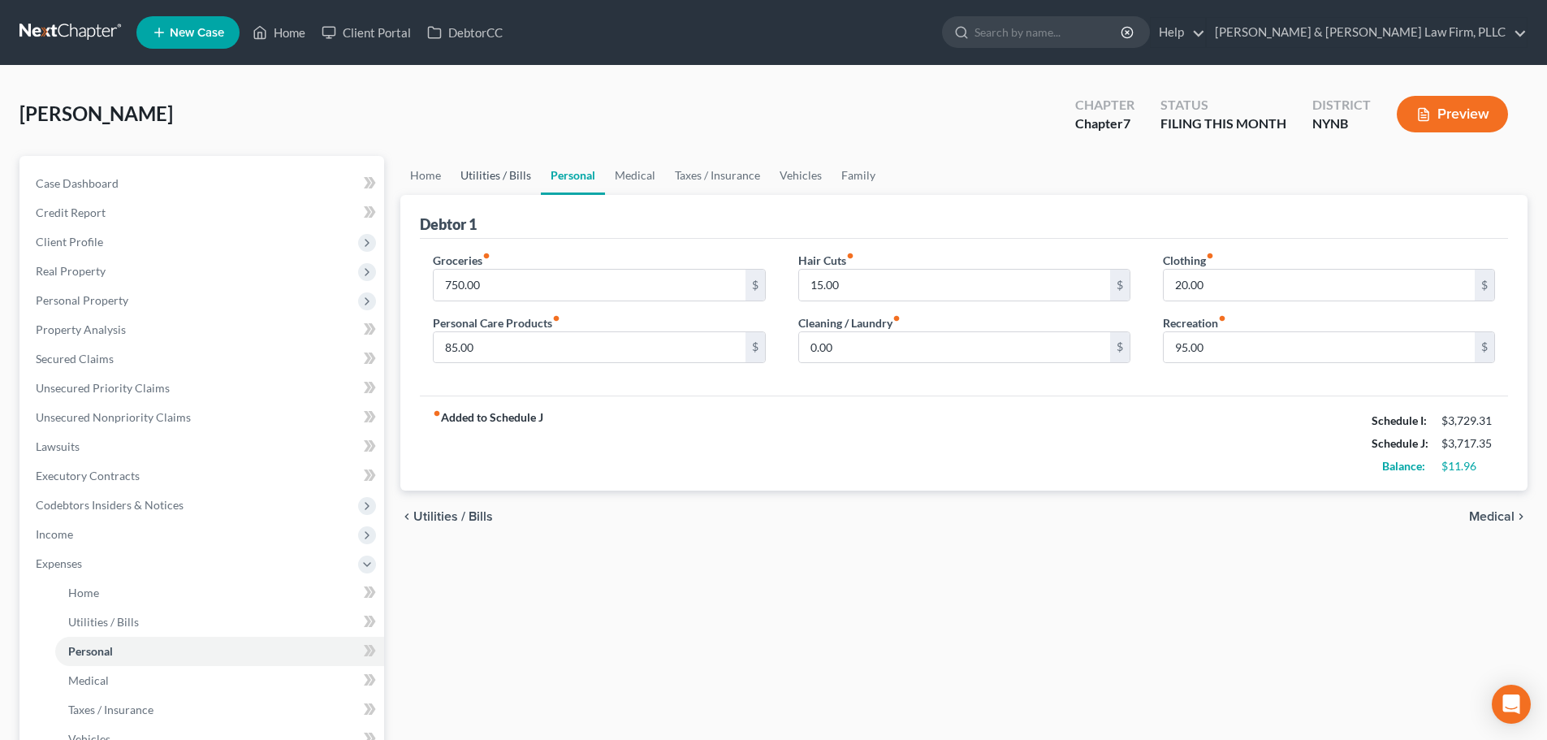
click at [516, 176] on link "Utilities / Bills" at bounding box center [496, 175] width 90 height 39
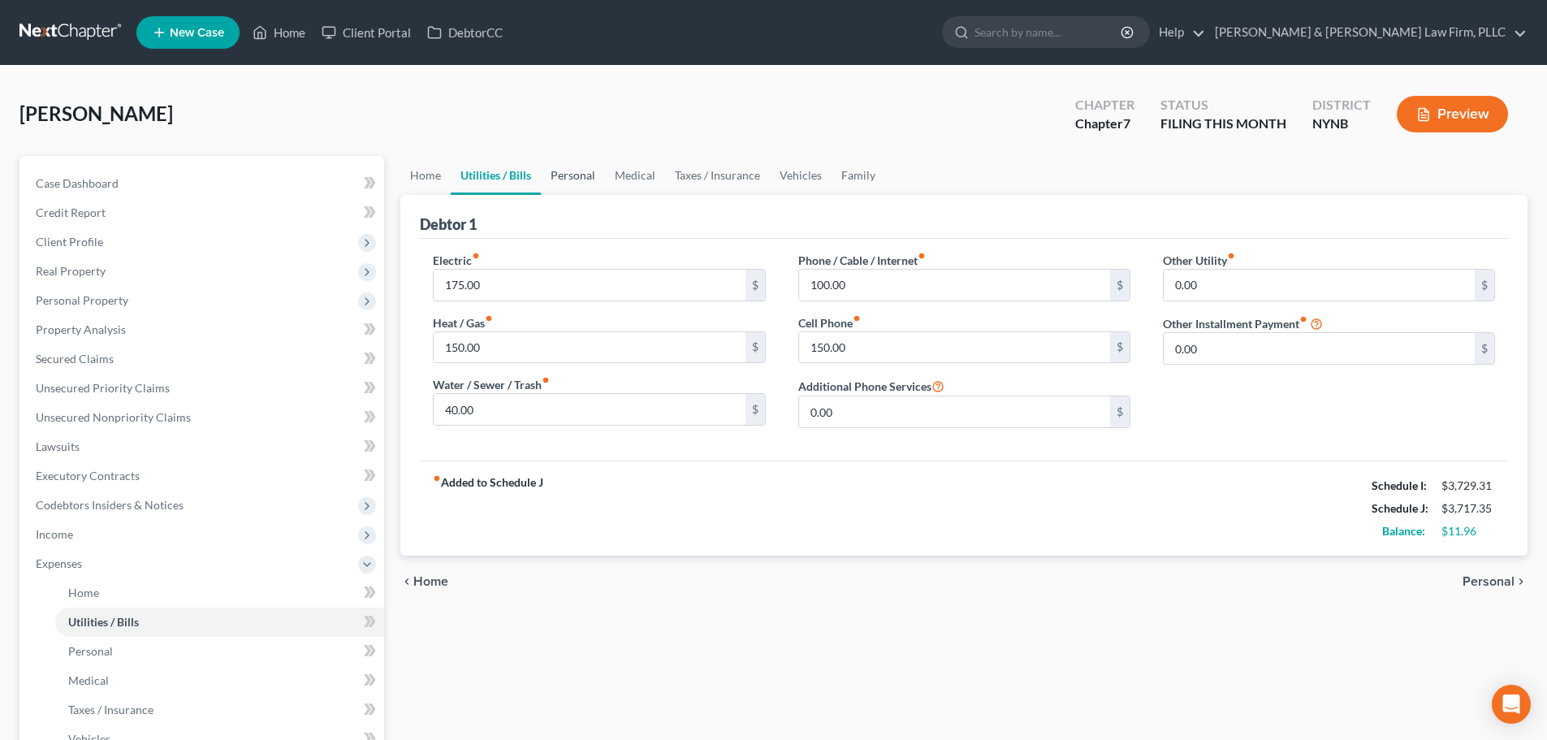
click at [581, 176] on link "Personal" at bounding box center [573, 175] width 64 height 39
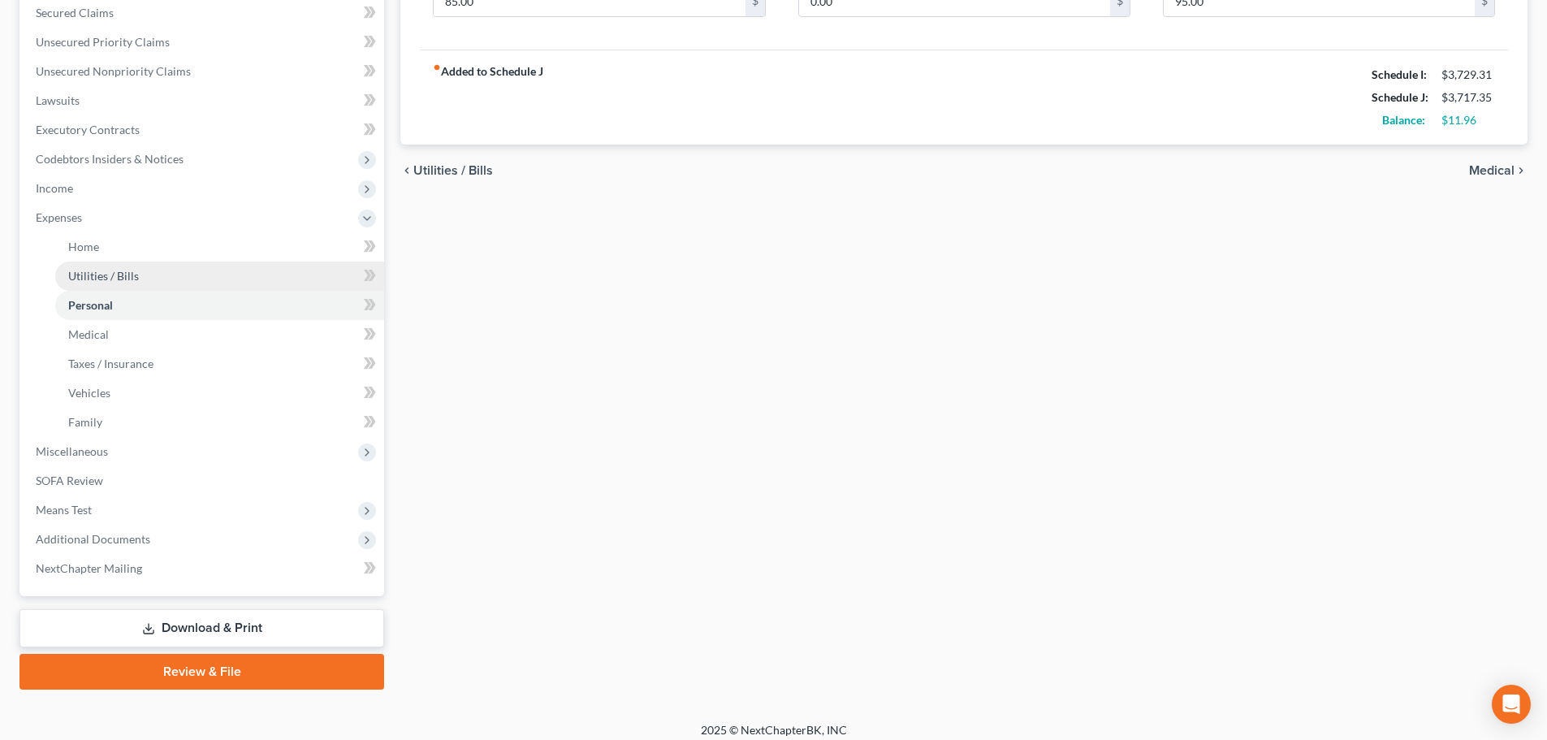
scroll to position [357, 0]
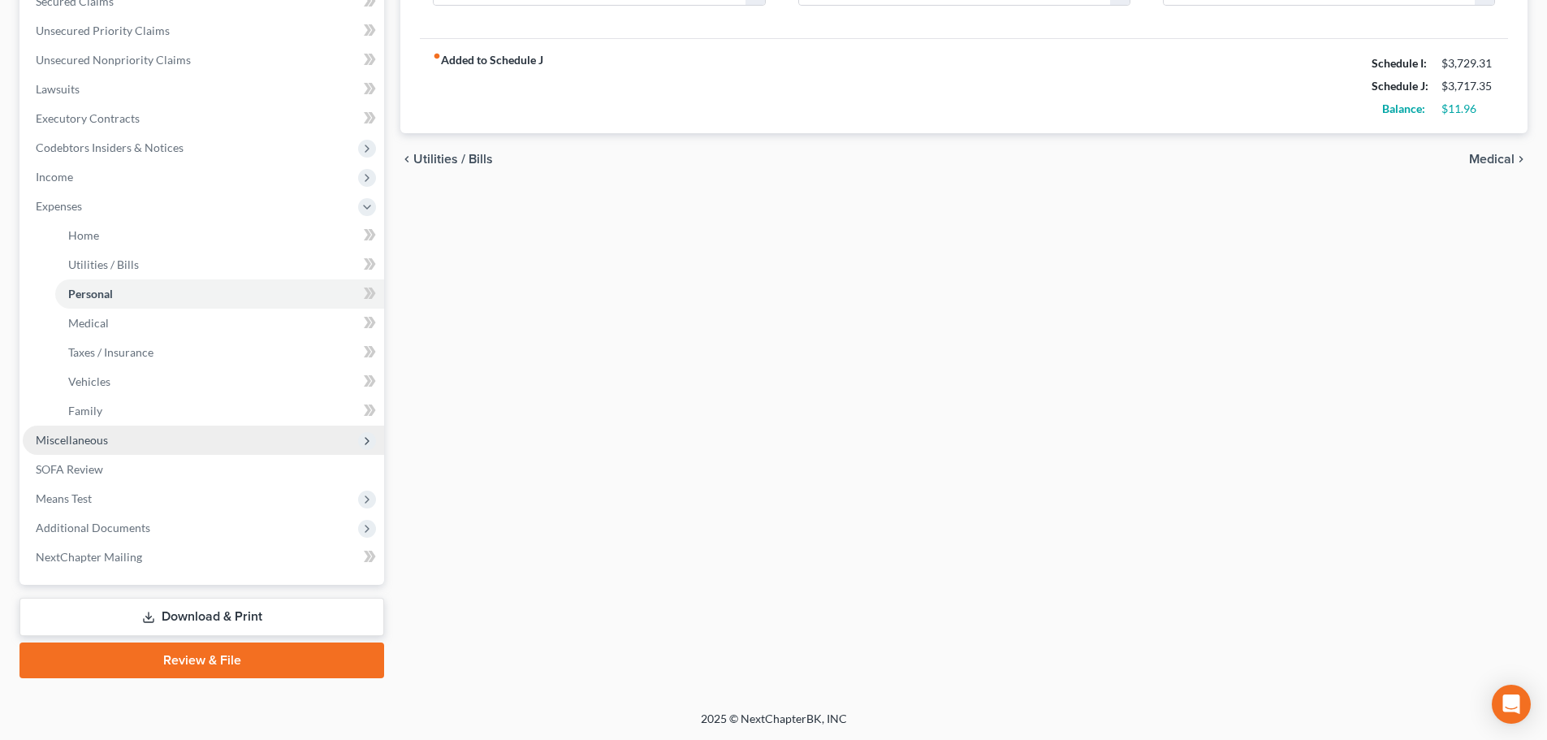
click at [104, 444] on span "Miscellaneous" at bounding box center [72, 440] width 72 height 14
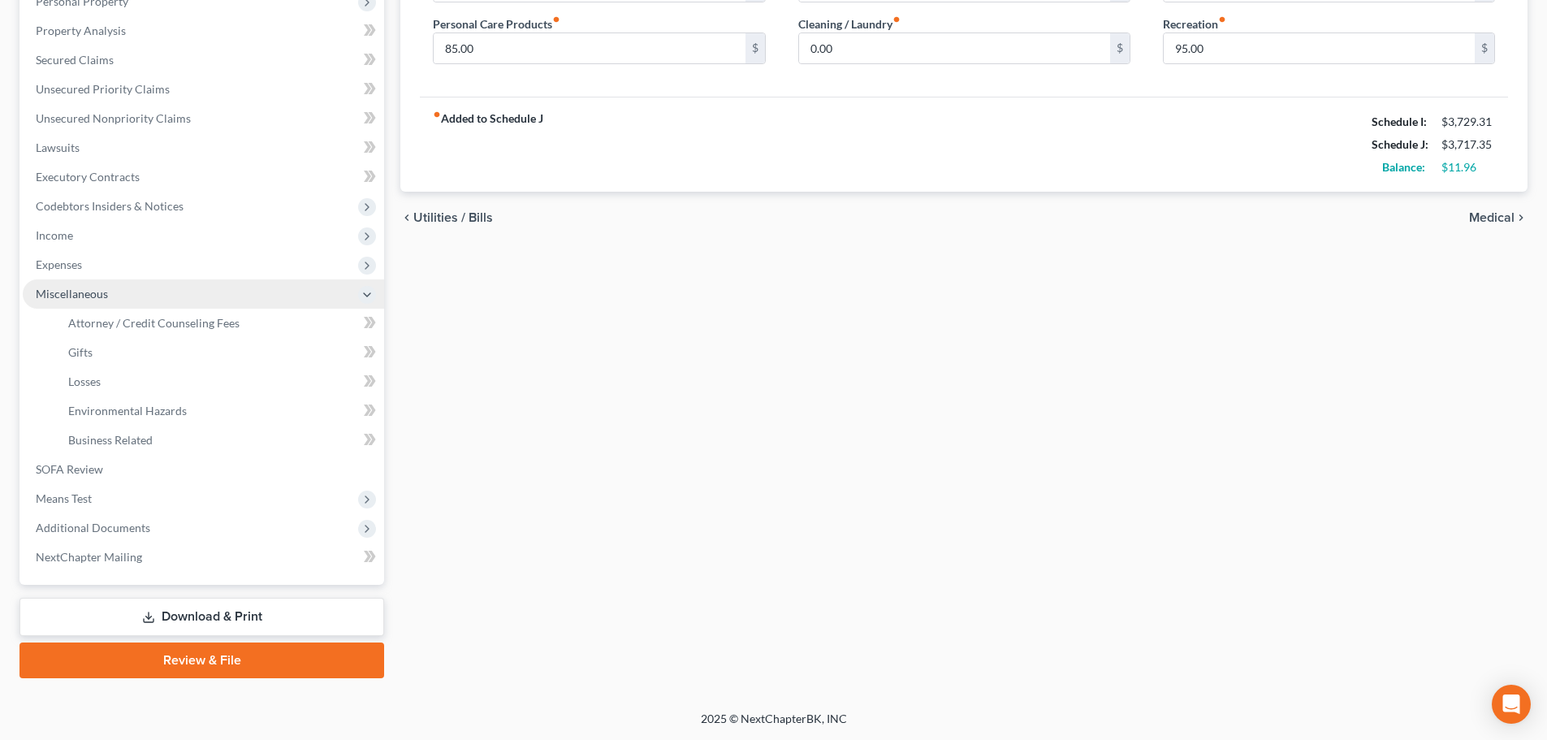
scroll to position [299, 0]
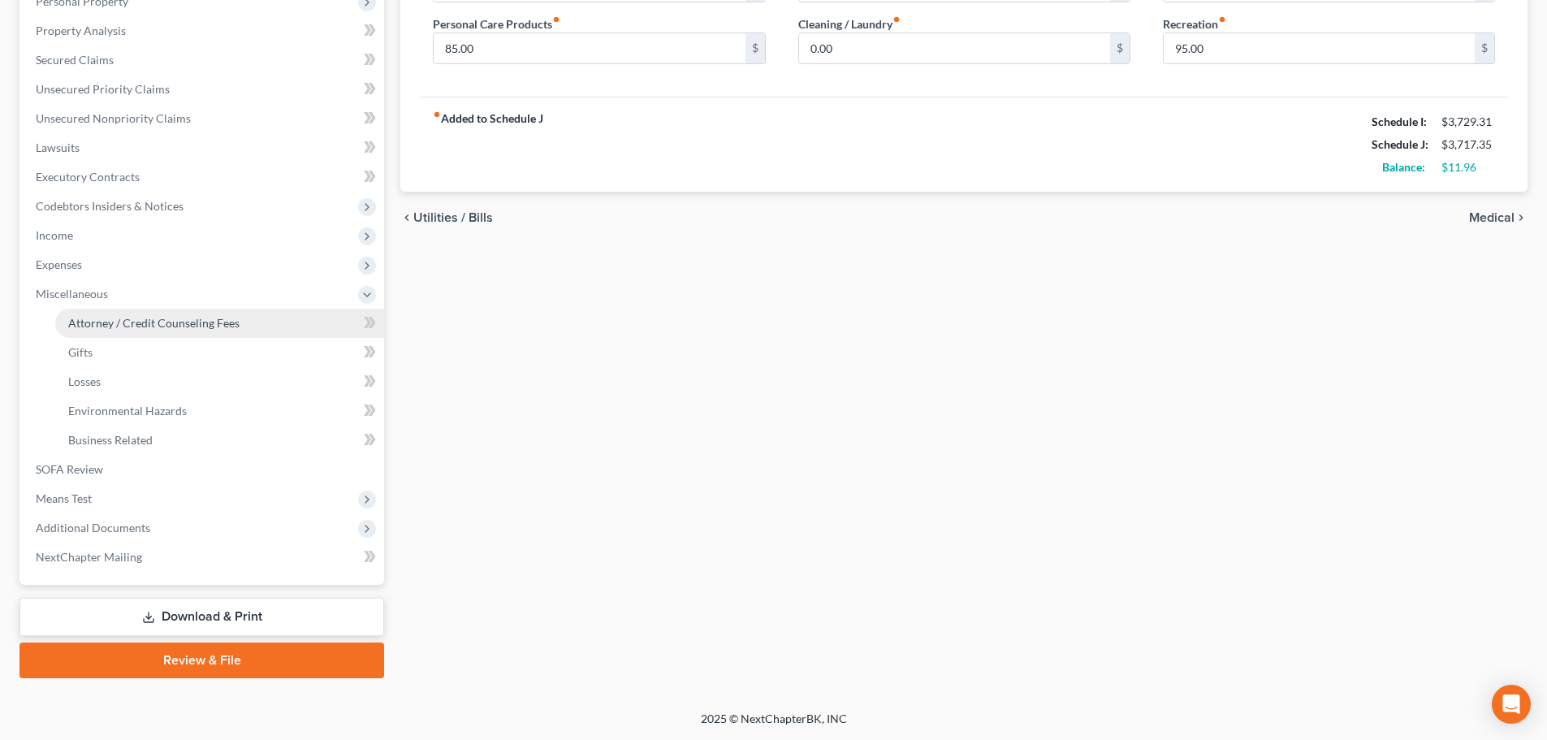
click at [108, 326] on span "Attorney / Credit Counseling Fees" at bounding box center [153, 323] width 171 height 14
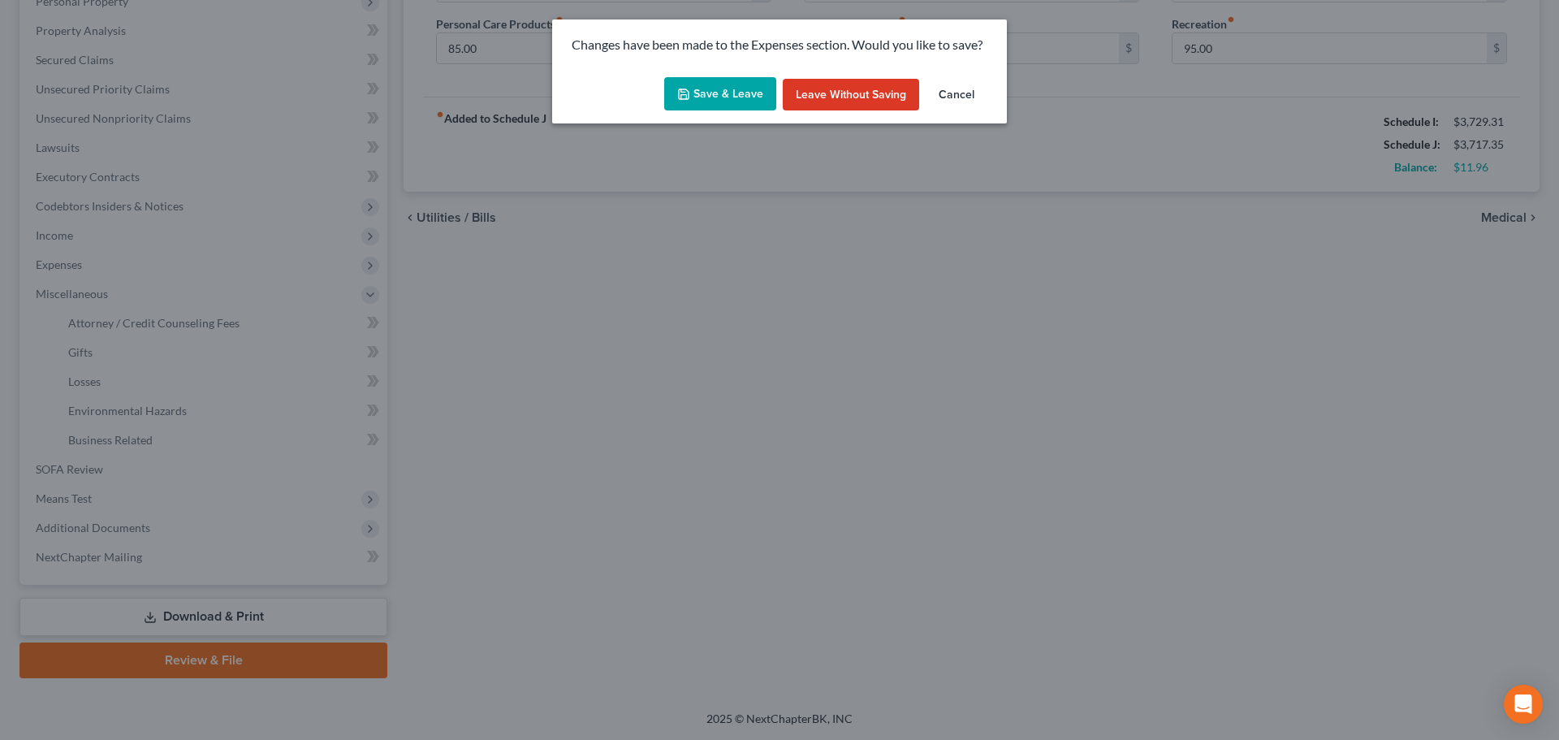
click at [732, 95] on button "Save & Leave" at bounding box center [720, 94] width 112 height 34
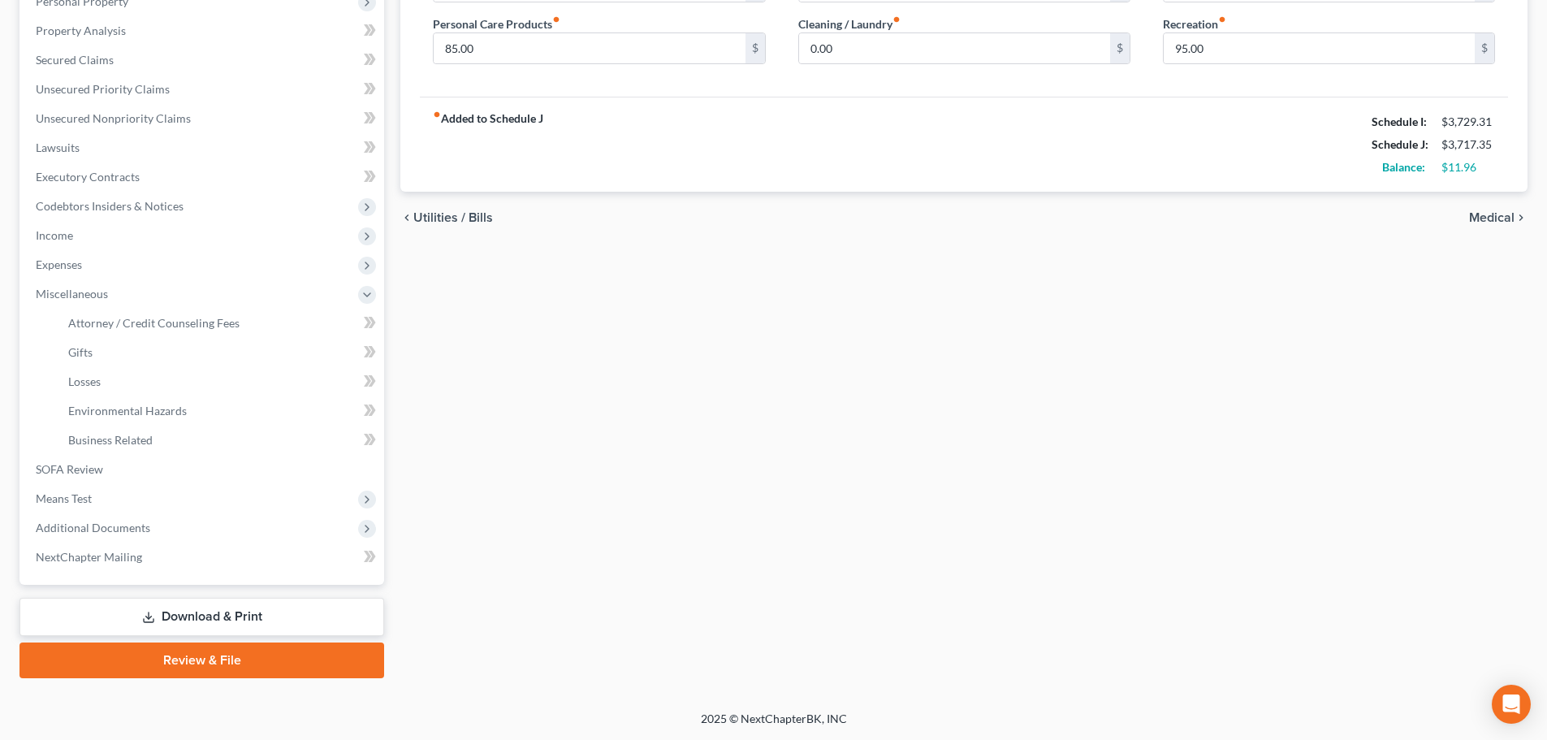
select select "0"
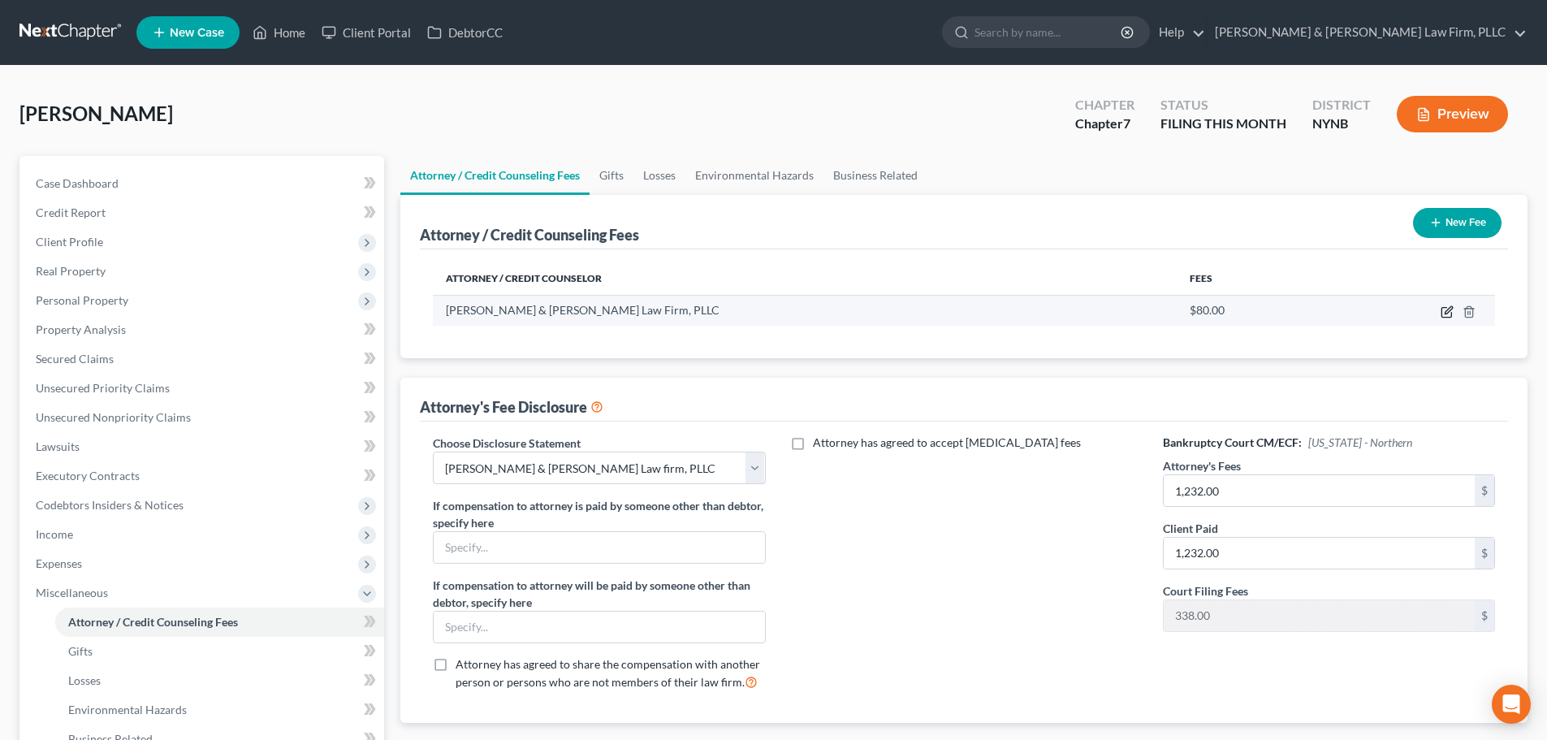
click at [1447, 313] on icon "button" at bounding box center [1447, 311] width 13 height 13
select select "35"
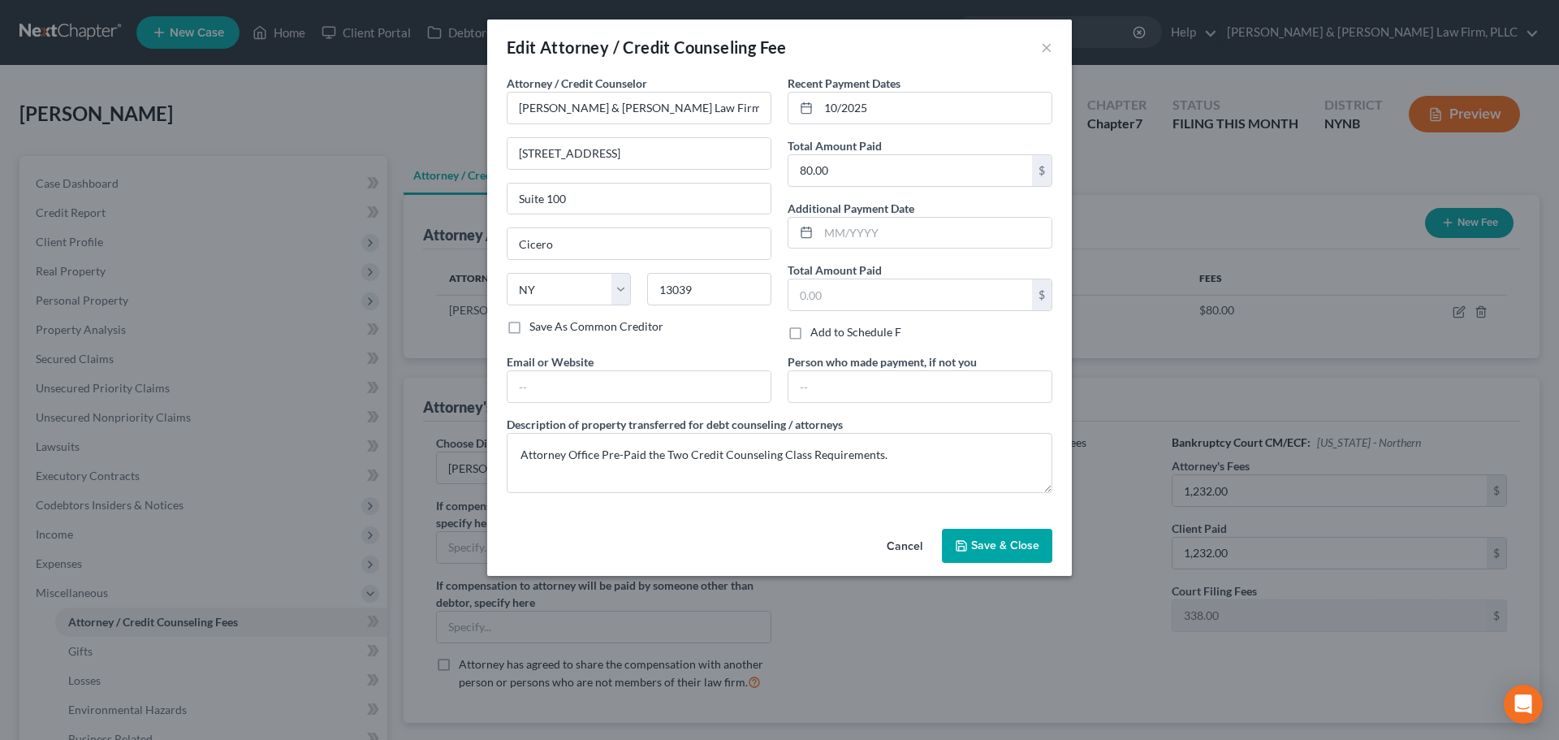
click at [1000, 547] on span "Save & Close" at bounding box center [1005, 545] width 68 height 14
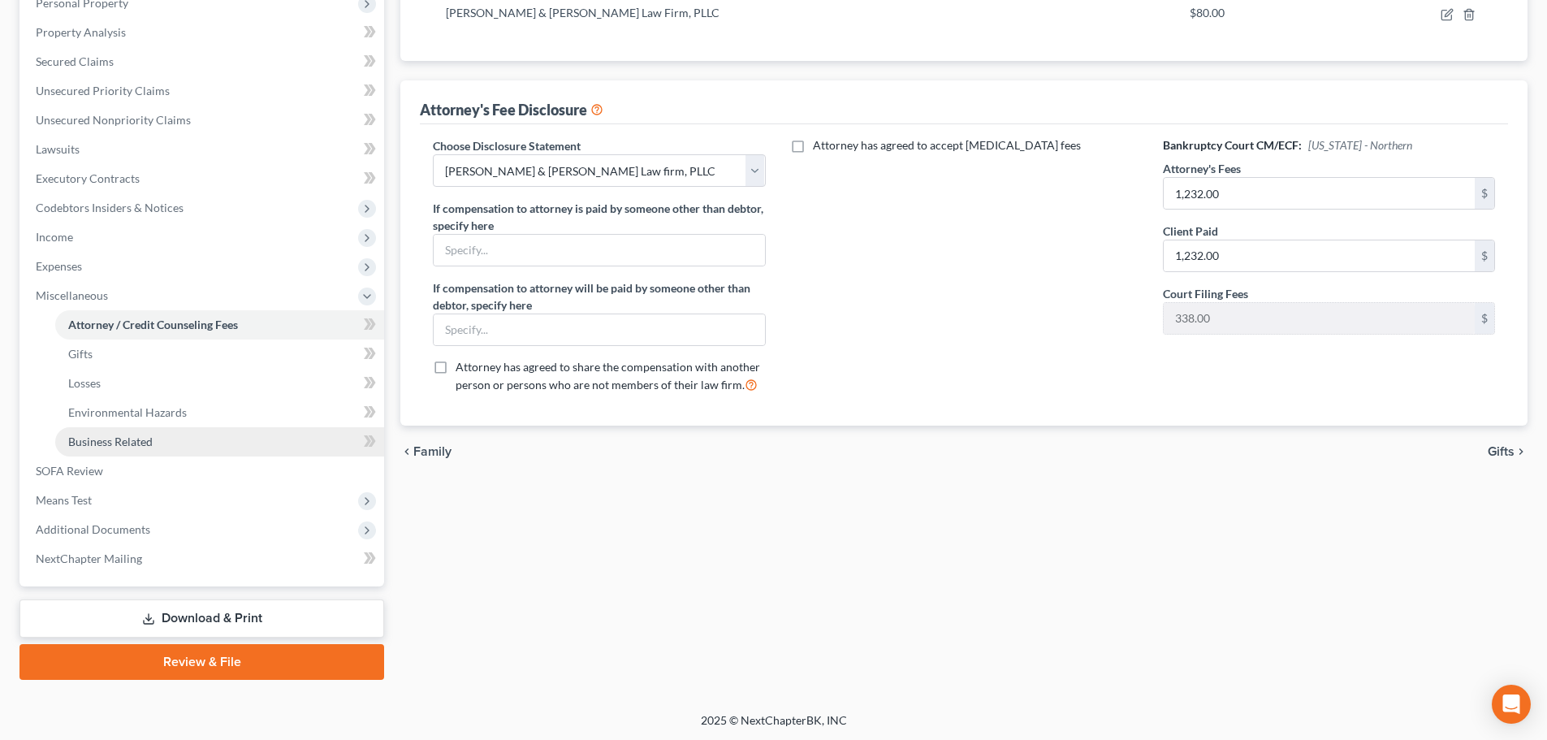
scroll to position [299, 0]
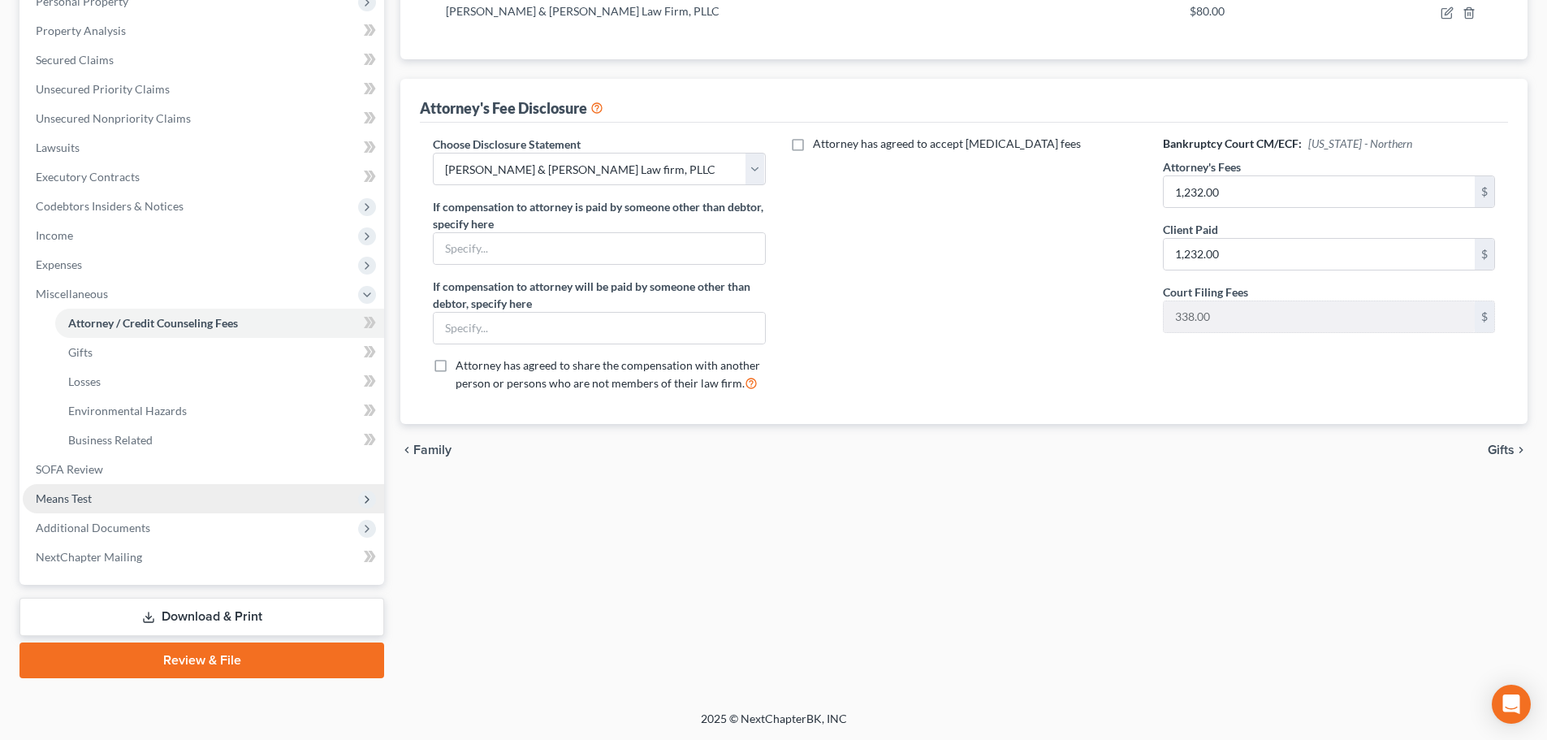
click at [73, 502] on span "Means Test" at bounding box center [64, 498] width 56 height 14
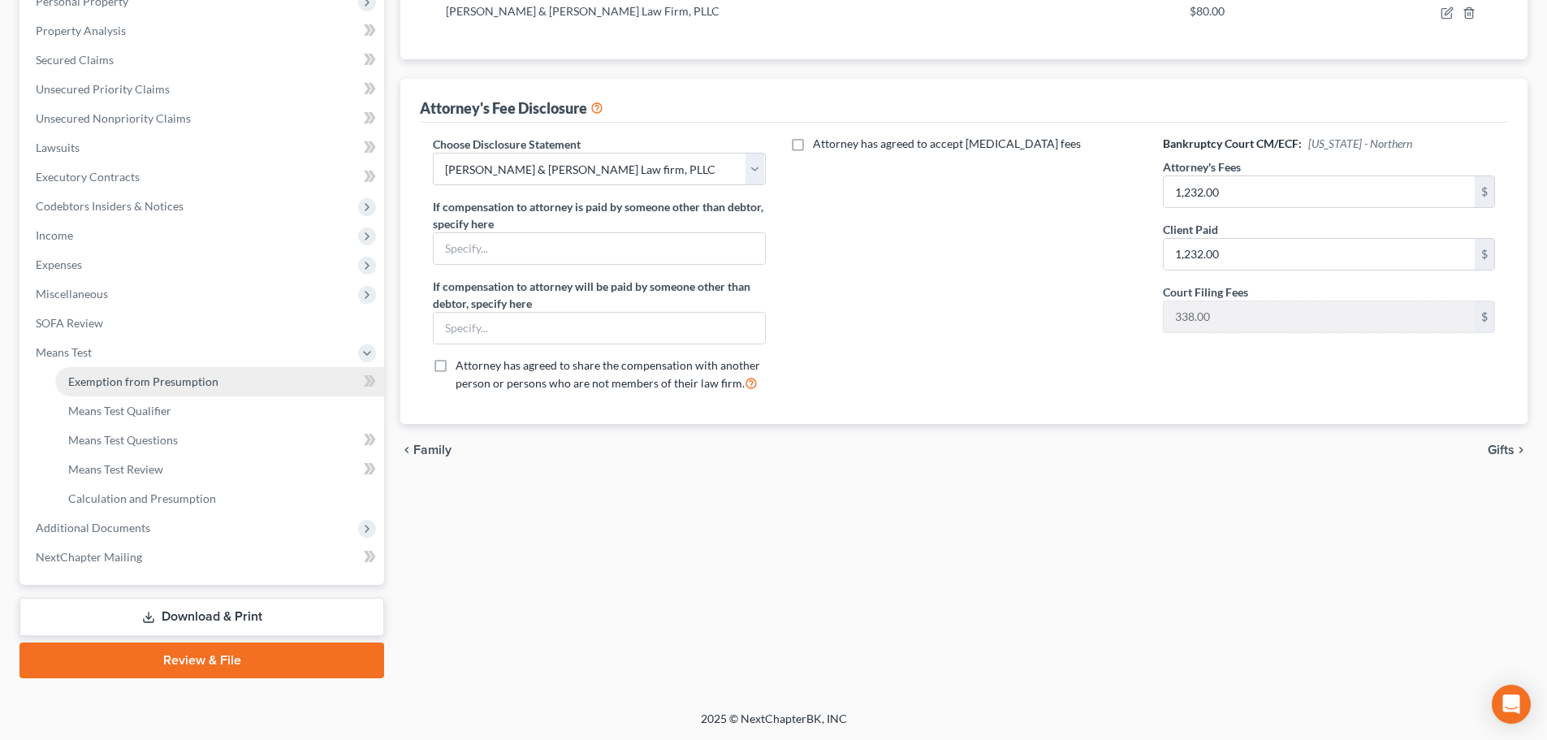
click at [136, 383] on span "Exemption from Presumption" at bounding box center [143, 381] width 150 height 14
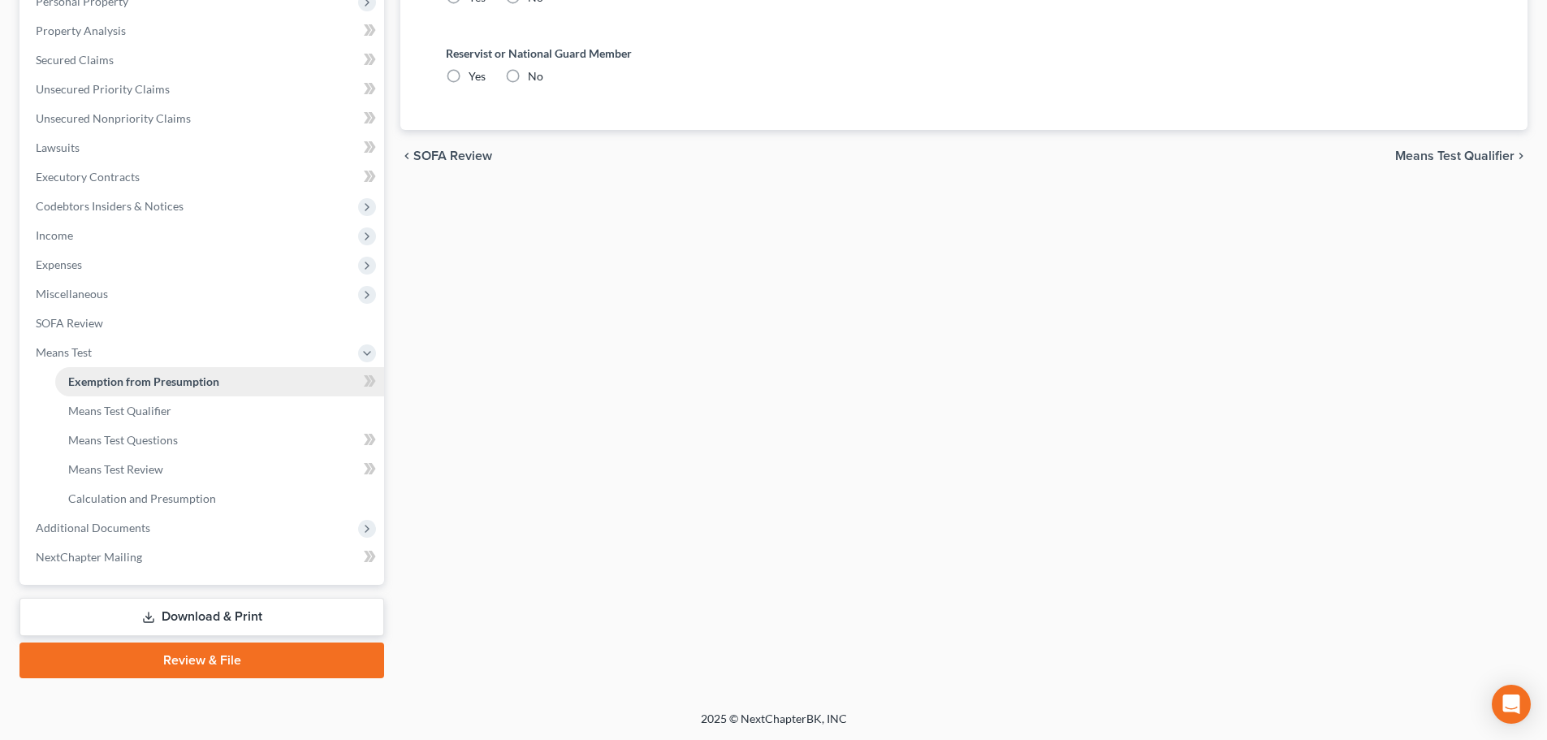
radio input "true"
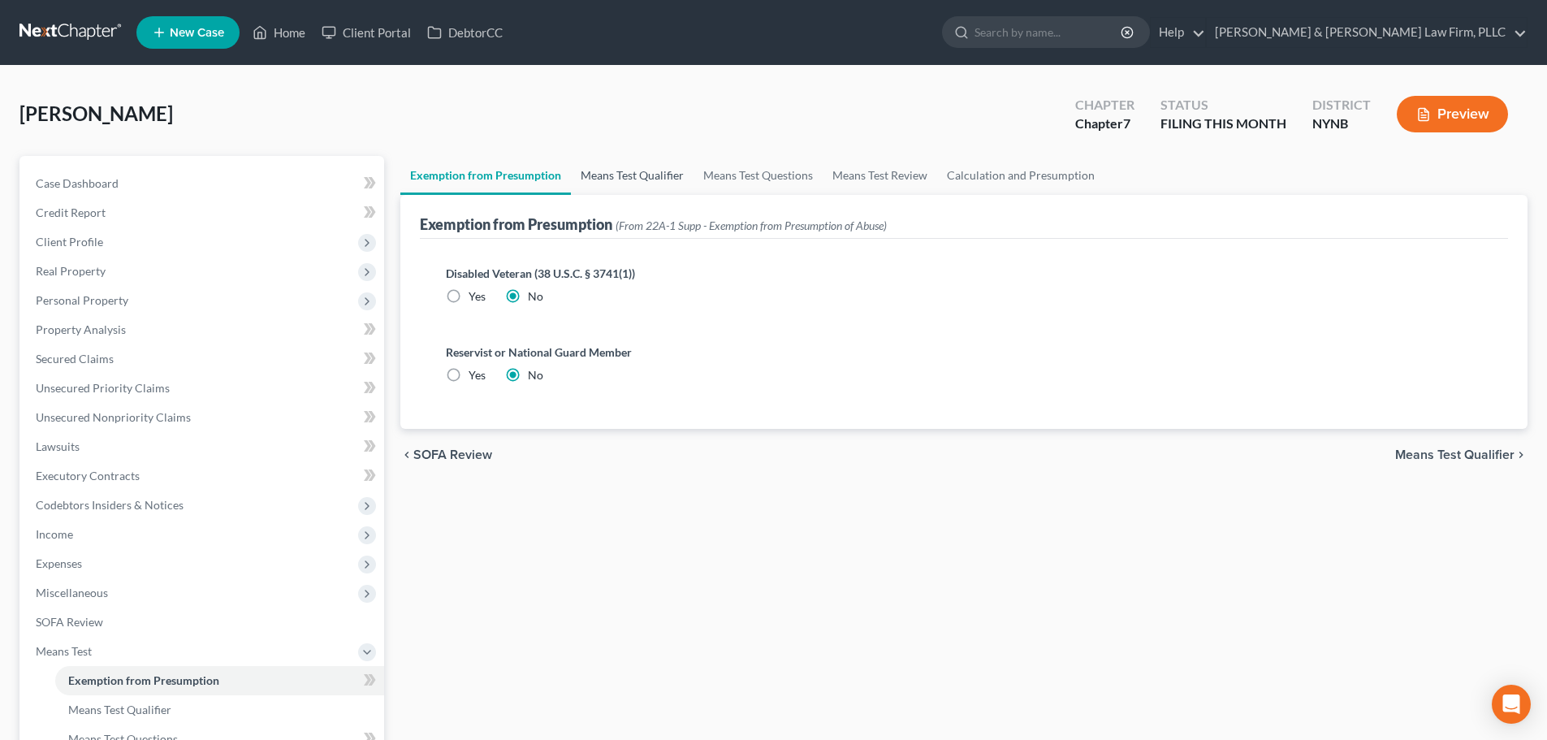
click at [642, 179] on link "Means Test Qualifier" at bounding box center [632, 175] width 123 height 39
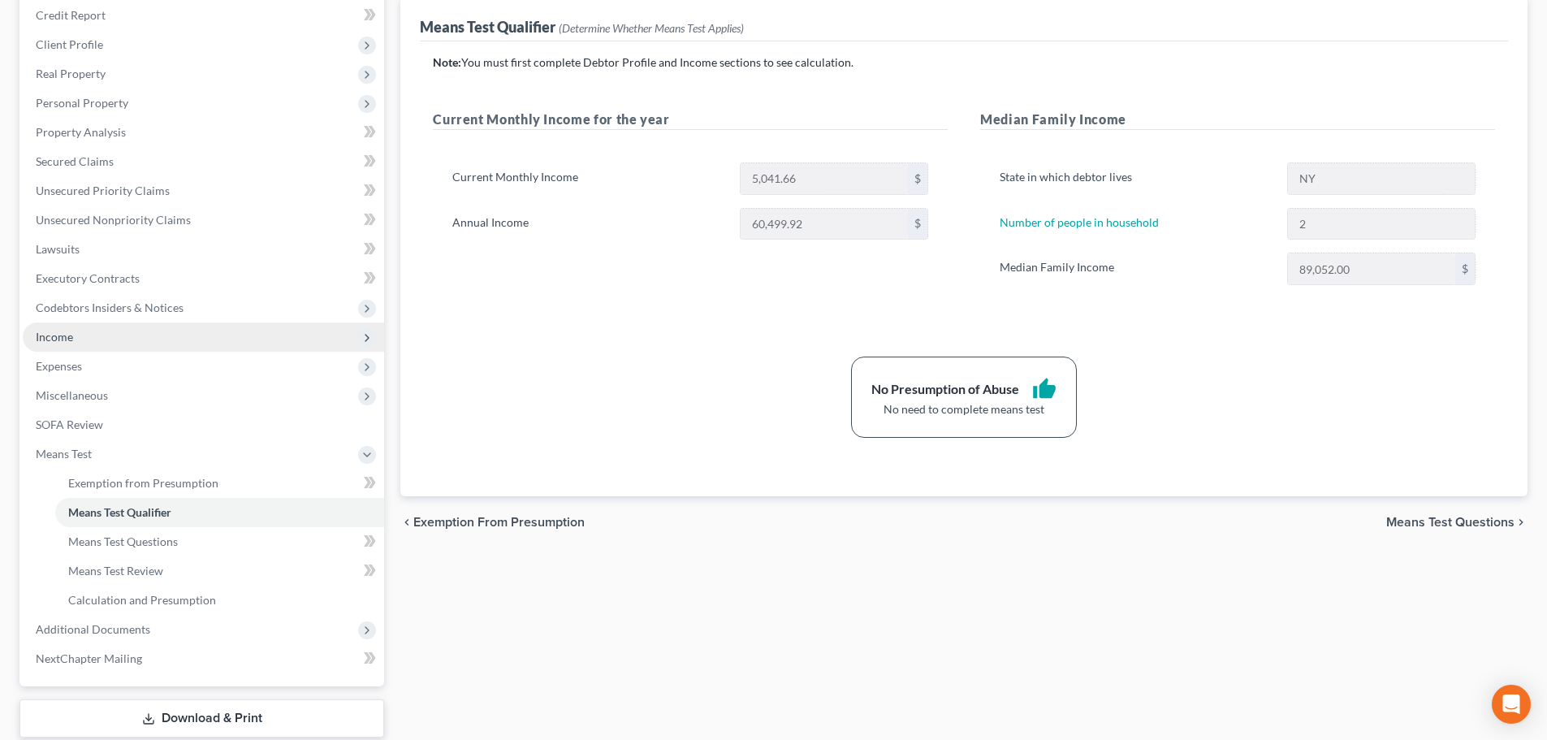
scroll to position [244, 0]
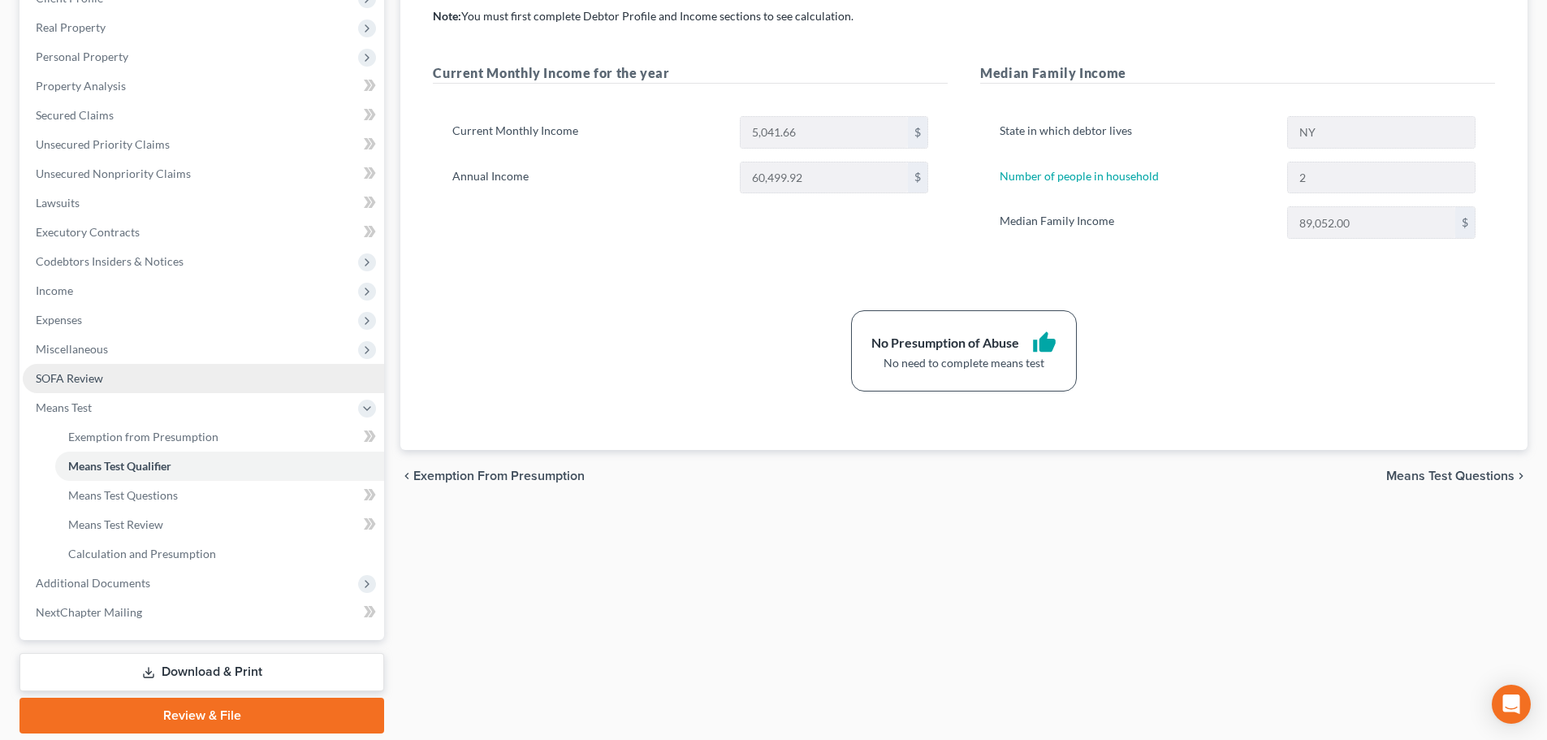
click at [82, 374] on span "SOFA Review" at bounding box center [69, 378] width 67 height 14
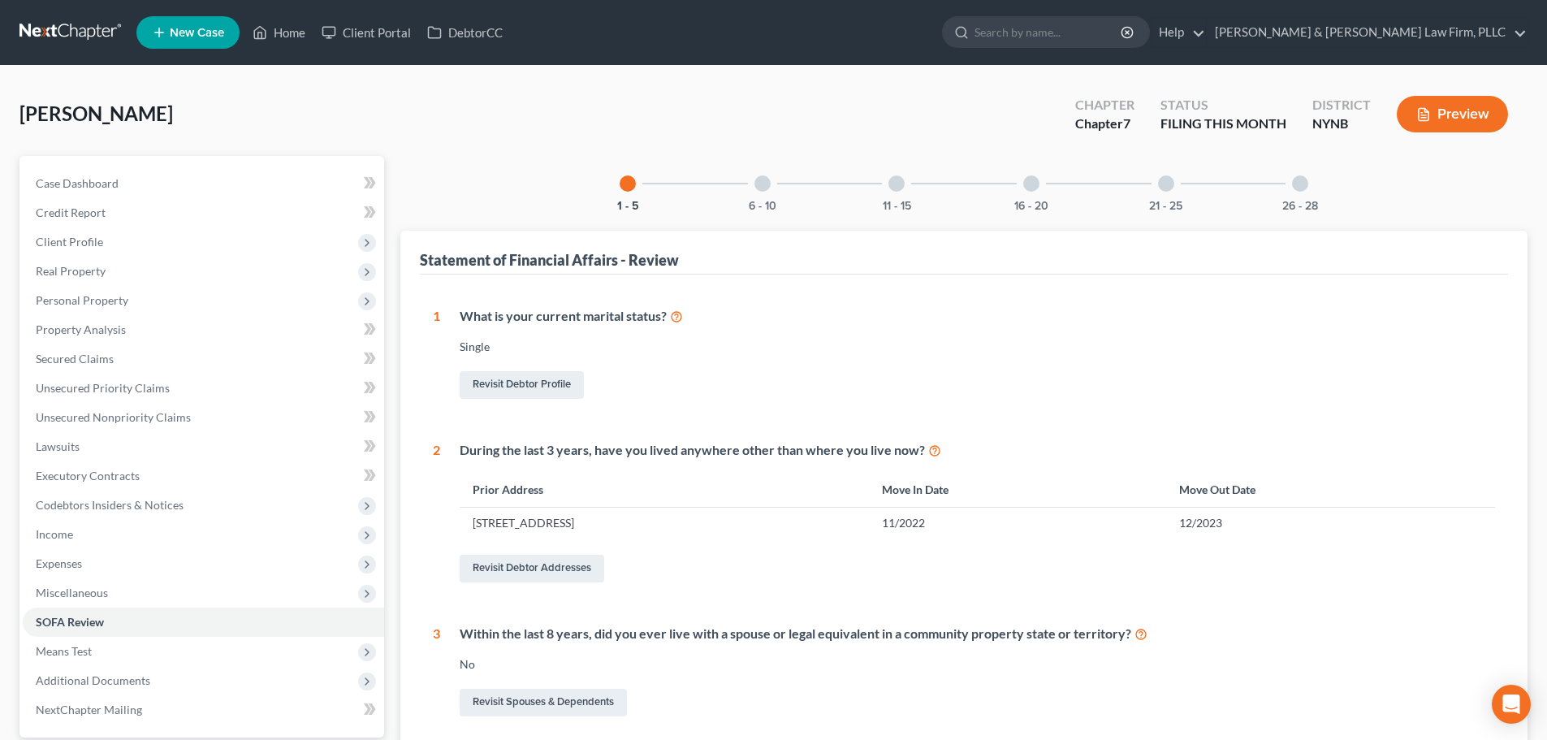
click at [762, 190] on div at bounding box center [762, 183] width 16 height 16
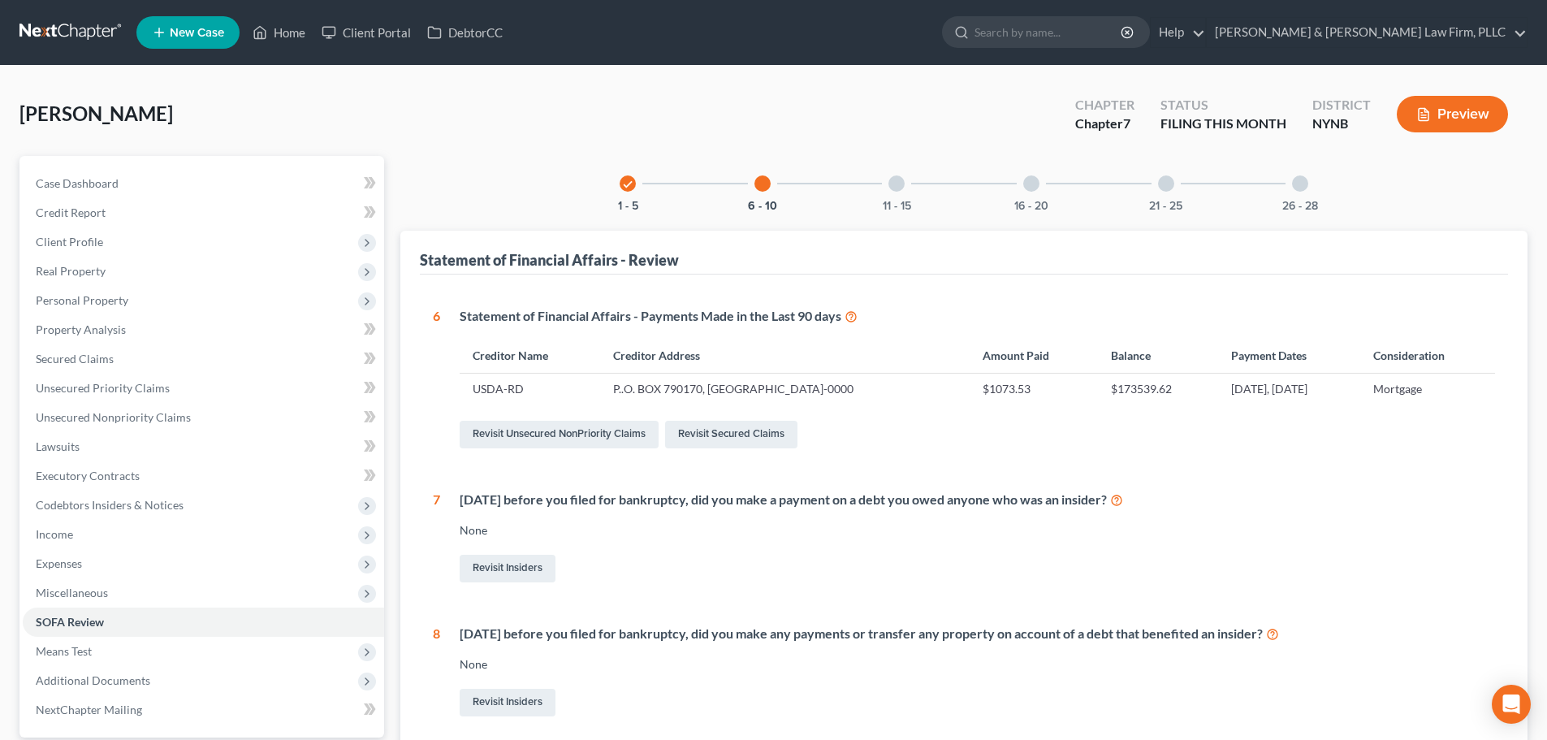
click at [895, 186] on div at bounding box center [896, 183] width 16 height 16
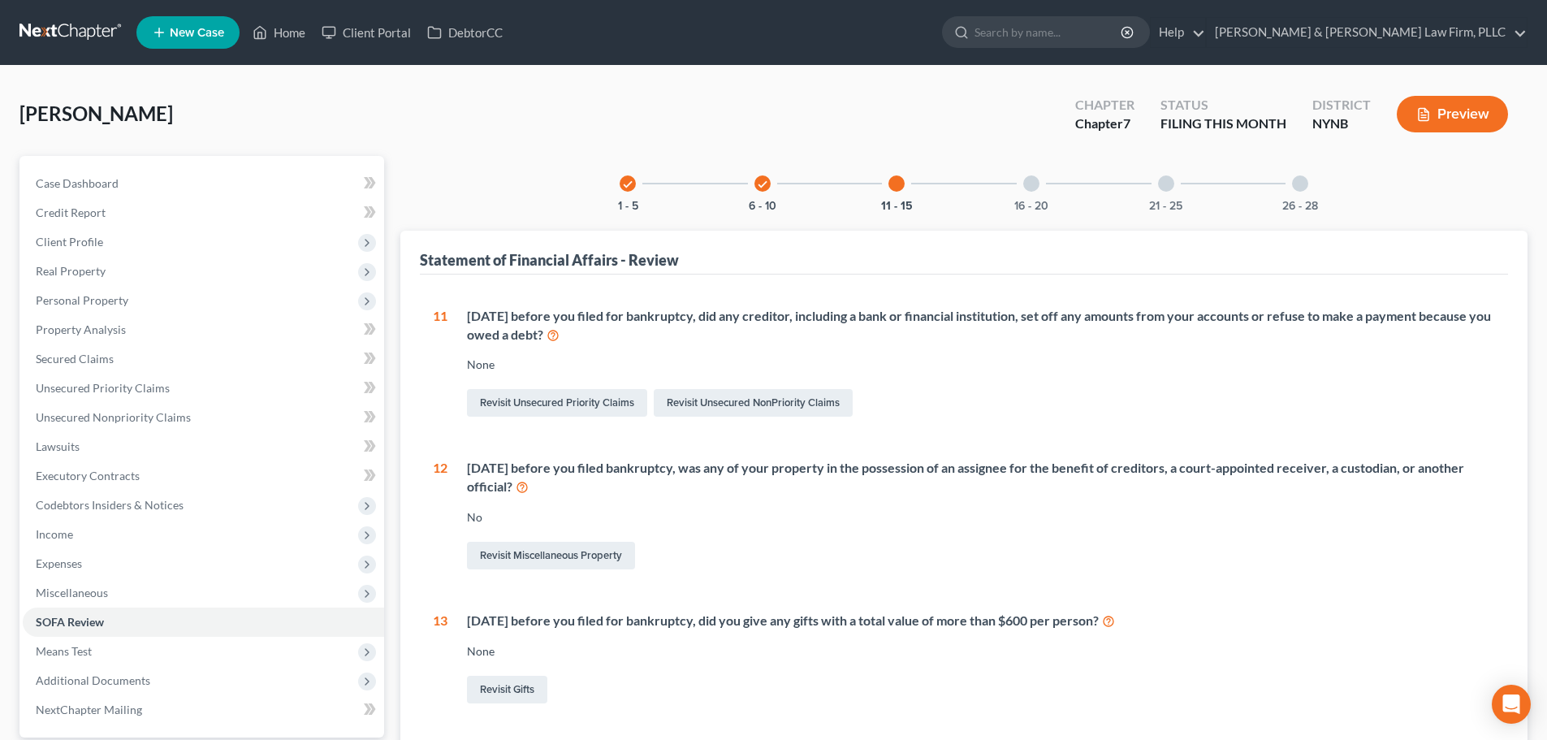
click at [1034, 184] on div at bounding box center [1031, 183] width 16 height 16
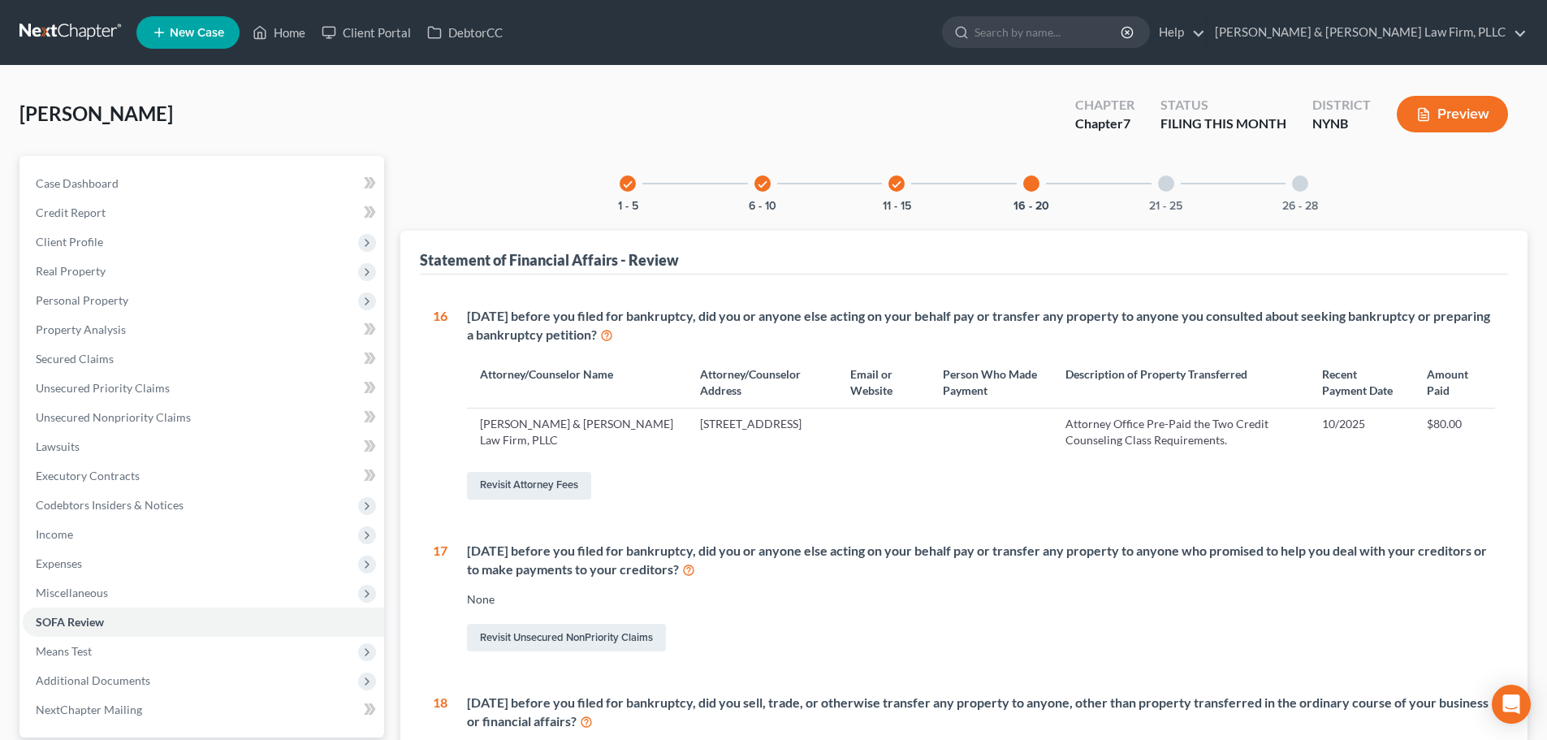
click at [1169, 186] on div at bounding box center [1166, 183] width 16 height 16
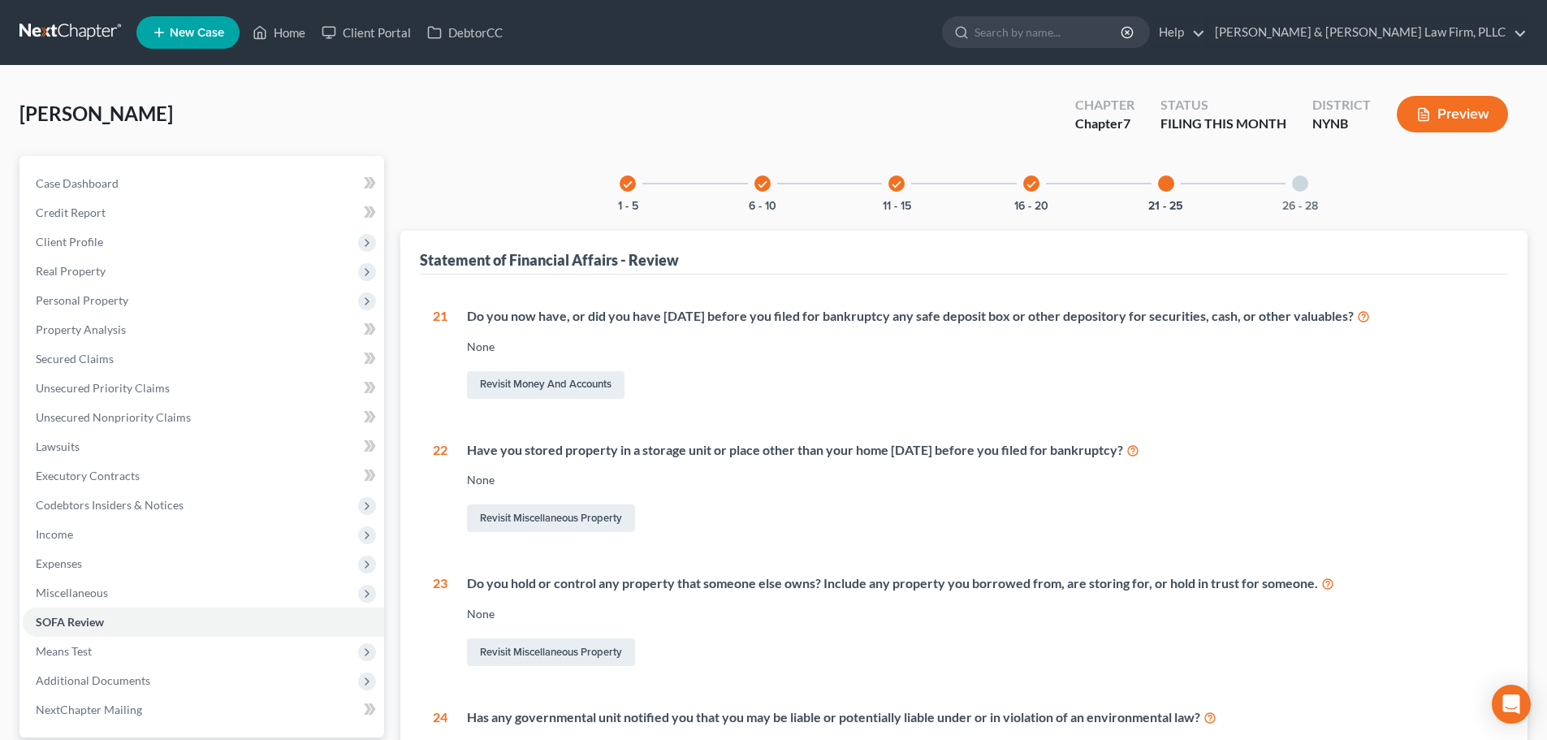
click at [1297, 188] on div at bounding box center [1300, 183] width 16 height 16
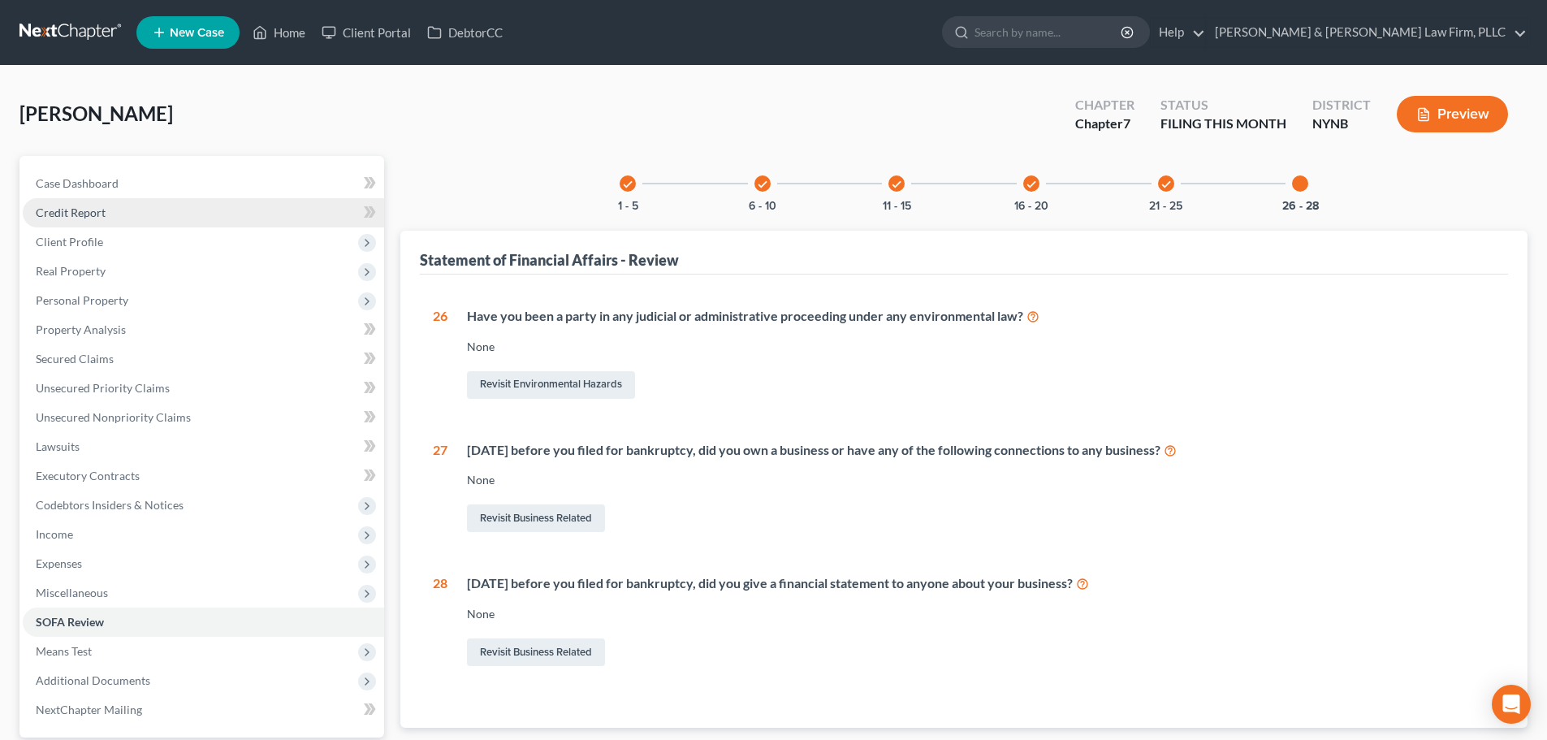
click at [84, 211] on span "Credit Report" at bounding box center [71, 212] width 70 height 14
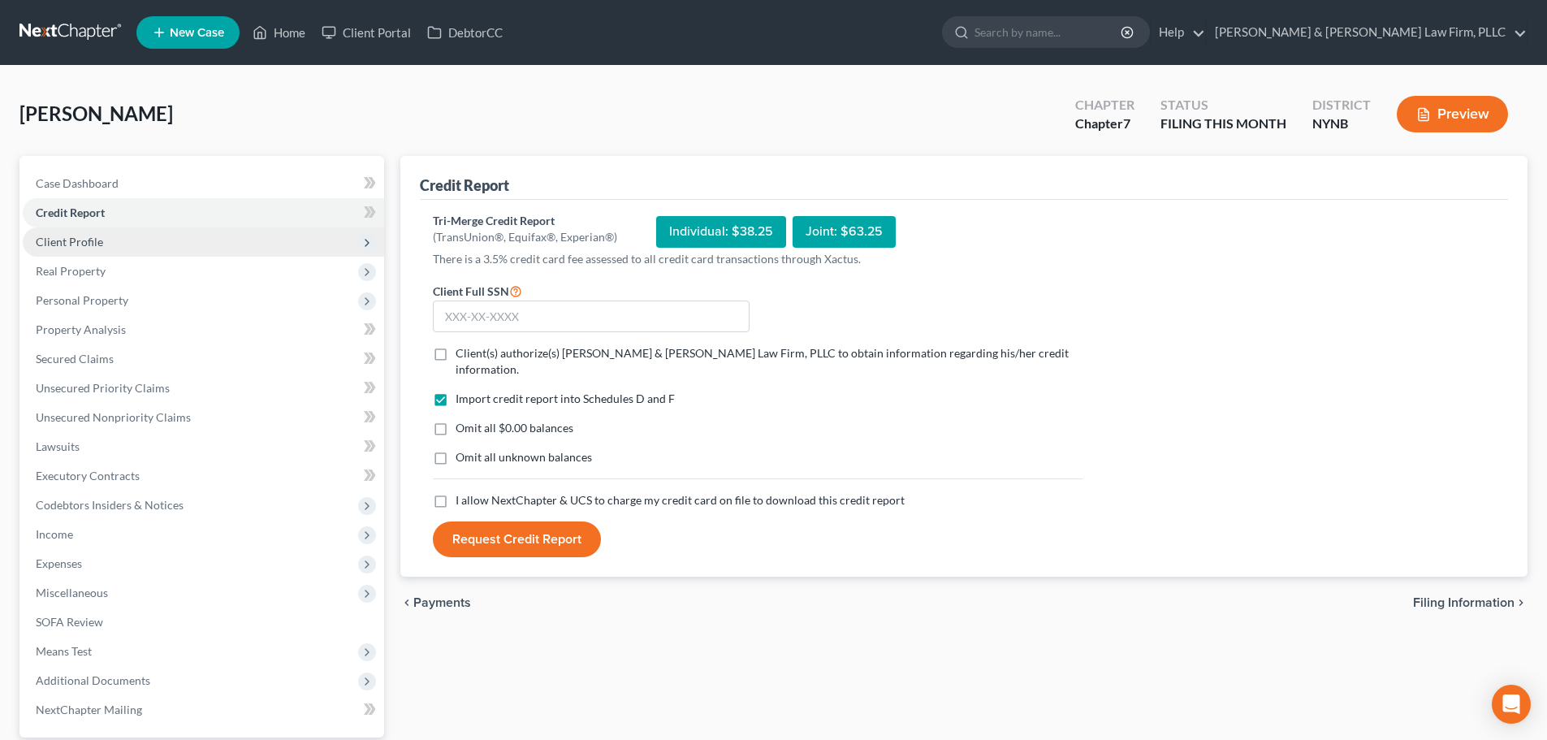
click at [85, 246] on span "Client Profile" at bounding box center [69, 242] width 67 height 14
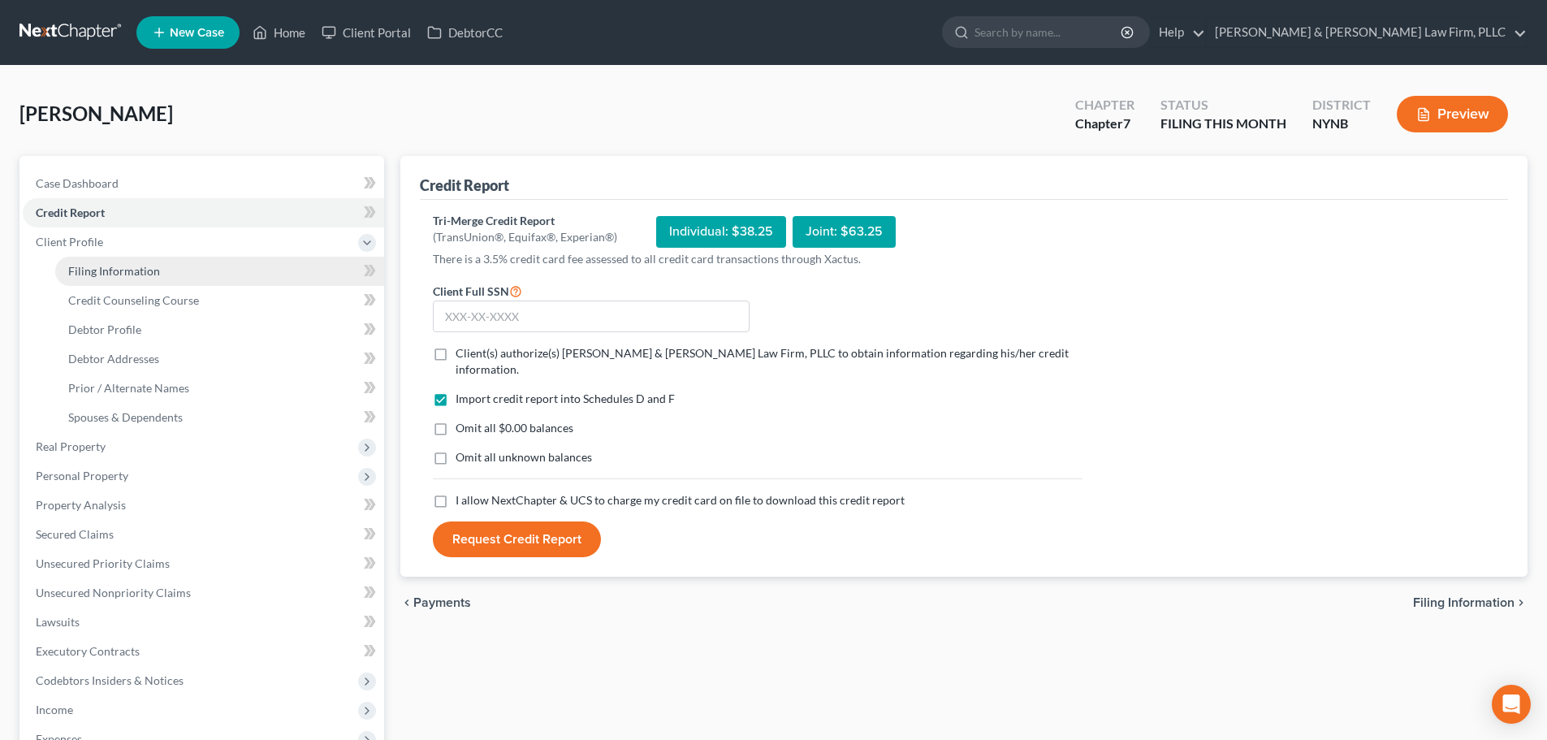
click at [105, 270] on span "Filing Information" at bounding box center [114, 271] width 92 height 14
select select "1"
select select "0"
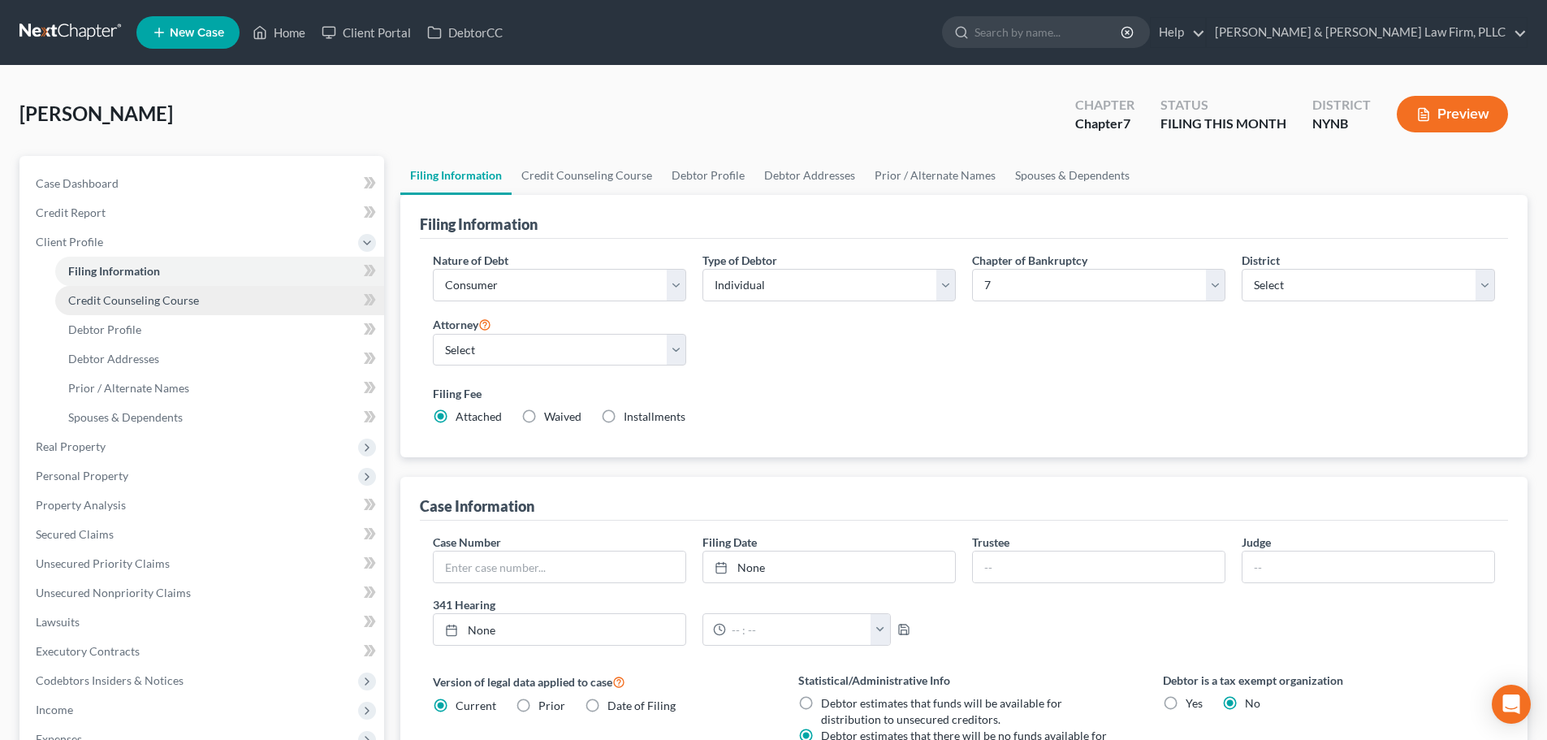
click at [127, 305] on span "Credit Counseling Course" at bounding box center [133, 300] width 131 height 14
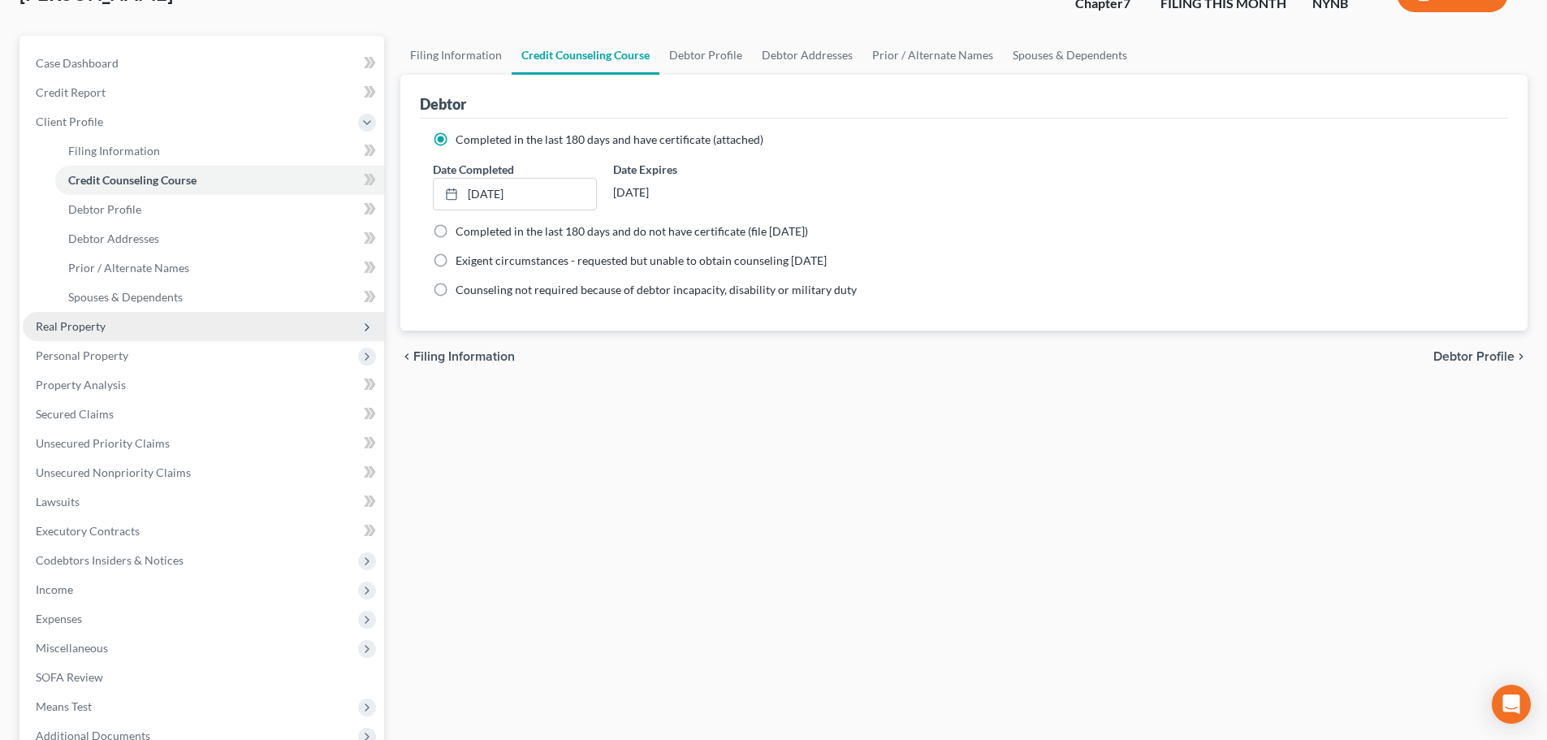
scroll to position [325, 0]
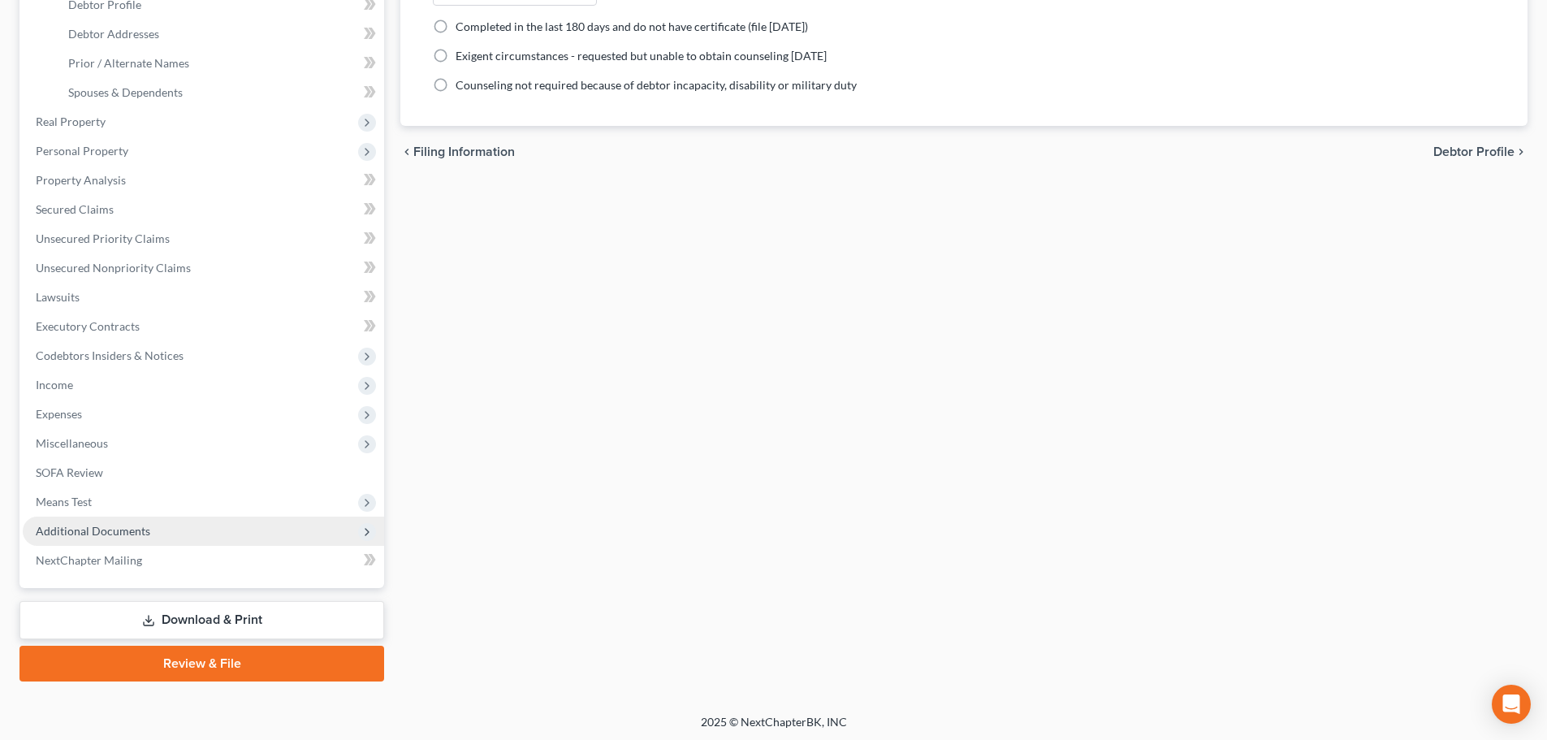
click at [101, 531] on span "Additional Documents" at bounding box center [93, 531] width 115 height 14
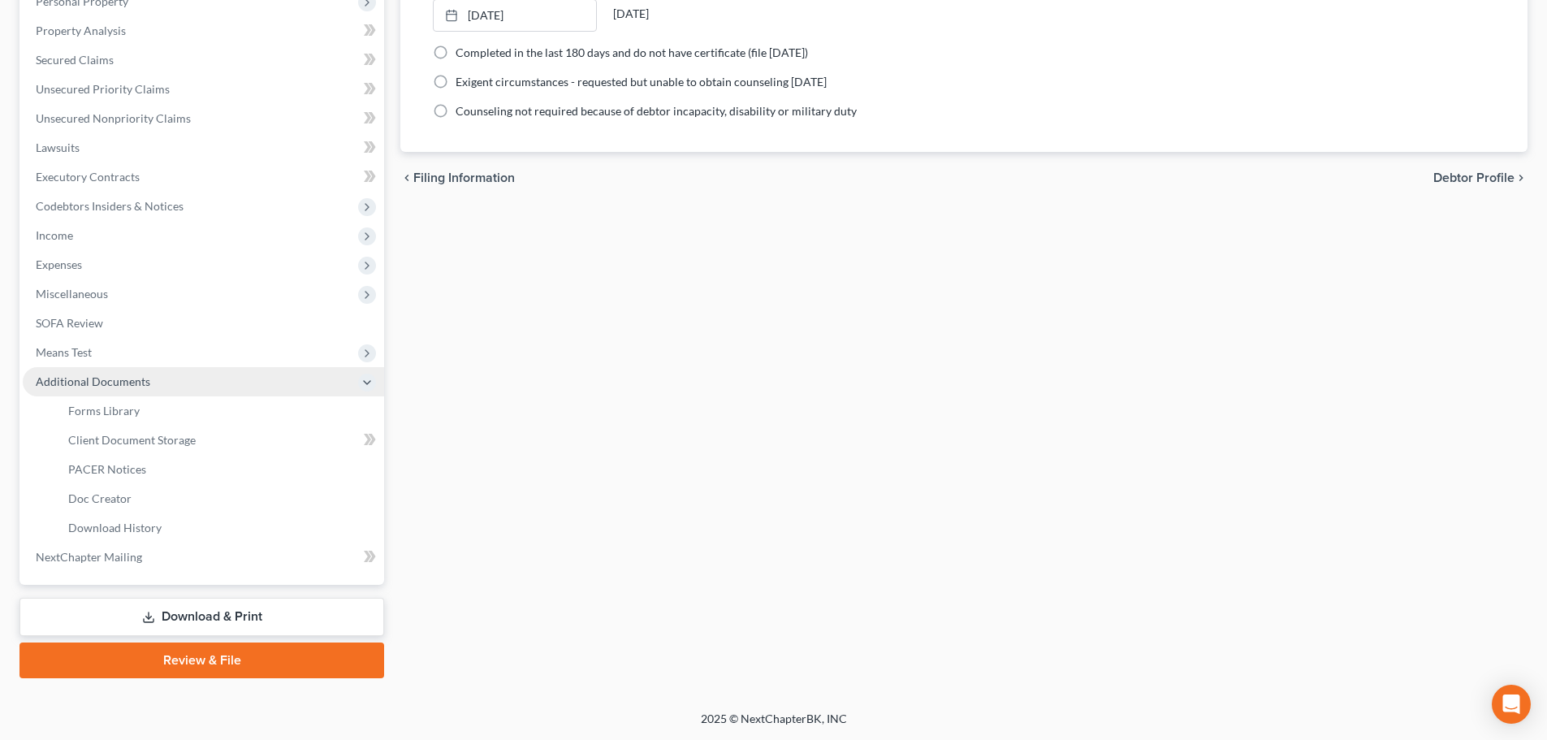
scroll to position [299, 0]
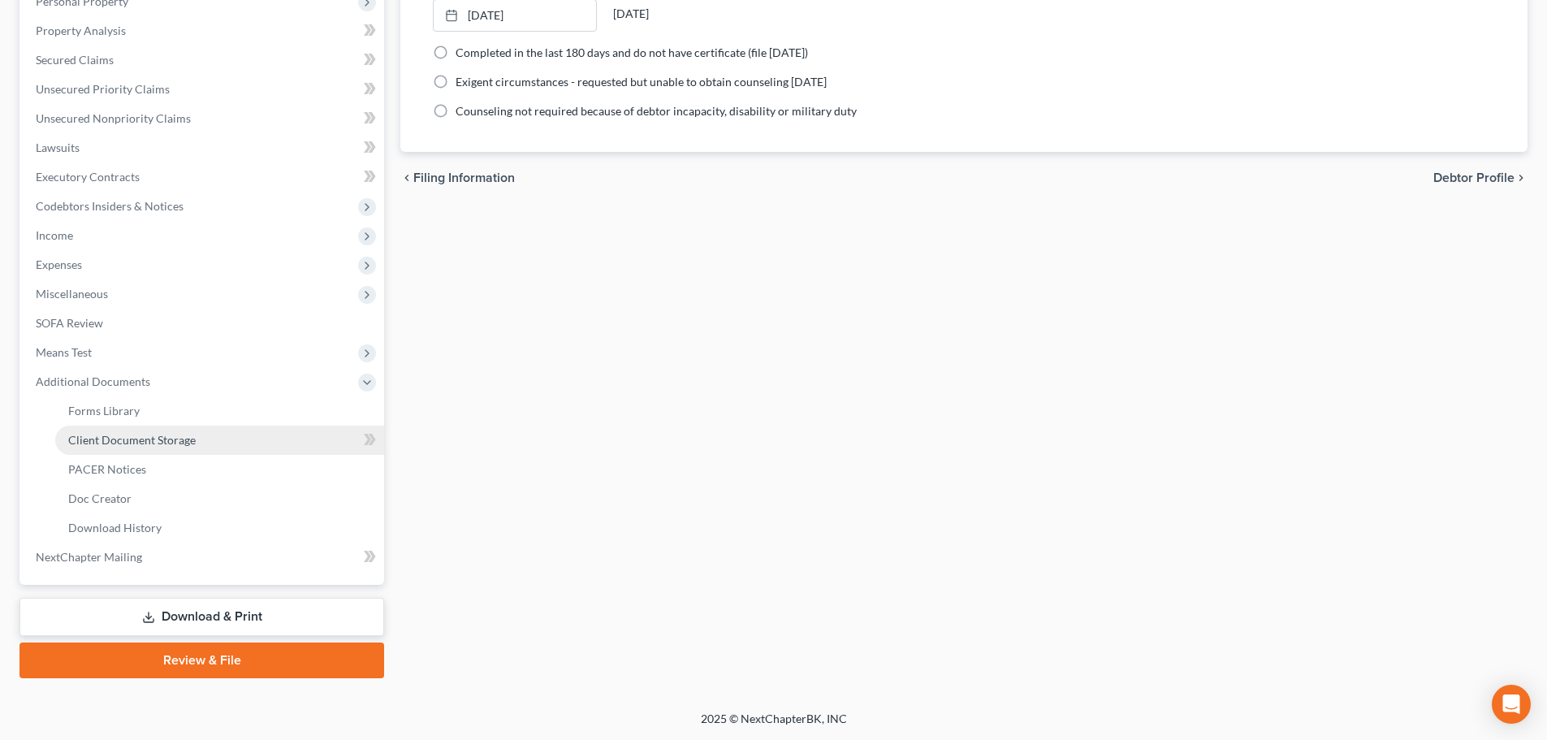
click at [155, 448] on link "Client Document Storage" at bounding box center [219, 440] width 329 height 29
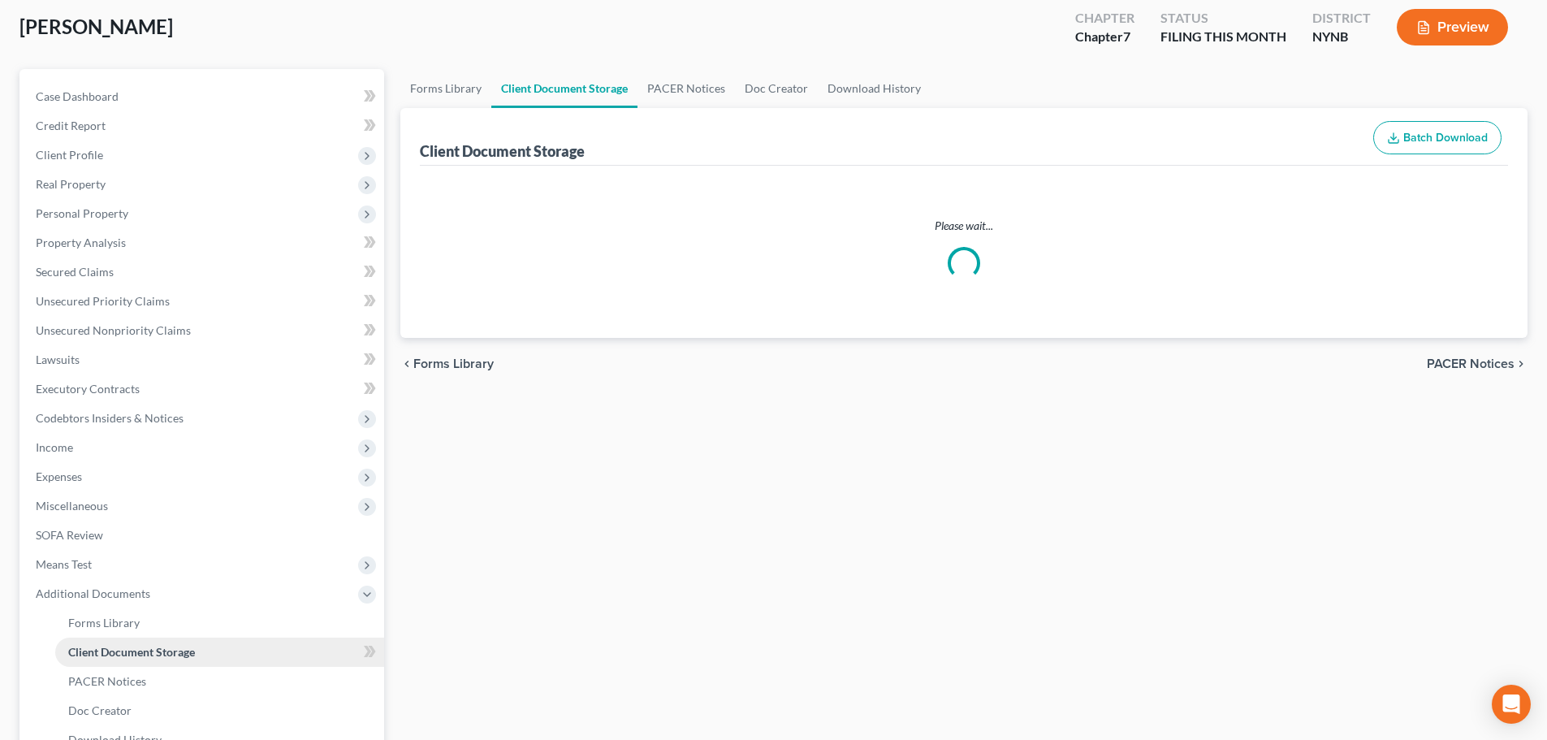
select select "1"
